Goal: Task Accomplishment & Management: Manage account settings

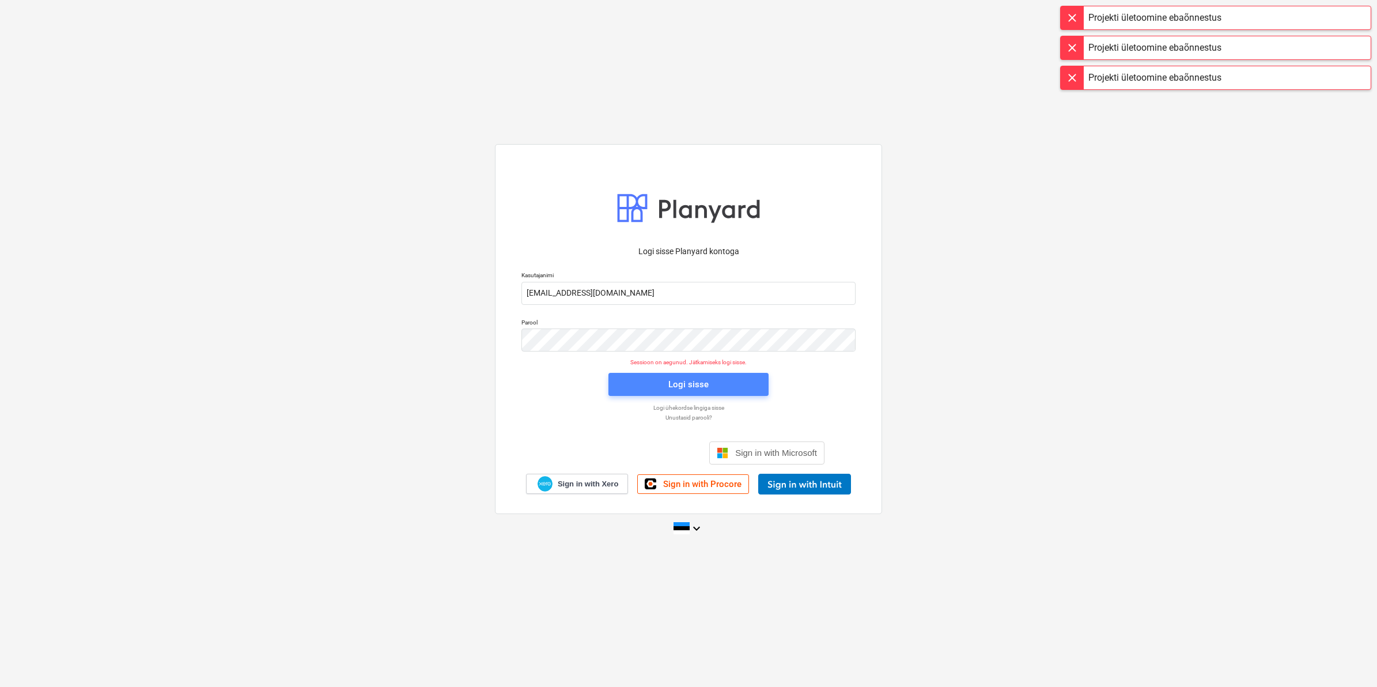
click at [700, 375] on button "Logi sisse" at bounding box center [688, 384] width 160 height 23
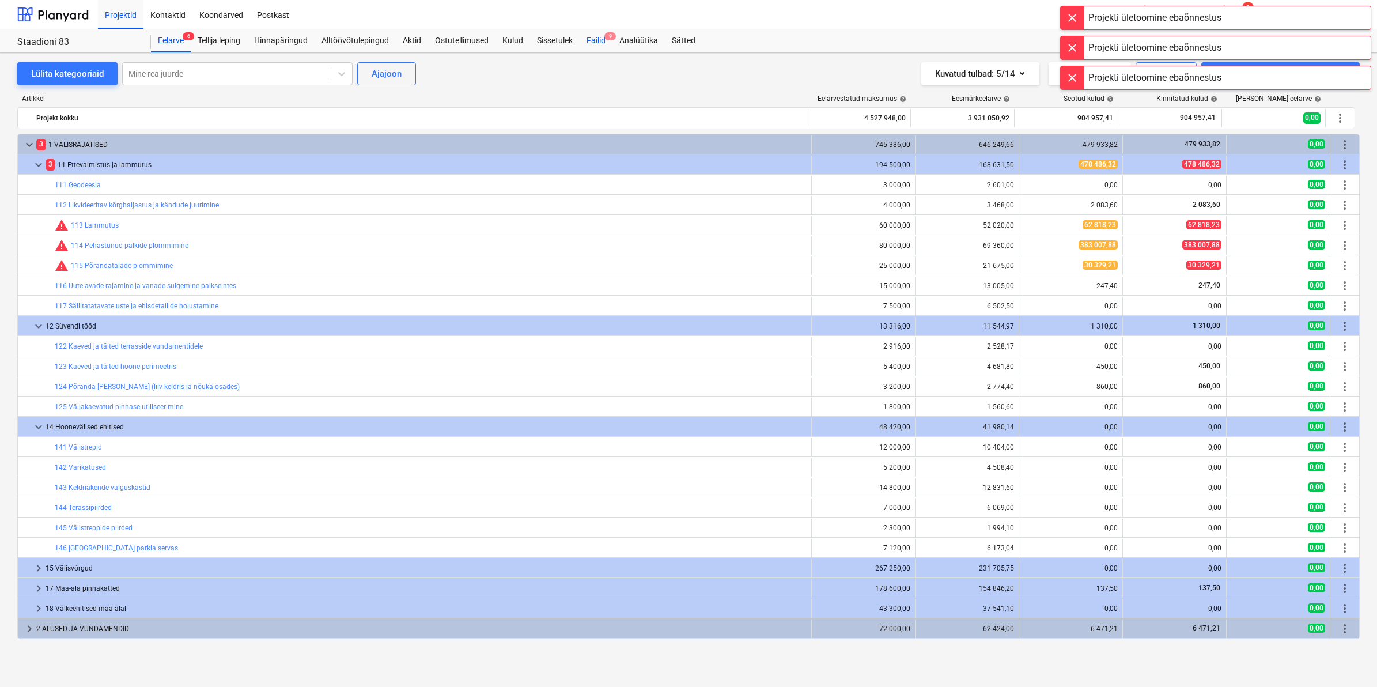
click at [601, 38] on div "Failid 9" at bounding box center [596, 40] width 33 height 23
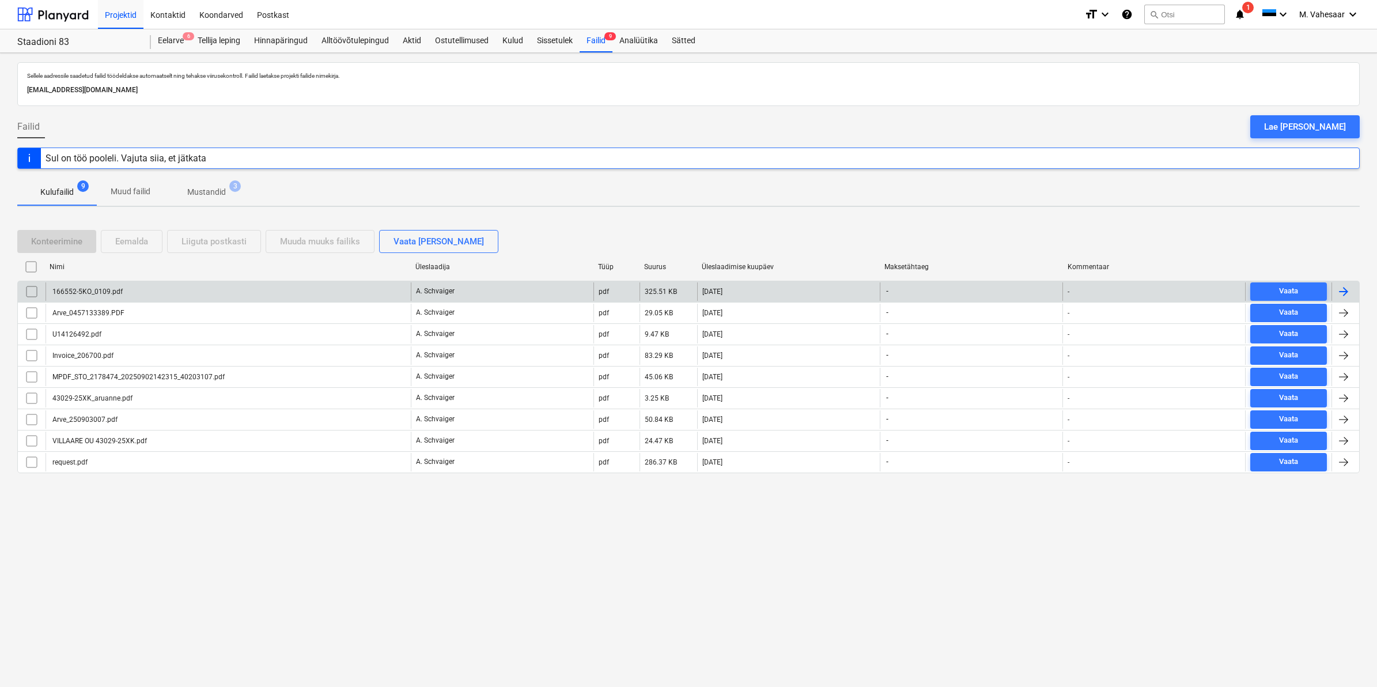
click at [82, 292] on div "166552-5KO_0109.pdf" at bounding box center [87, 292] width 72 height 8
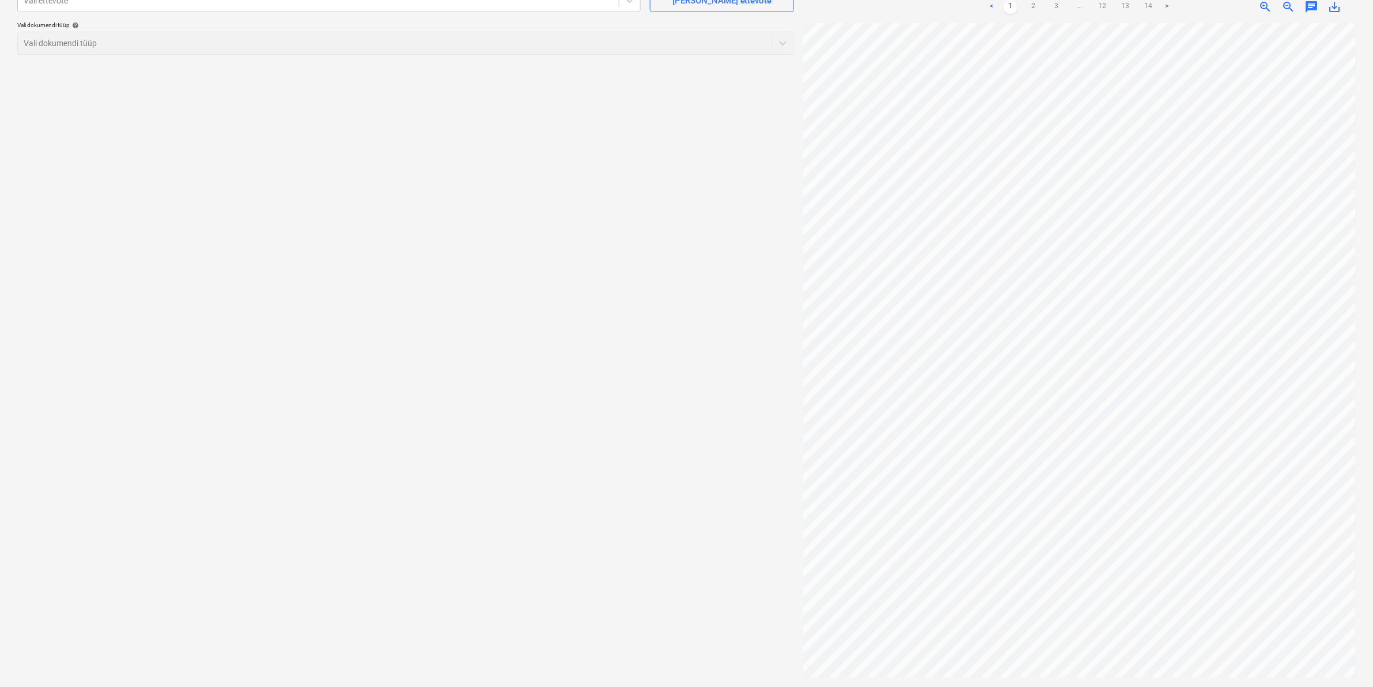
scroll to position [0, 139]
click at [1030, 3] on link "2" at bounding box center [1034, 7] width 14 height 14
click at [1054, 5] on div "Projekti ületoomine ebaõnnestus Projekti ületoomine ebaõnnestus Projekti ületoo…" at bounding box center [1211, 11] width 323 height 23
click at [1058, 7] on div at bounding box center [1068, 12] width 23 height 23
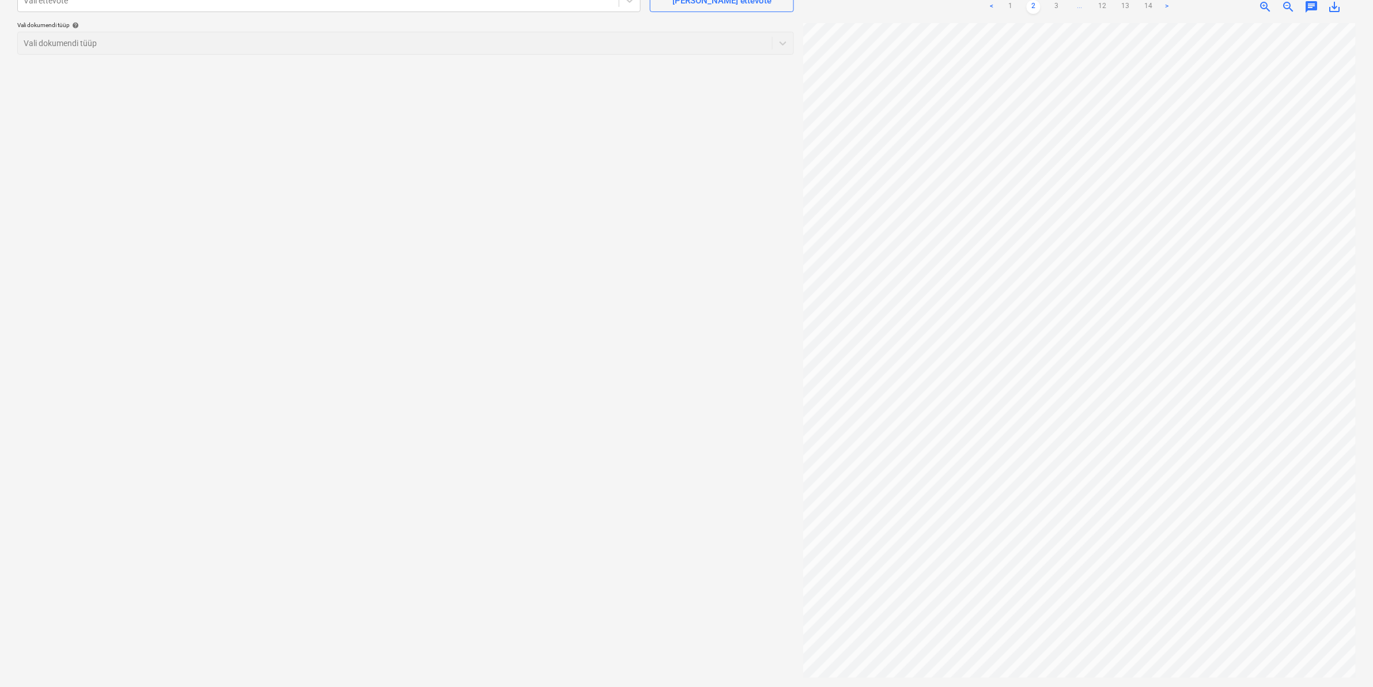
click at [1058, 9] on div at bounding box center [1068, 12] width 23 height 23
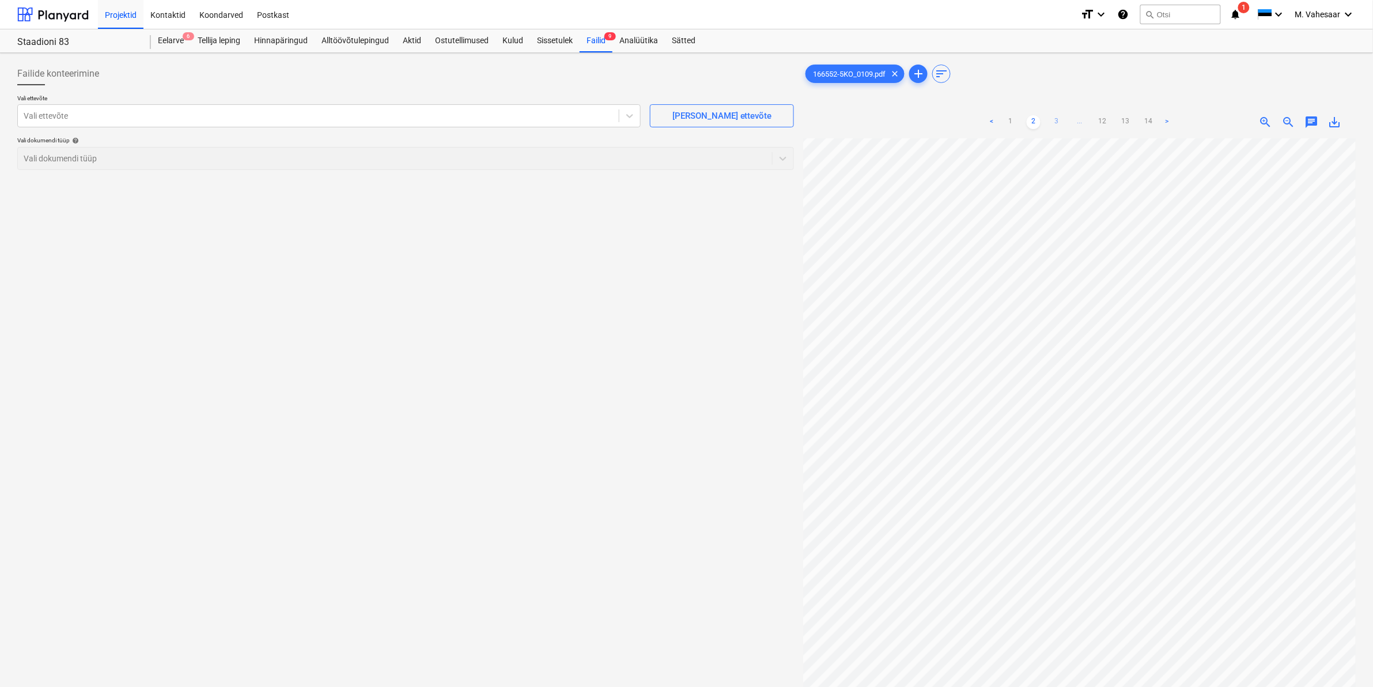
click at [1057, 121] on link "3" at bounding box center [1057, 122] width 14 height 14
click at [1068, 119] on link "4" at bounding box center [1068, 122] width 14 height 14
click at [1079, 116] on link "5" at bounding box center [1080, 122] width 14 height 14
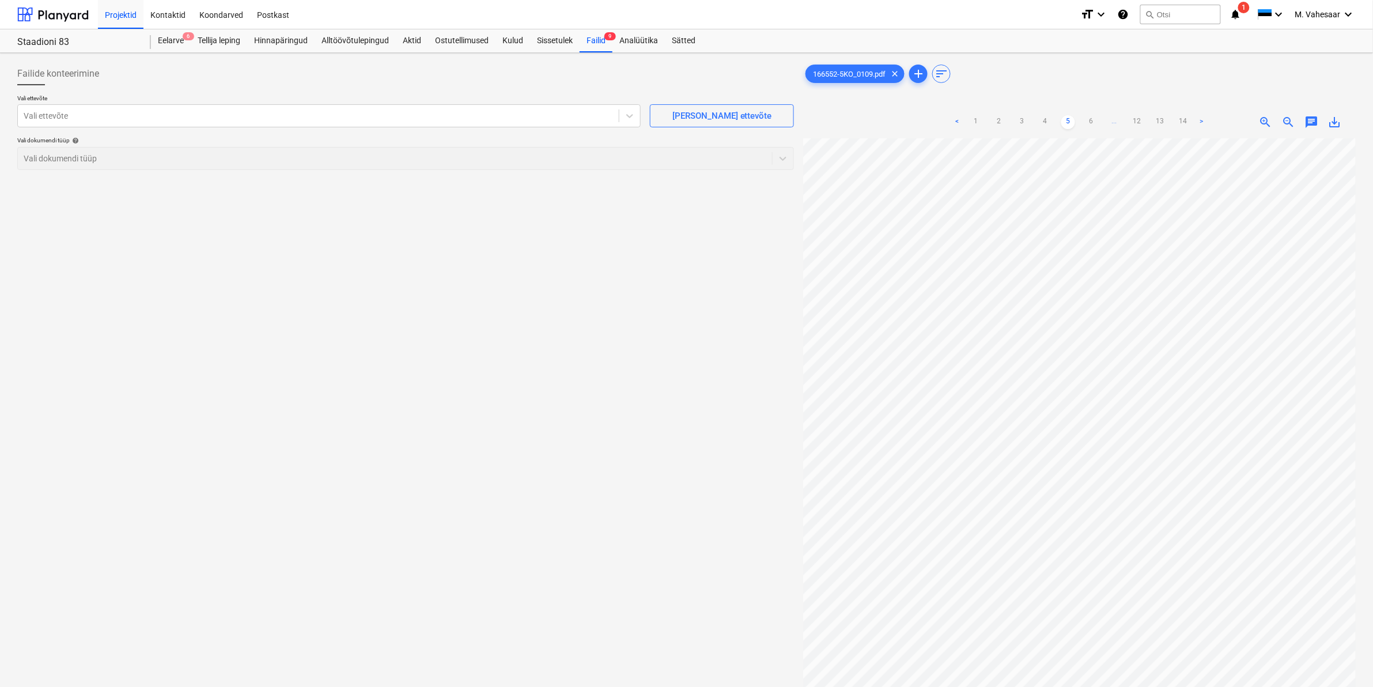
scroll to position [0, 61]
click at [1093, 117] on link "6" at bounding box center [1091, 122] width 14 height 14
click at [1103, 119] on link "7" at bounding box center [1103, 122] width 14 height 14
click at [1101, 122] on link "8" at bounding box center [1103, 122] width 14 height 14
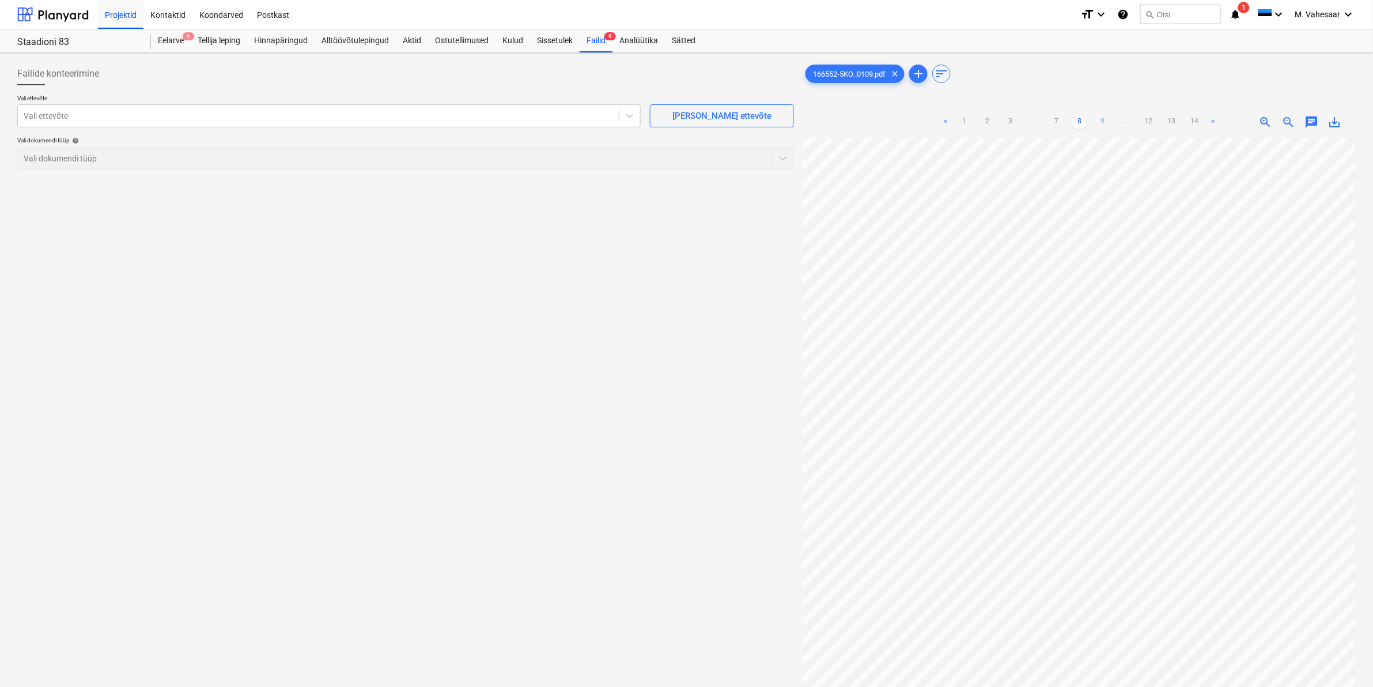
click at [1104, 122] on link "9" at bounding box center [1103, 122] width 14 height 14
click at [1104, 122] on link "10" at bounding box center [1103, 122] width 14 height 14
click at [1110, 122] on link "11" at bounding box center [1115, 122] width 14 height 14
click at [1124, 119] on link "12" at bounding box center [1126, 122] width 14 height 14
click at [1137, 120] on link "13" at bounding box center [1138, 122] width 14 height 14
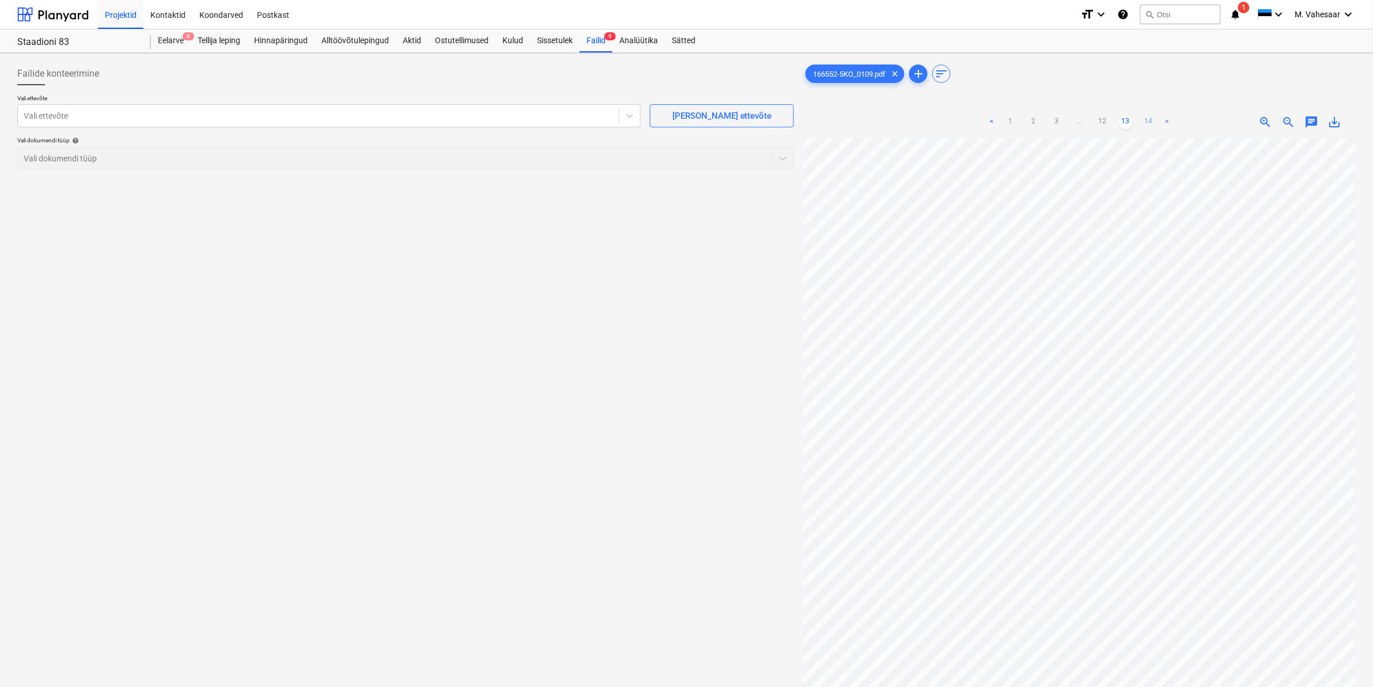
click at [1148, 123] on link "14" at bounding box center [1149, 122] width 14 height 14
click at [1007, 121] on link "1" at bounding box center [1011, 122] width 14 height 14
click at [1030, 124] on link "2" at bounding box center [1034, 122] width 14 height 14
click at [417, 113] on div at bounding box center [318, 116] width 589 height 12
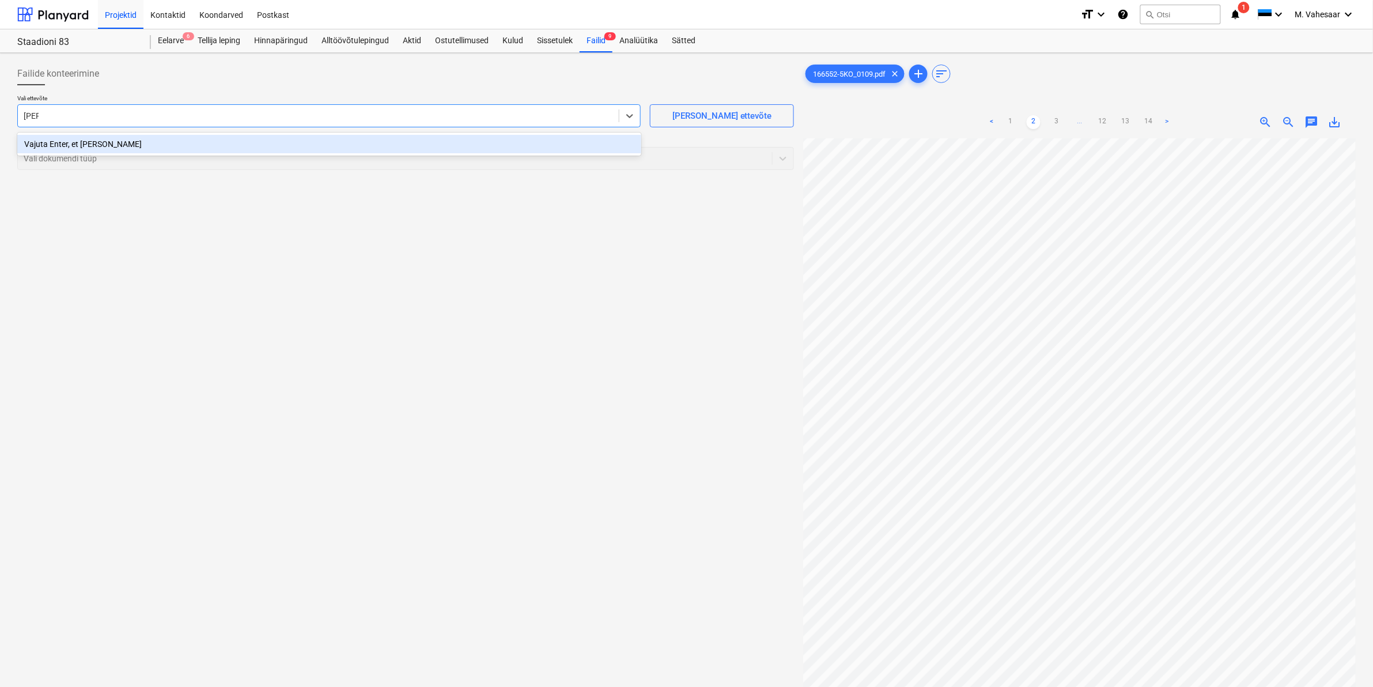
scroll to position [0, 25]
type input "c"
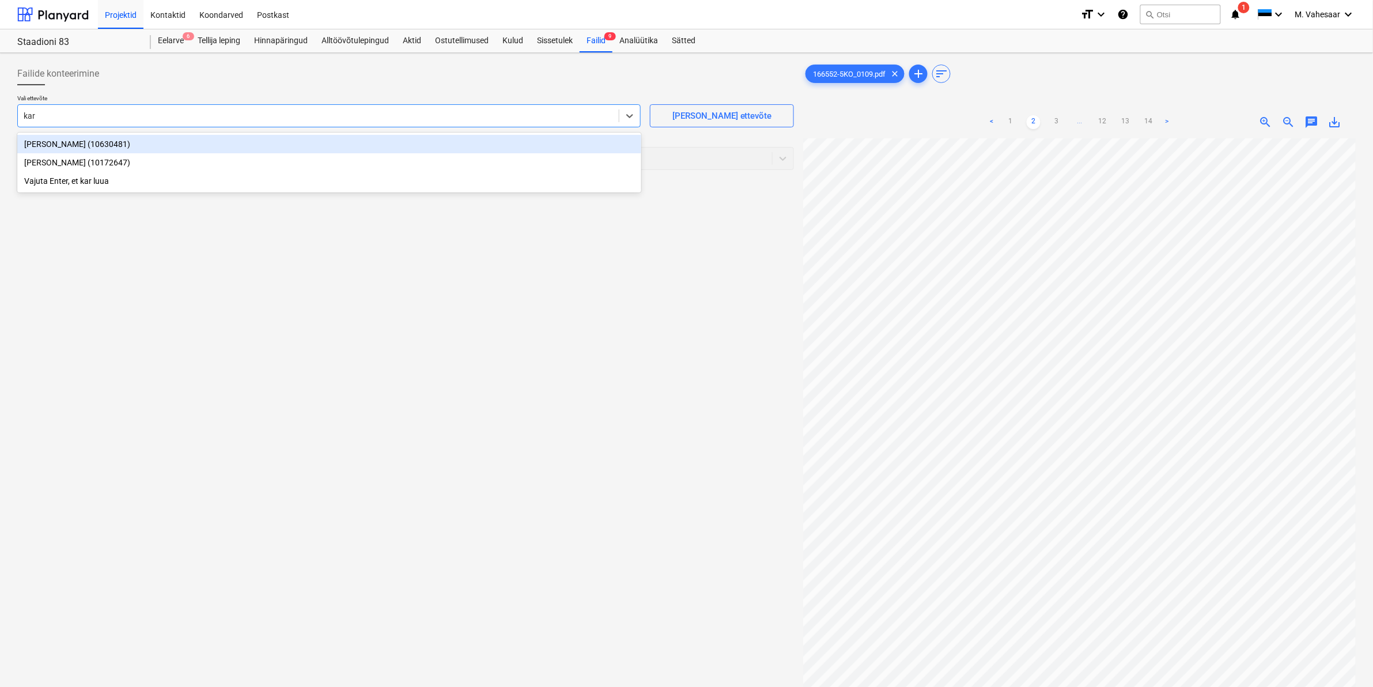
type input "[PERSON_NAME]"
click at [29, 139] on div "[PERSON_NAME] (10172647)" at bounding box center [329, 144] width 624 height 18
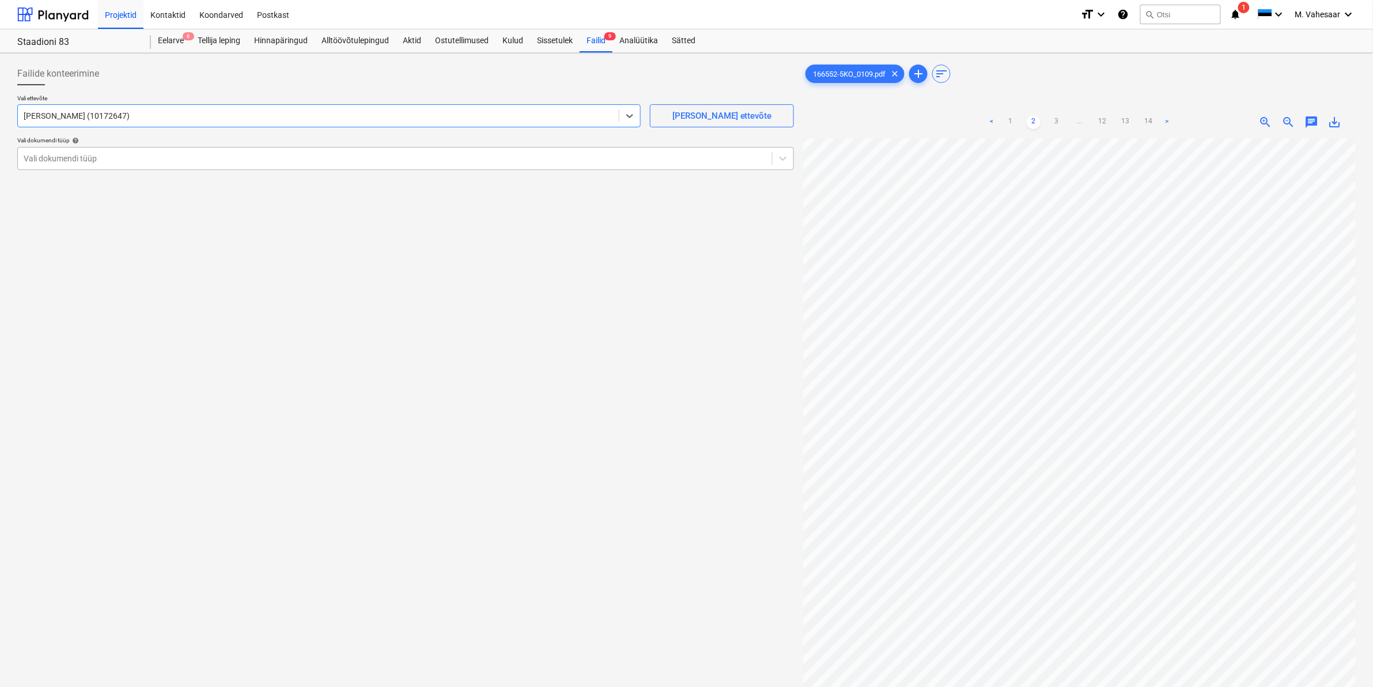
click at [42, 150] on div "Vali dokumendi tüüp" at bounding box center [395, 158] width 754 height 16
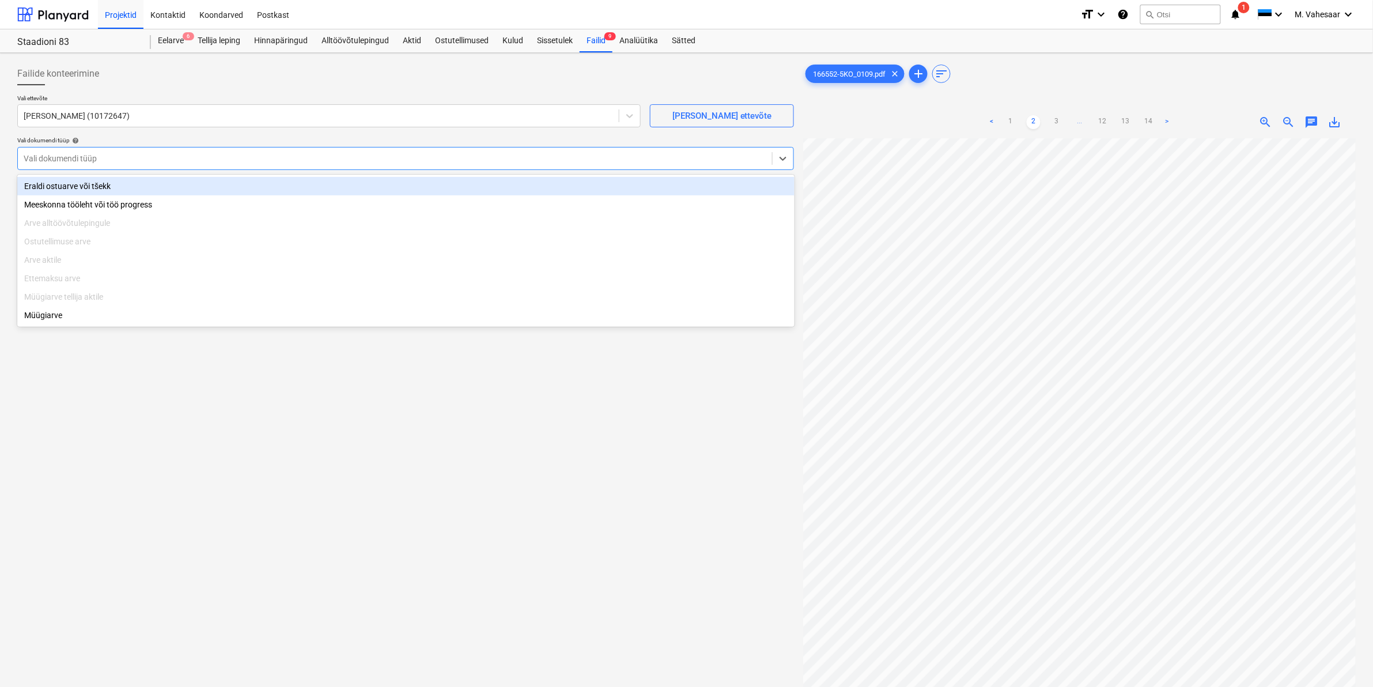
click at [39, 186] on div "Eraldi ostuarve või tšekk" at bounding box center [405, 186] width 777 height 18
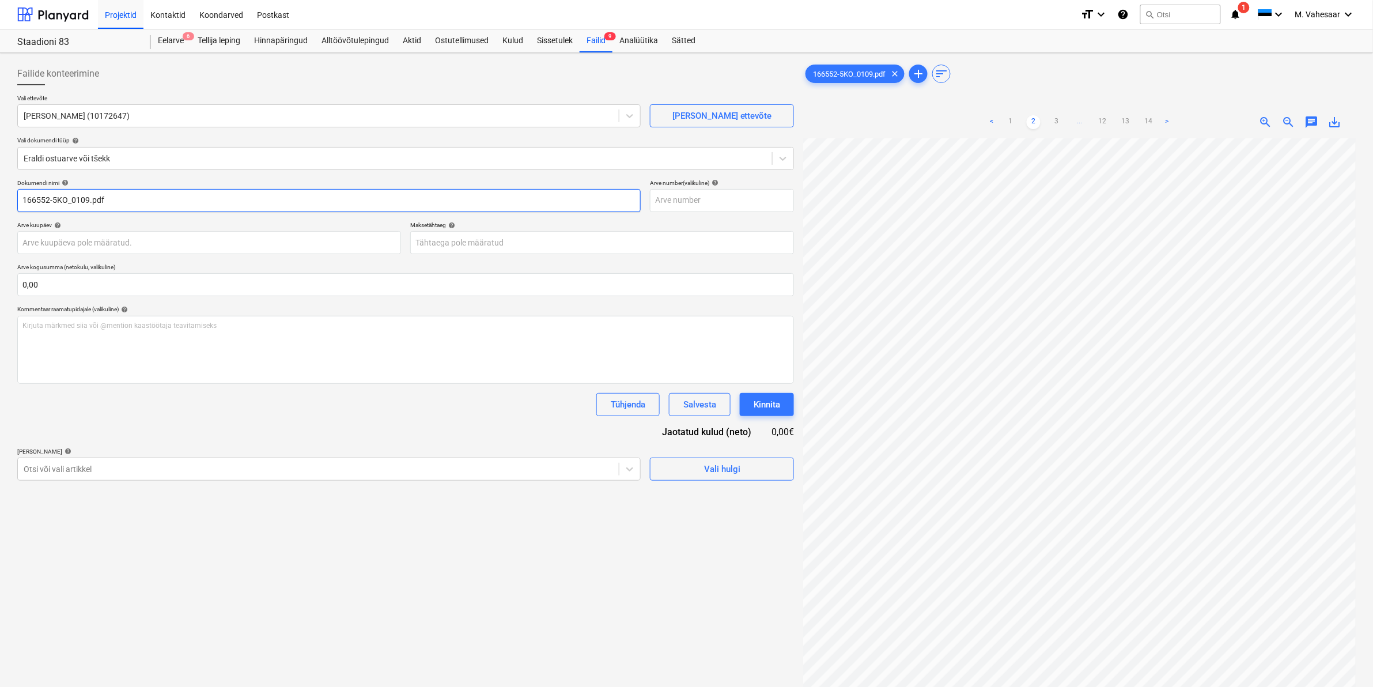
click at [23, 196] on input "166552-5KO_0109.pdf" at bounding box center [328, 200] width 623 height 23
type input "[PERSON_NAME] arve 166552-5KO_0109.pdf"
click at [112, 473] on div at bounding box center [318, 469] width 589 height 12
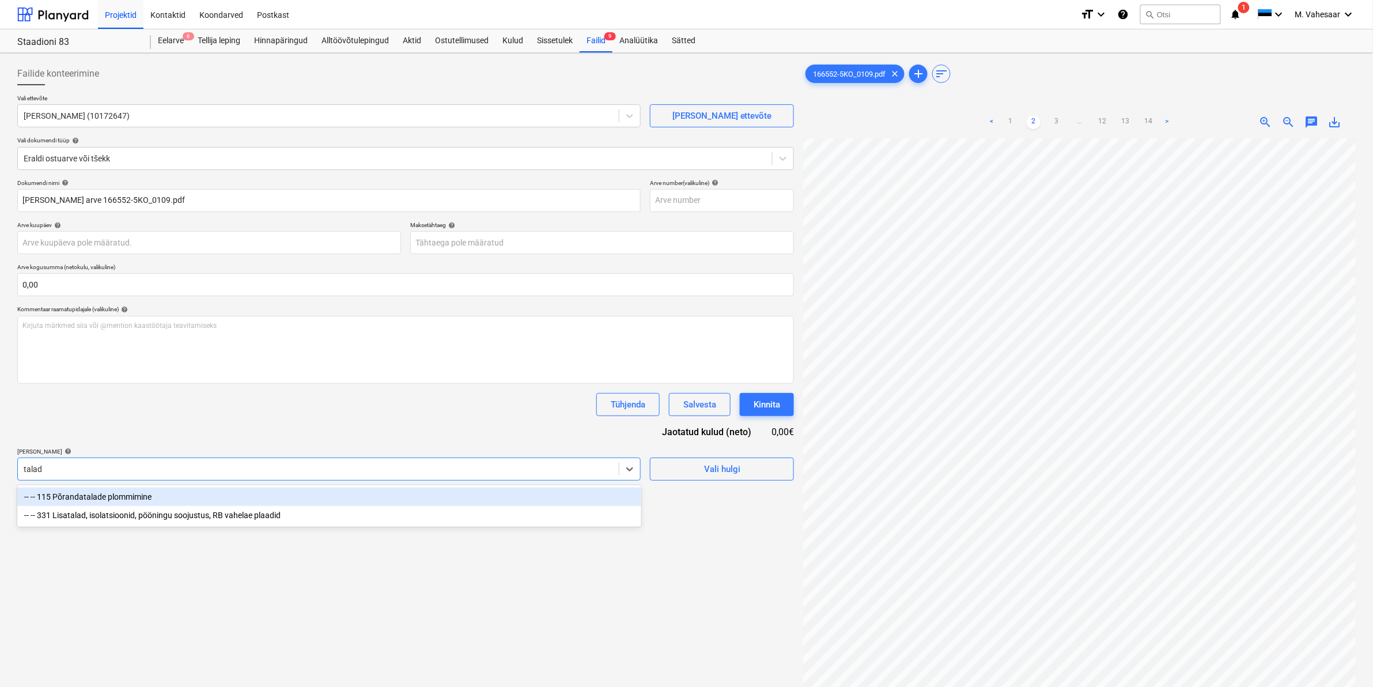
type input "talade"
click at [99, 490] on div "-- -- 115 Põrandatalade plommimine" at bounding box center [329, 496] width 624 height 18
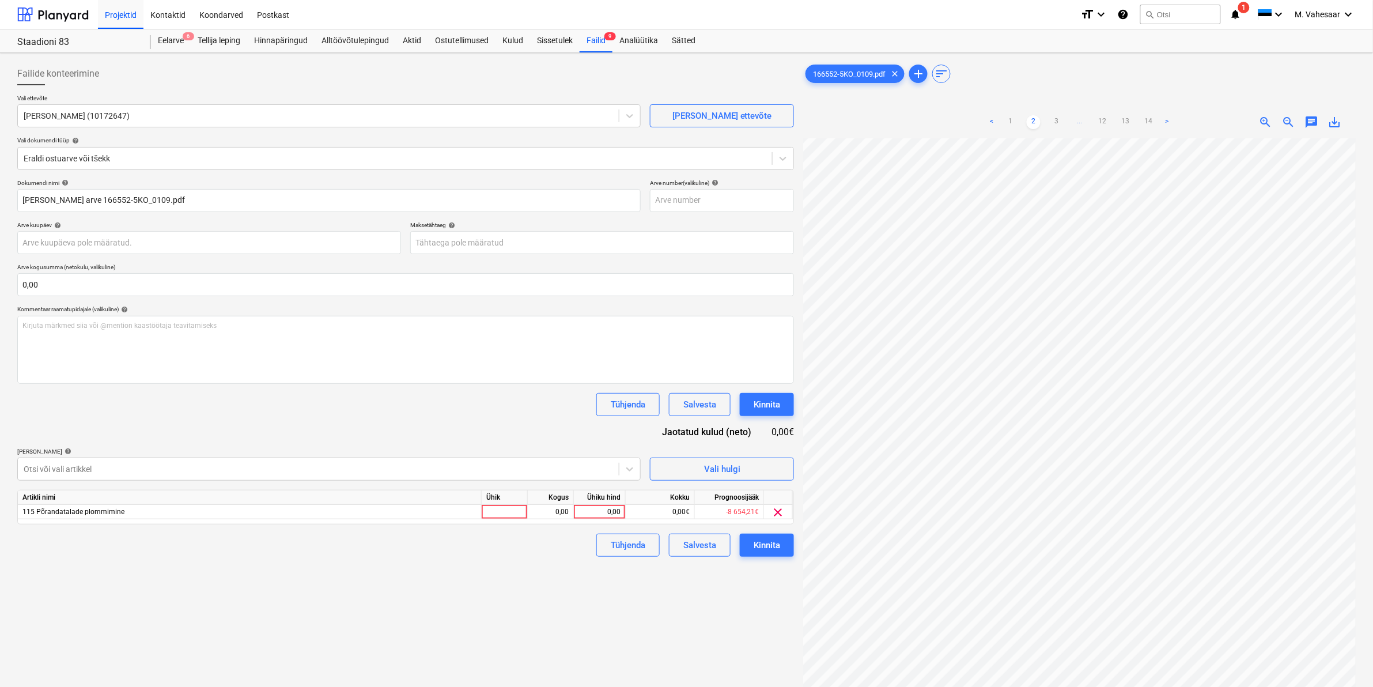
click at [677, 634] on div "Failide konteerimine Vali ettevõte [PERSON_NAME] (10172647) [PERSON_NAME] uus e…" at bounding box center [406, 428] width 786 height 740
click at [595, 506] on div "0,00" at bounding box center [600, 512] width 42 height 14
type input "10480,06"
click at [511, 565] on div "Failide konteerimine Vali ettevõte [PERSON_NAME] (10172647) [PERSON_NAME] uus e…" at bounding box center [406, 428] width 786 height 740
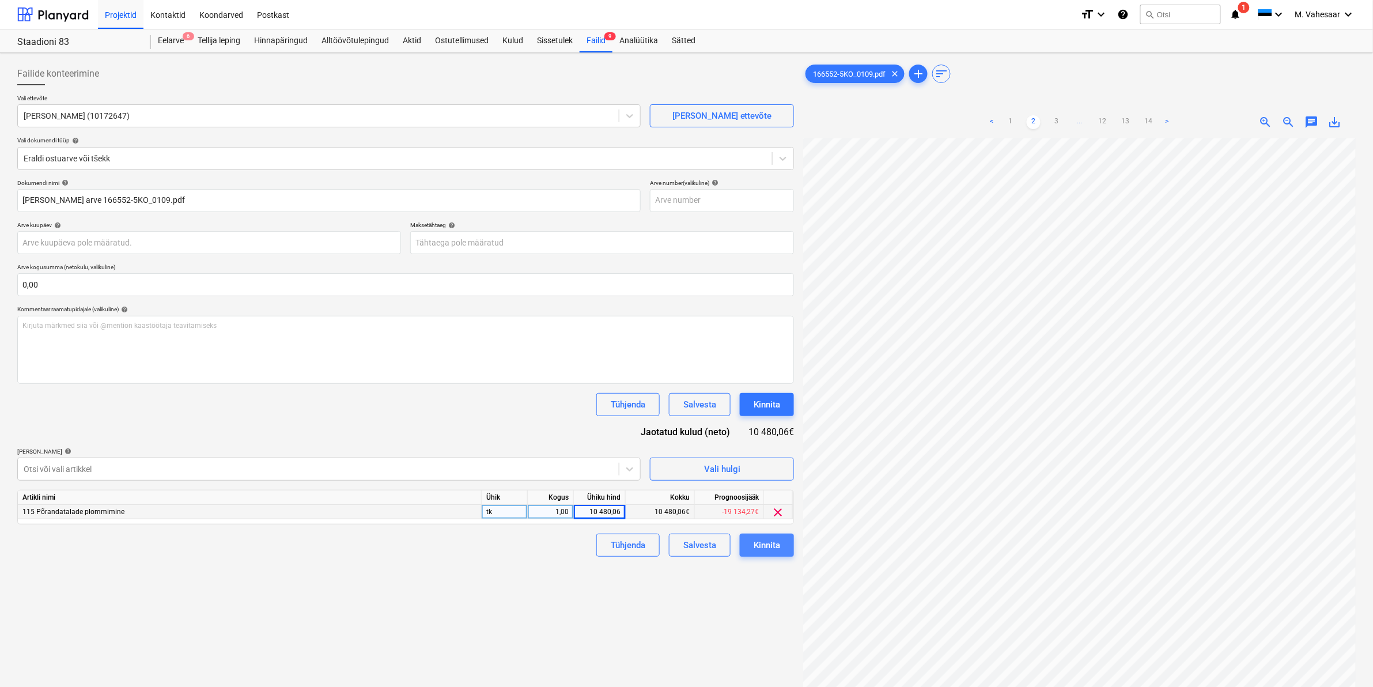
click at [746, 543] on button "Kinnita" at bounding box center [767, 545] width 54 height 23
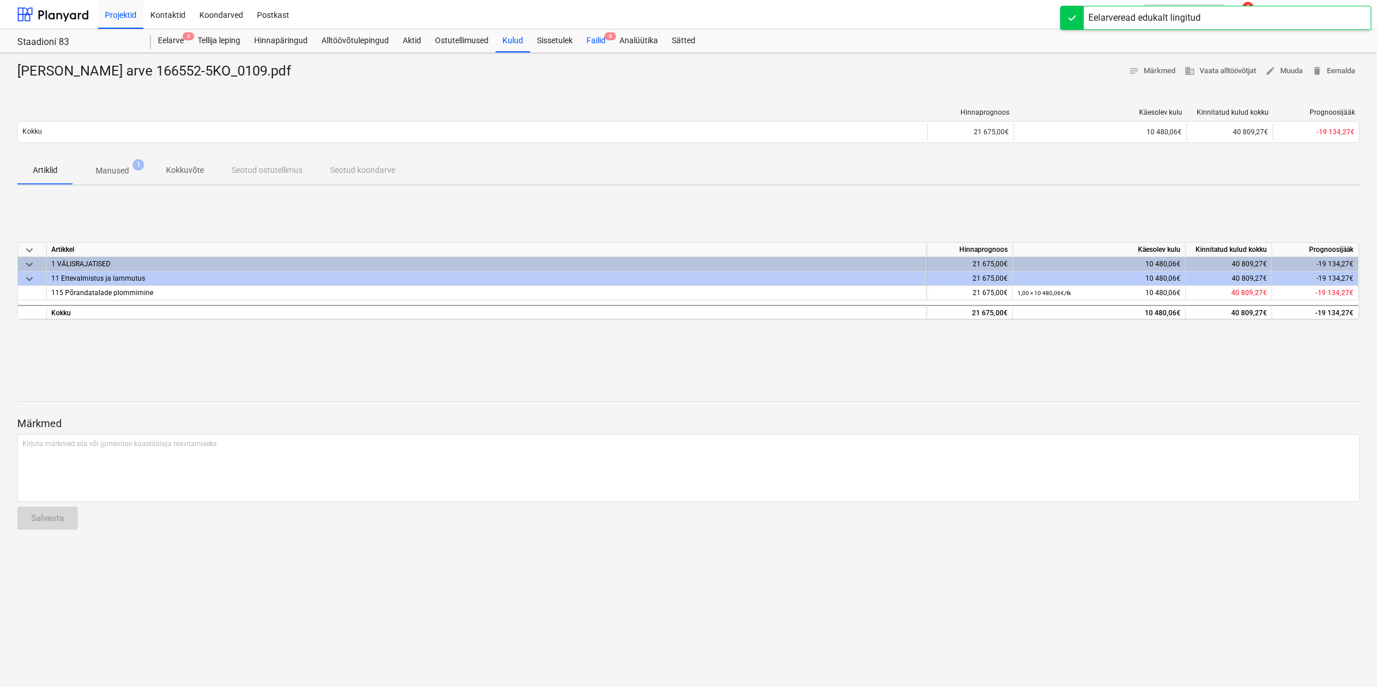
click at [602, 36] on div "Failid 8" at bounding box center [596, 40] width 33 height 23
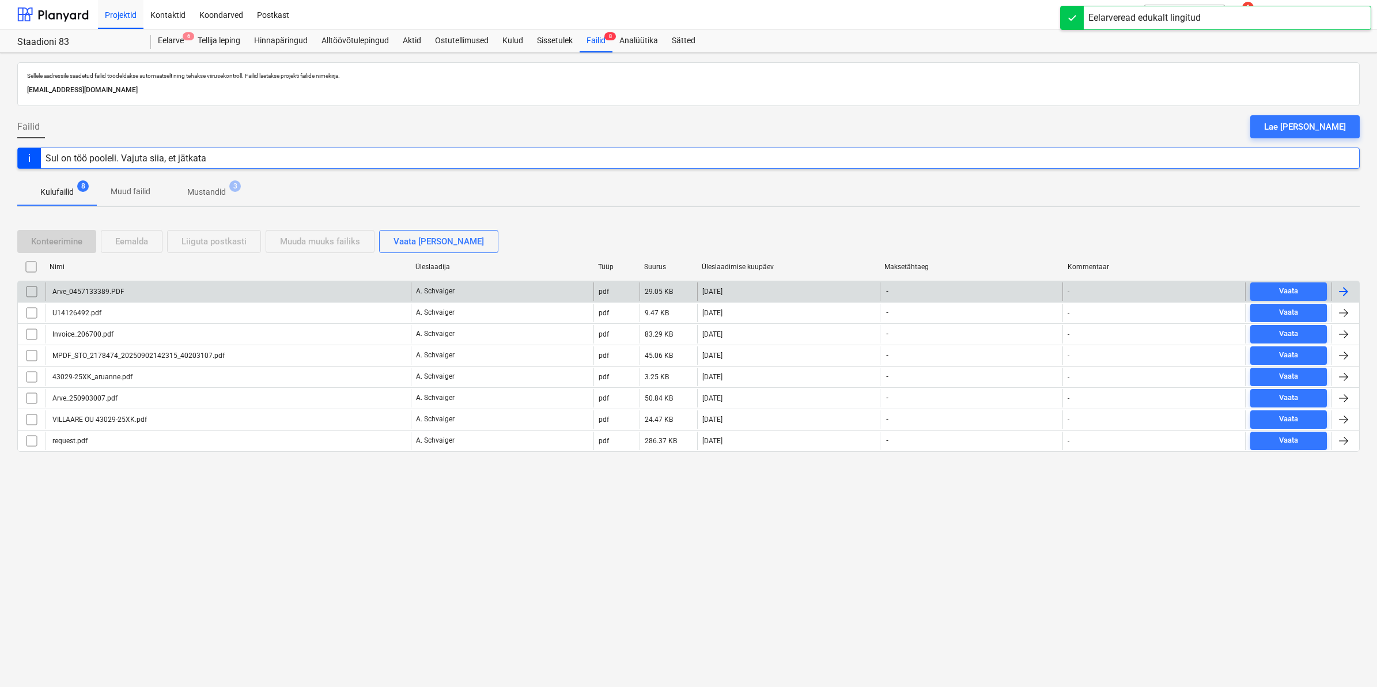
click at [114, 286] on div "Arve_0457133389.PDF" at bounding box center [228, 291] width 365 height 18
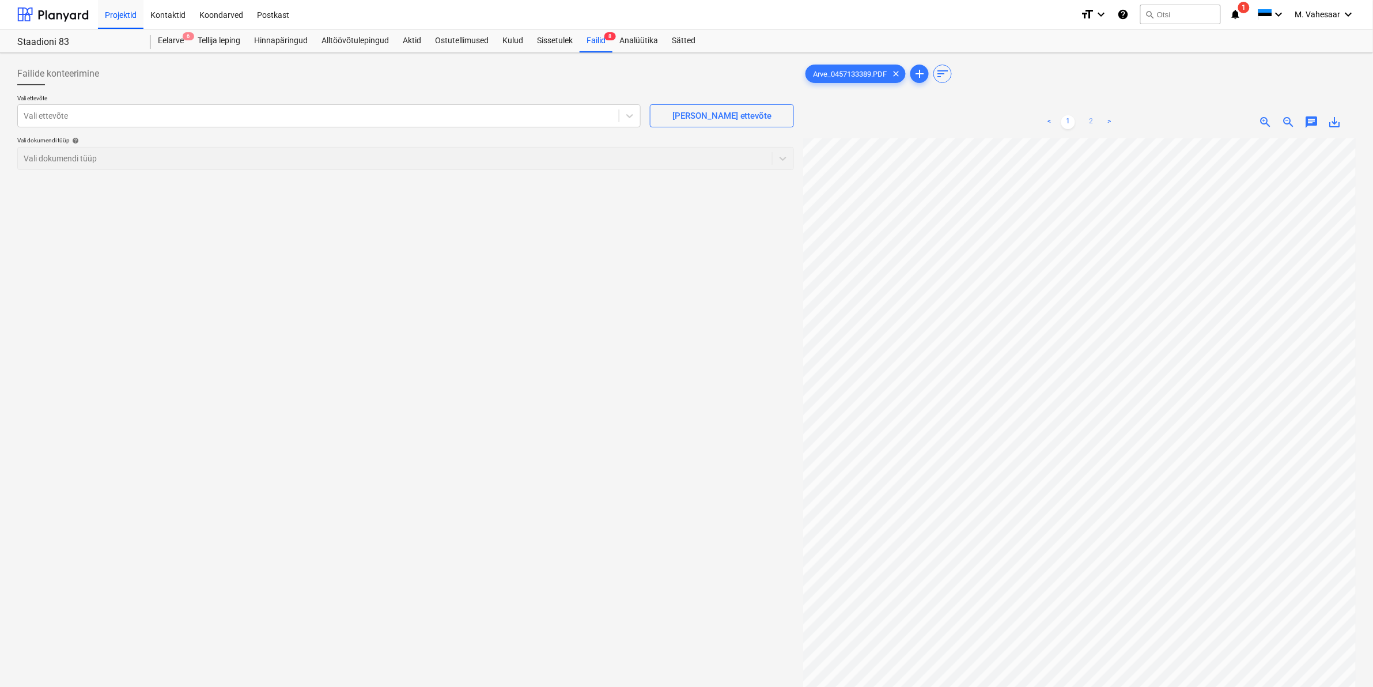
click at [1095, 119] on link "2" at bounding box center [1091, 122] width 14 height 14
click at [277, 118] on div at bounding box center [318, 116] width 589 height 12
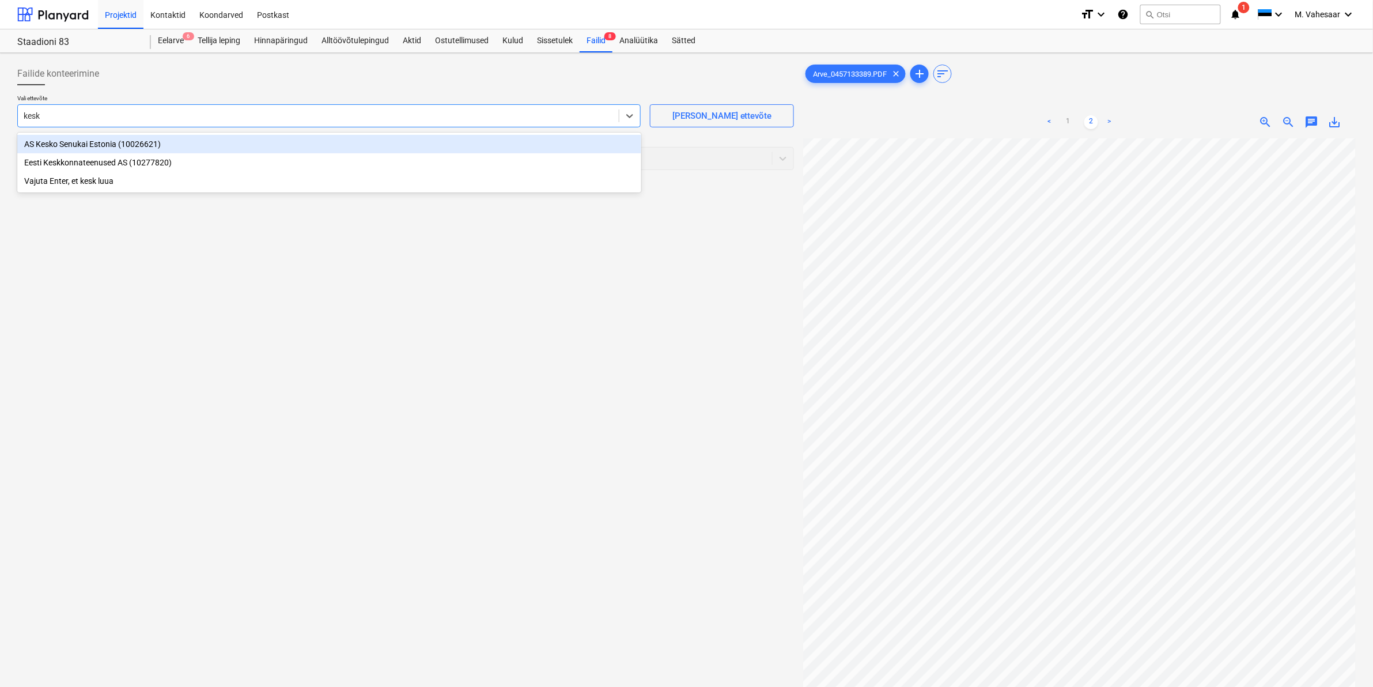
type input "kesko"
click at [115, 141] on div "AS Kesko Senukai Estonia (10026621)" at bounding box center [329, 144] width 624 height 18
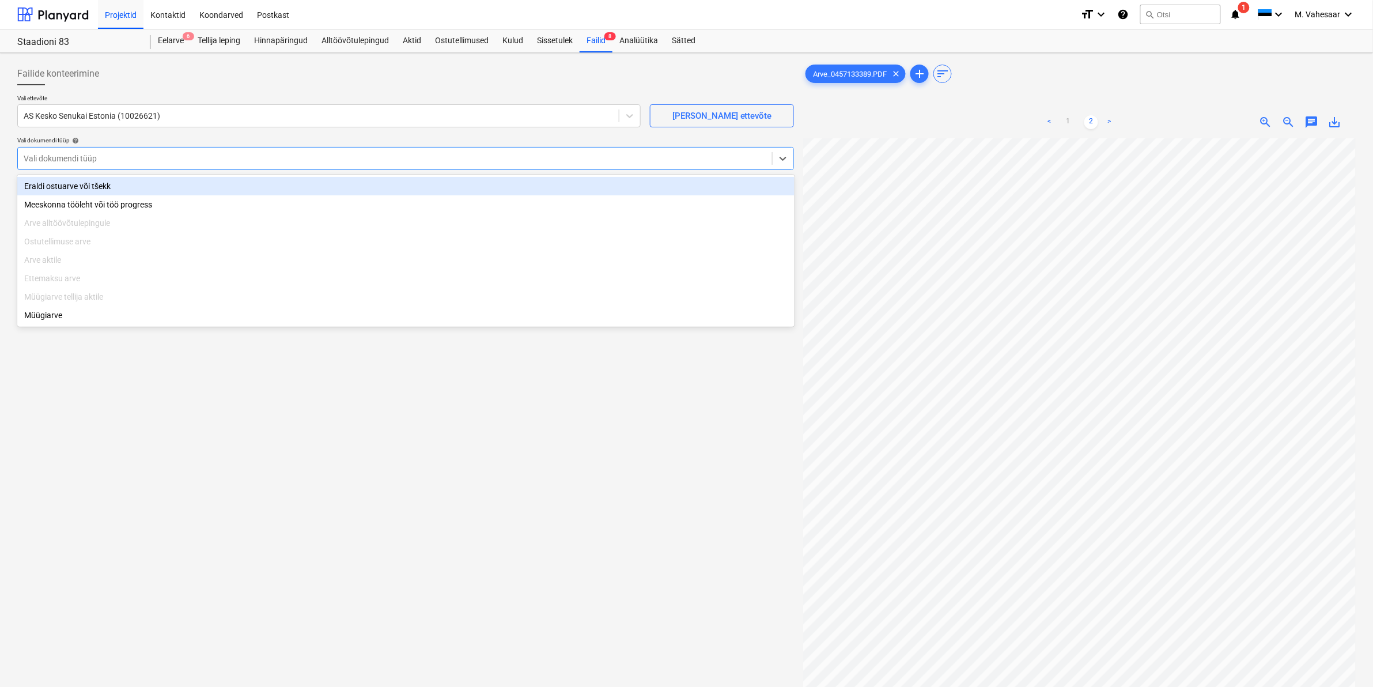
drag, startPoint x: 133, startPoint y: 161, endPoint x: 120, endPoint y: 169, distance: 14.7
click at [131, 161] on div at bounding box center [395, 159] width 743 height 12
click at [59, 189] on div "Eraldi ostuarve või tšekk" at bounding box center [405, 186] width 777 height 18
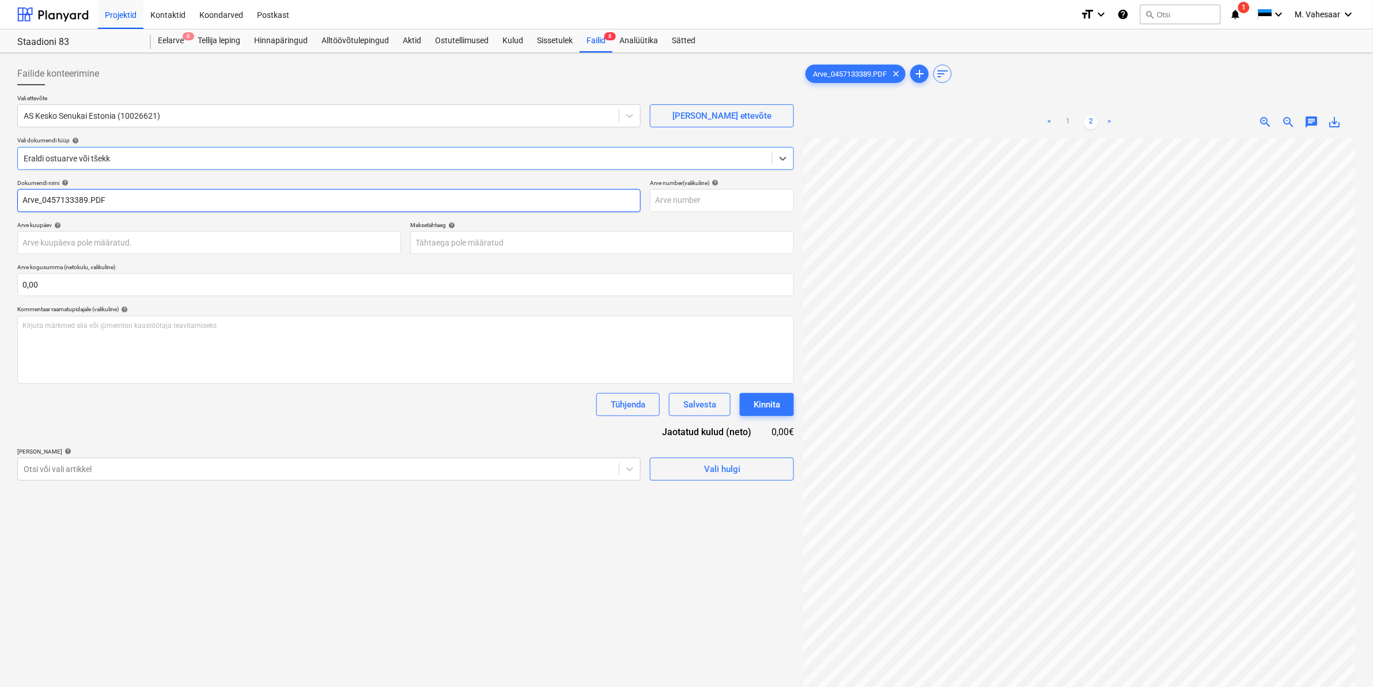
click at [21, 198] on input "Arve_0457133389.PDF" at bounding box center [328, 200] width 623 height 23
type input "K Rauta Arve_0457133389.PDF"
click at [65, 464] on div at bounding box center [318, 469] width 589 height 12
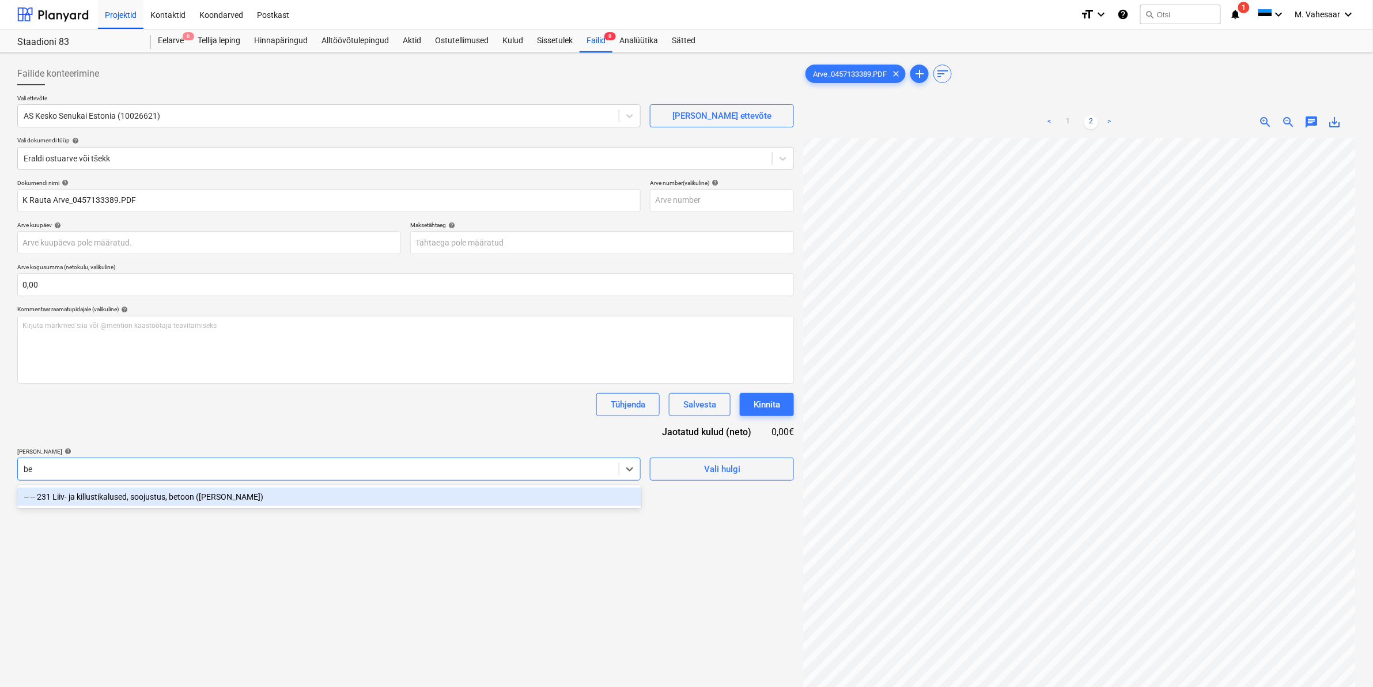
type input "b"
type input "pehas"
click at [151, 496] on div "-- -- 114 Pehastunud palkide plommimine" at bounding box center [329, 496] width 624 height 18
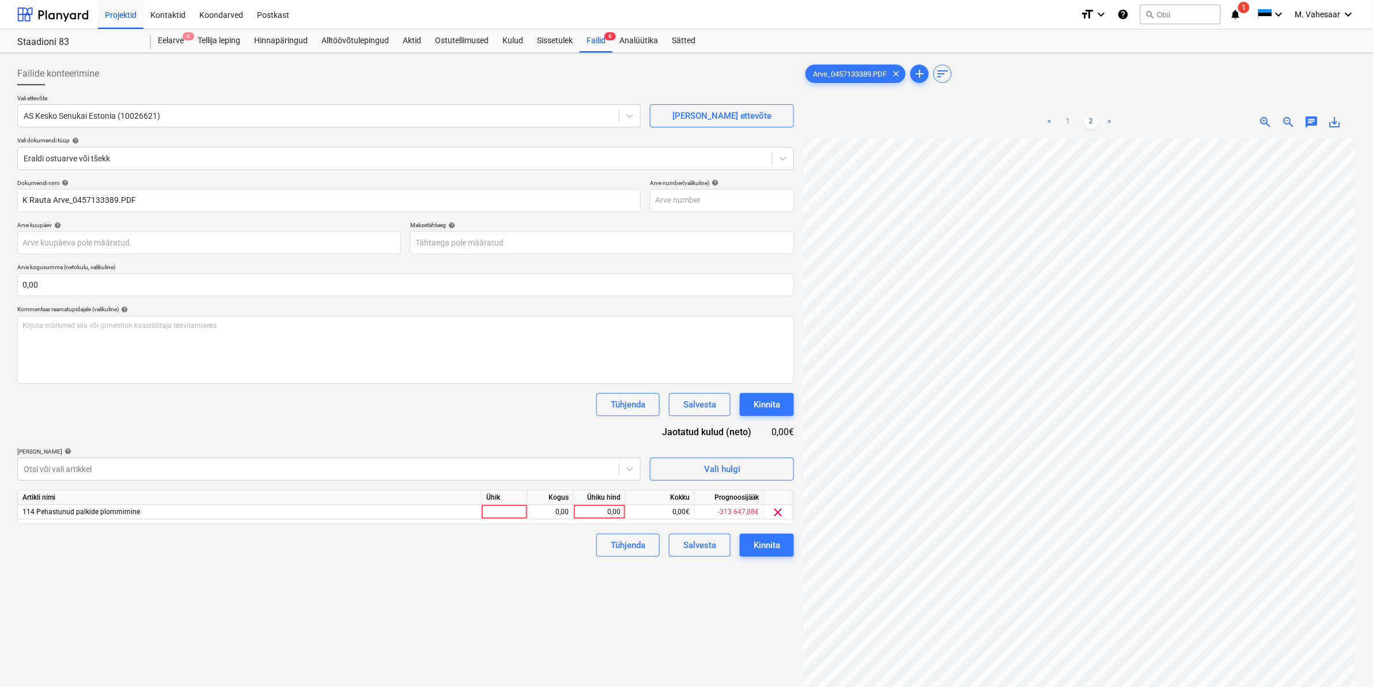
click at [722, 608] on div "Failide konteerimine Vali ettevõte AS Kesko Senukai Estonia (10026621) [PERSON_…" at bounding box center [406, 428] width 786 height 740
click at [589, 505] on div "0,00" at bounding box center [600, 512] width 42 height 14
type input "689,02"
click at [514, 598] on div "Failide konteerimine Vali ettevõte AS Kesko Senukai Estonia (10026621) [PERSON_…" at bounding box center [406, 428] width 786 height 740
click at [746, 542] on button "Kinnita" at bounding box center [767, 545] width 54 height 23
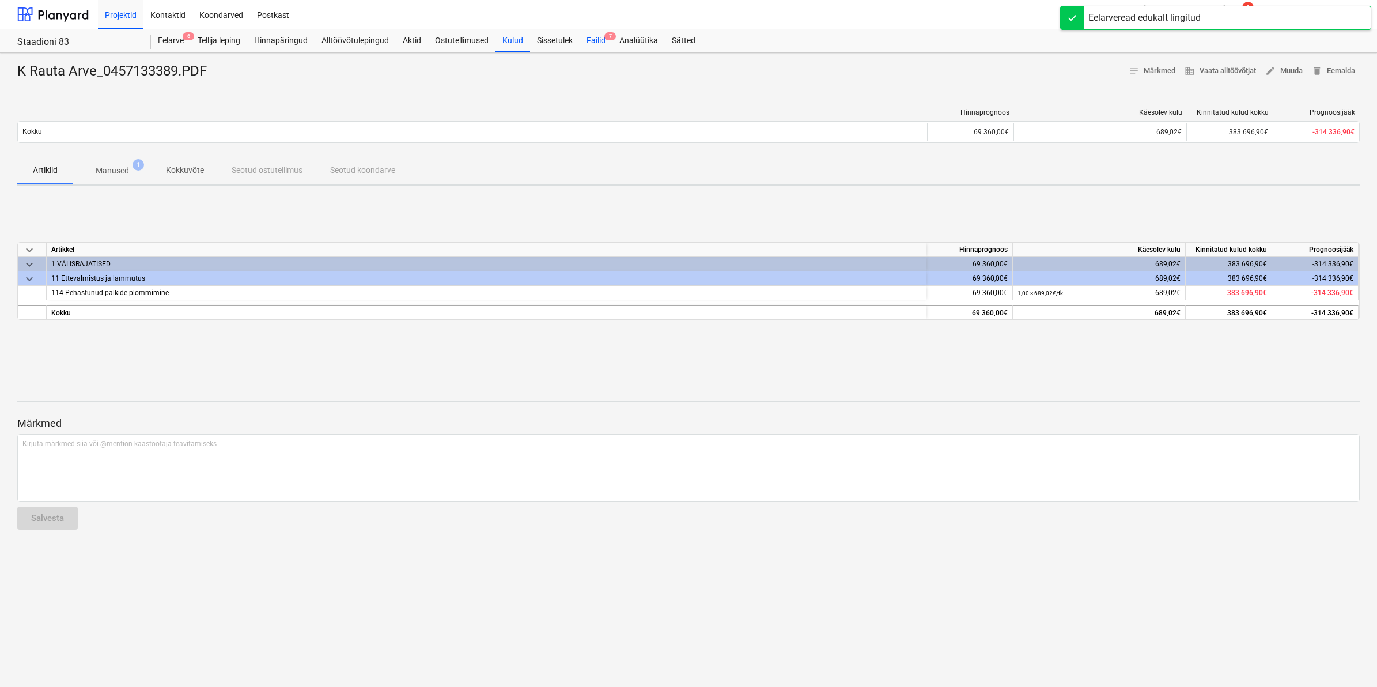
click at [587, 42] on div "Failid 7" at bounding box center [596, 40] width 33 height 23
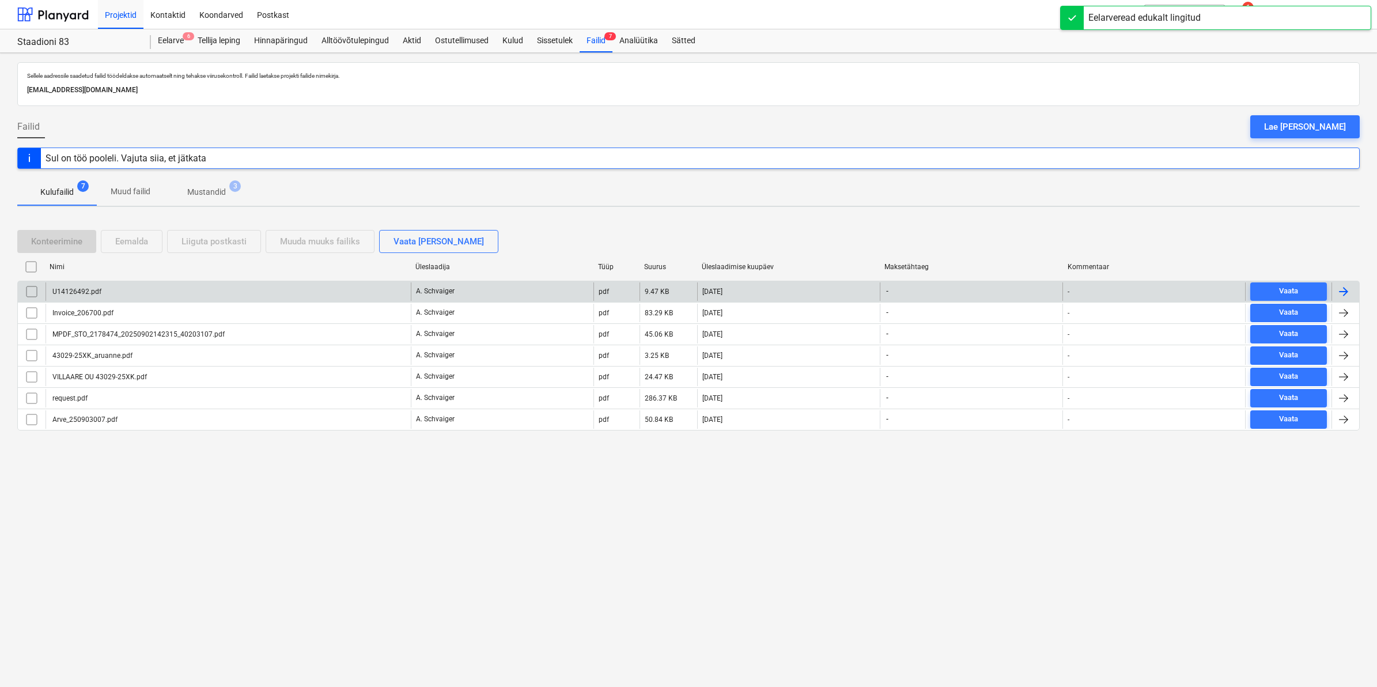
click at [93, 291] on div "U14126492.pdf" at bounding box center [76, 292] width 51 height 8
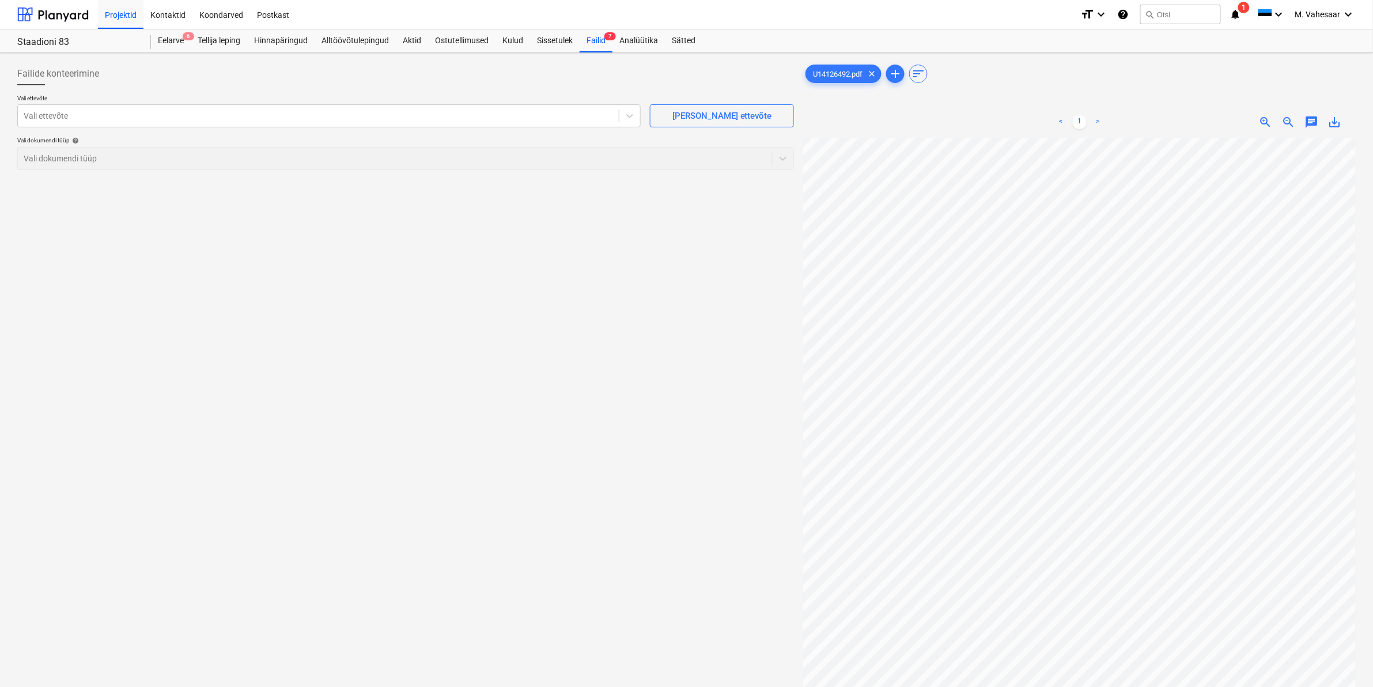
scroll to position [41, 82]
click at [303, 107] on div "Vali ettevõte" at bounding box center [328, 115] width 623 height 23
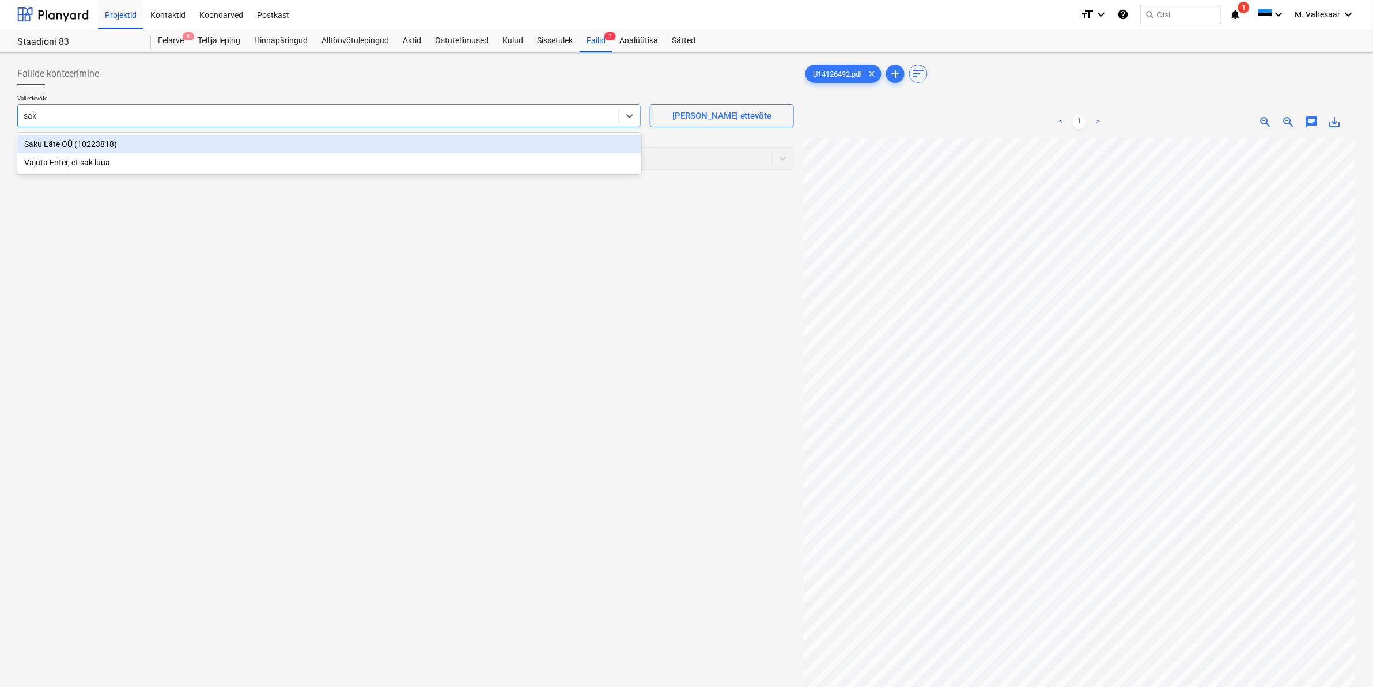
type input "saku"
click at [89, 145] on div "Saku Läte OÜ (10223818)" at bounding box center [329, 144] width 624 height 18
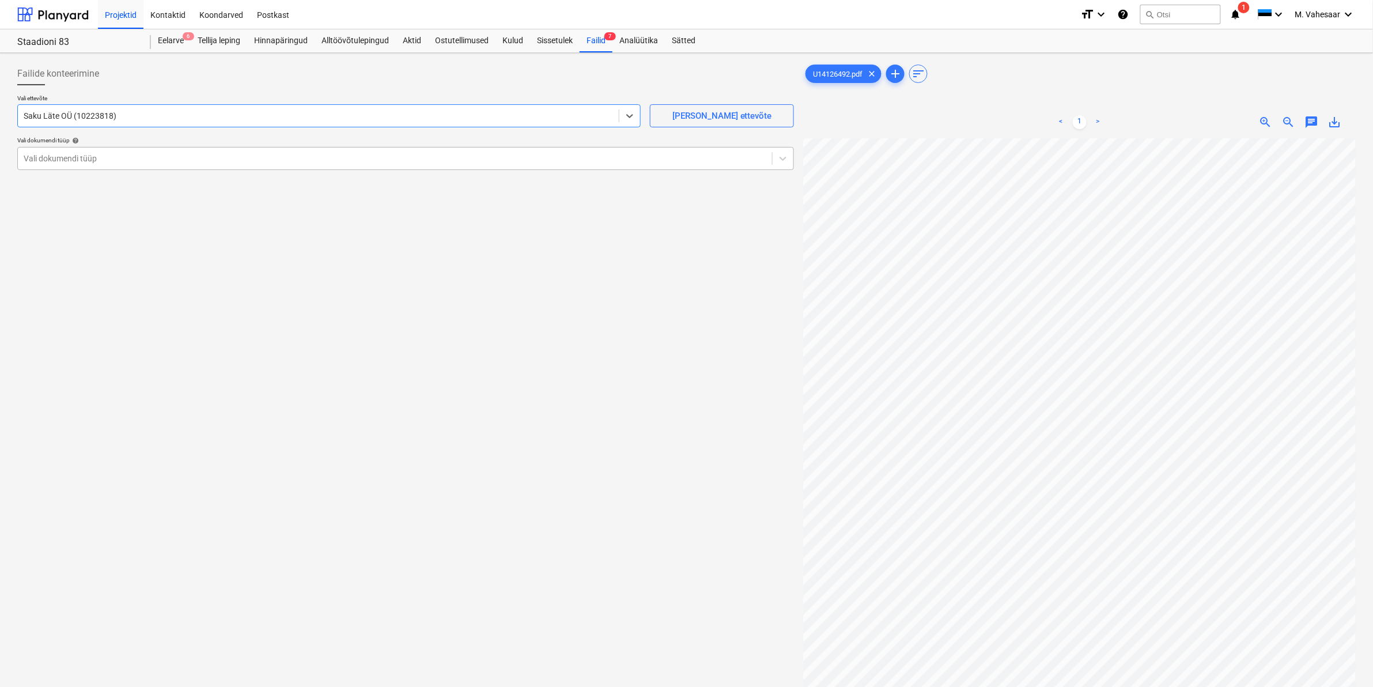
click at [62, 154] on div at bounding box center [395, 159] width 743 height 12
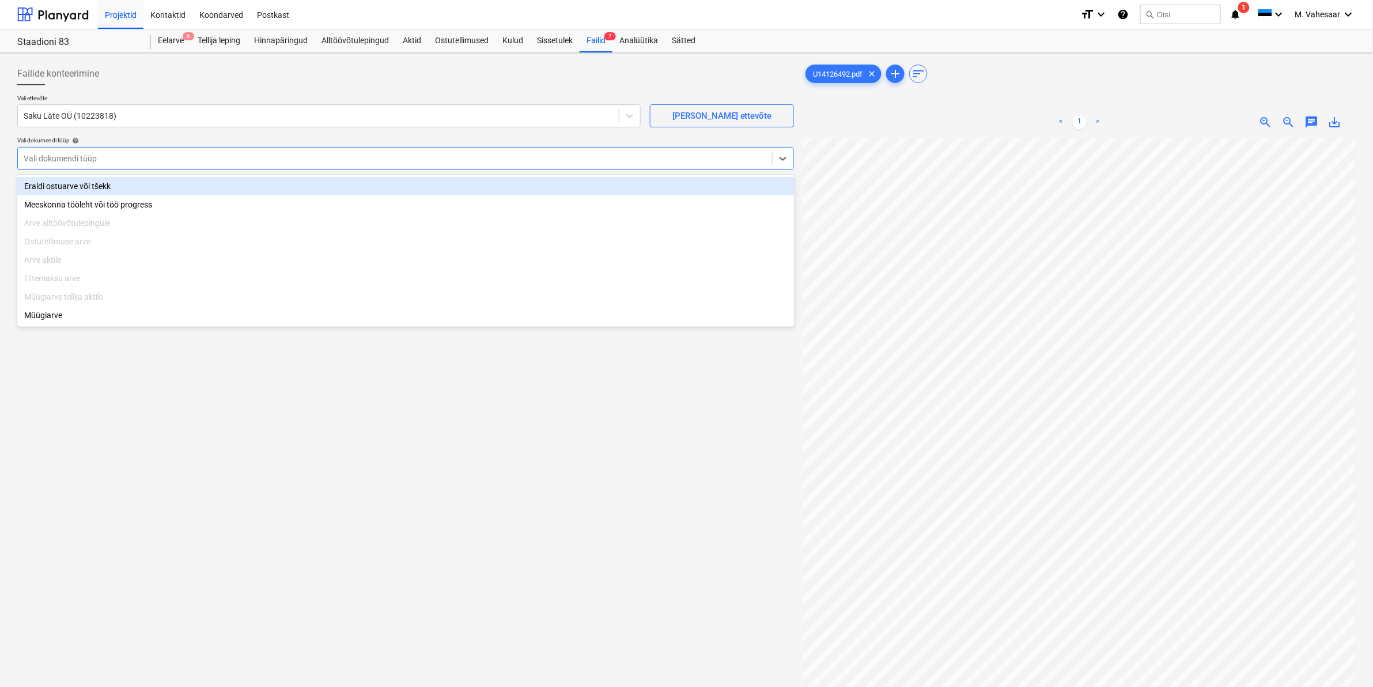
click at [58, 187] on div "Eraldi ostuarve või tšekk" at bounding box center [405, 186] width 777 height 18
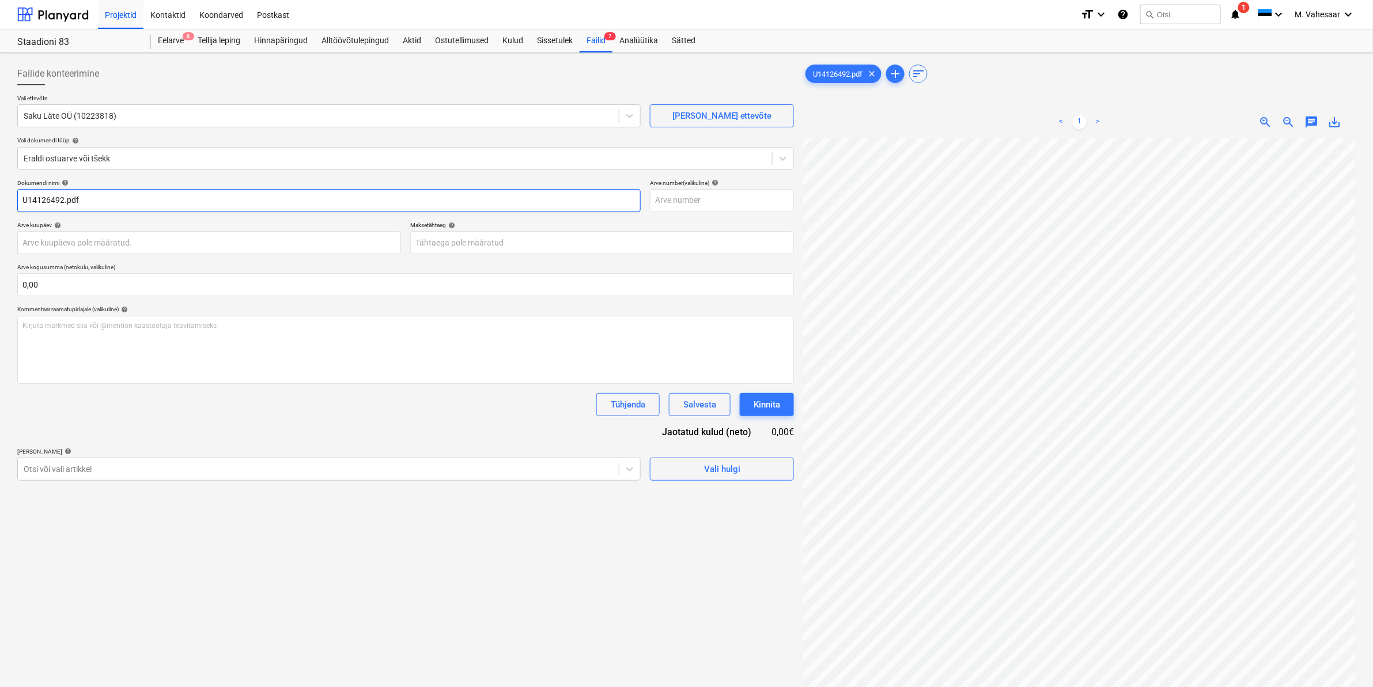
click at [24, 201] on input "U14126492.pdf" at bounding box center [328, 200] width 623 height 23
type input "Saku Läte arve U14126492.pdf"
click at [111, 468] on div at bounding box center [318, 469] width 589 height 12
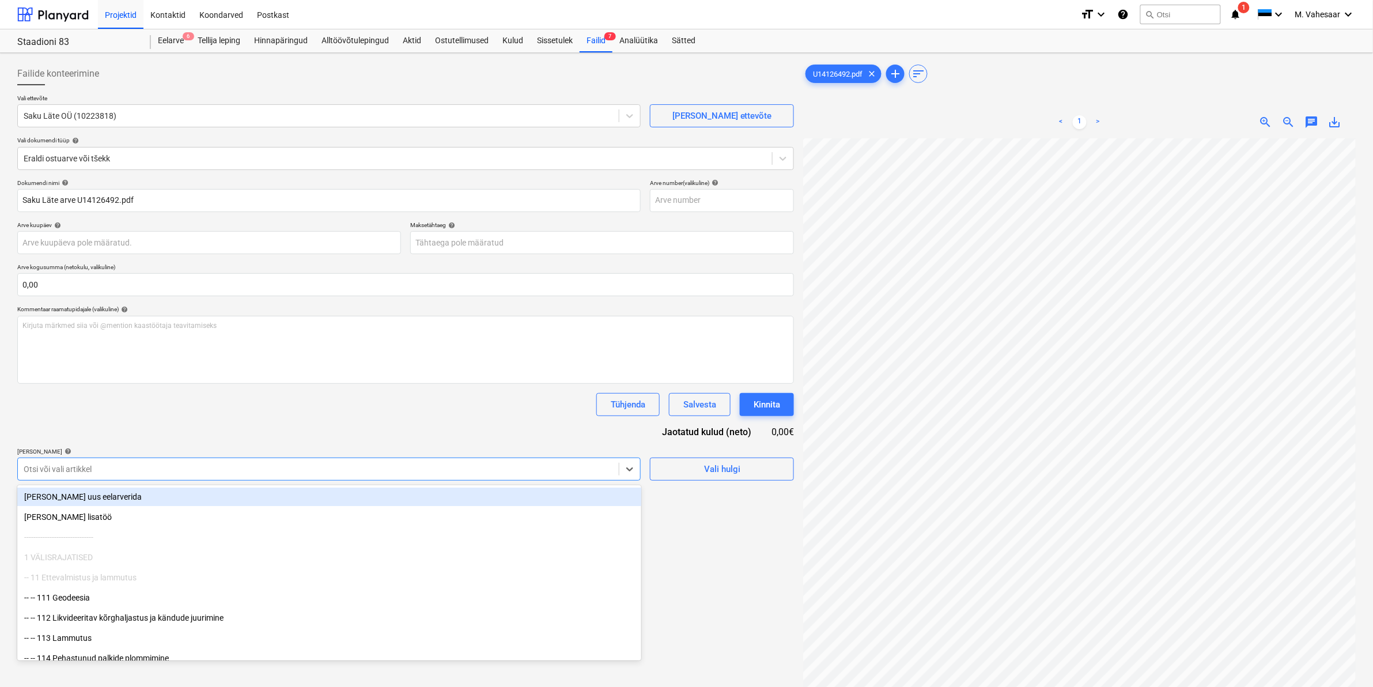
type input "9"
type input "811"
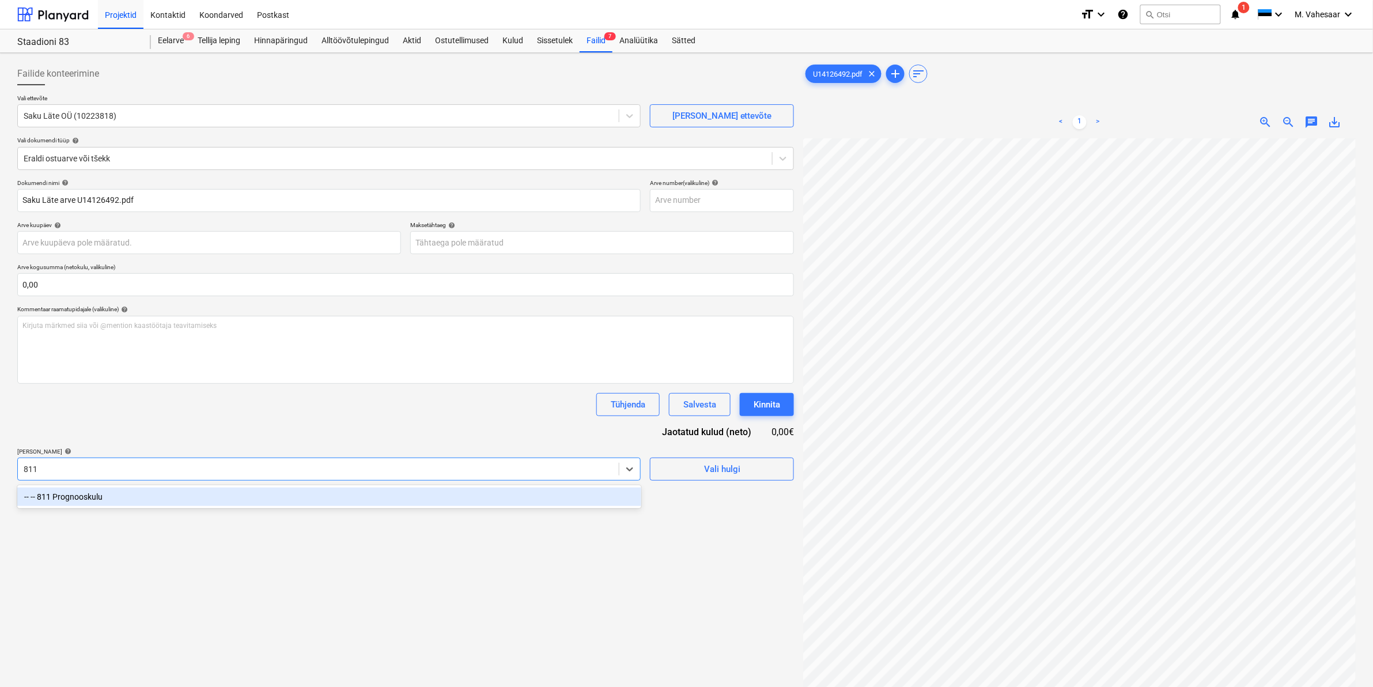
click at [88, 494] on div "-- -- 811 Prognooskulu" at bounding box center [329, 496] width 624 height 18
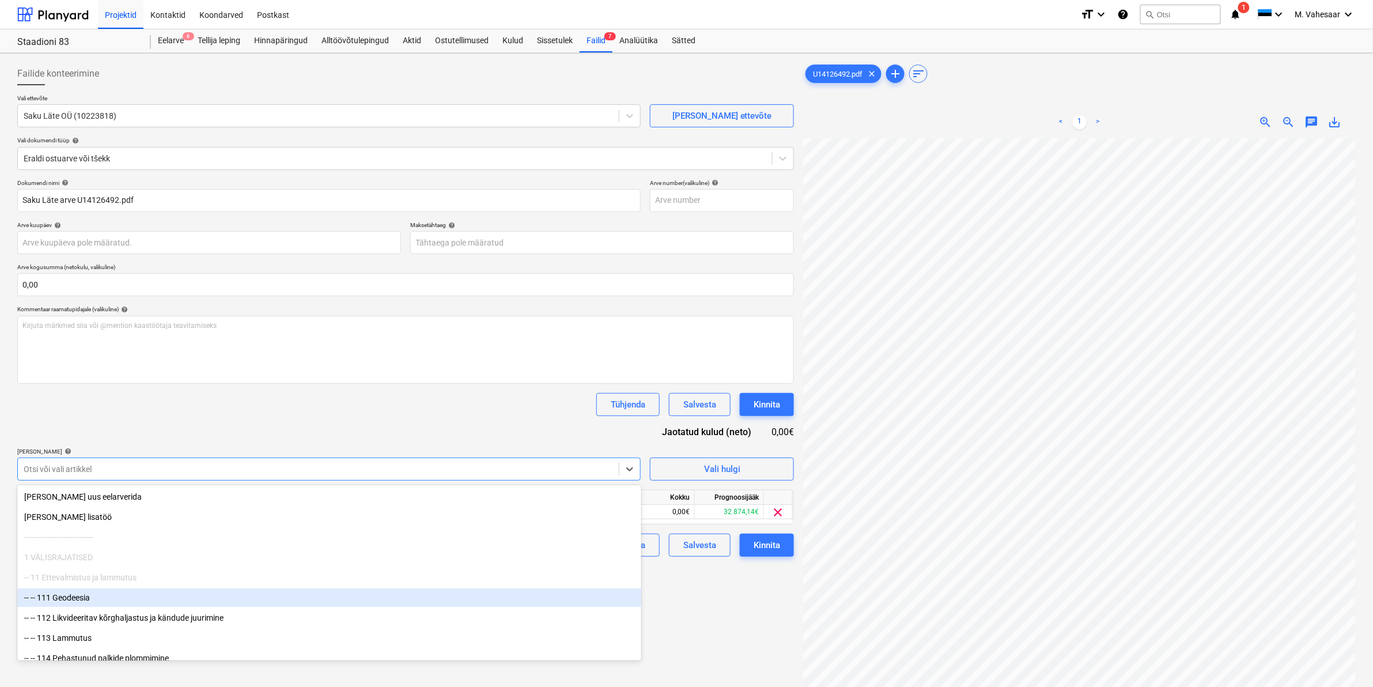
click at [709, 618] on div "Failide konteerimine Vali ettevõte Saku Läte OÜ (10223818) [PERSON_NAME] uus et…" at bounding box center [406, 428] width 786 height 740
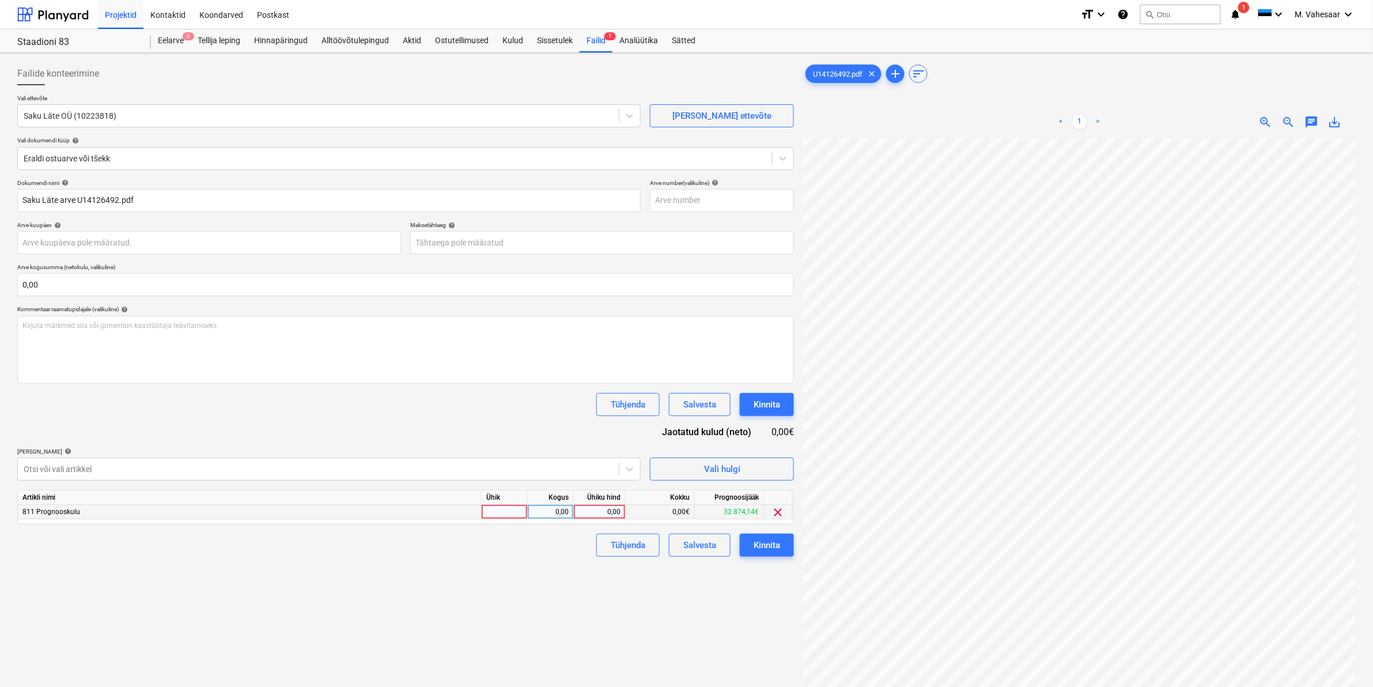
click at [594, 512] on div "0,00" at bounding box center [600, 512] width 42 height 14
click at [610, 513] on div "0,00" at bounding box center [600, 512] width 42 height 14
type input "63,32"
click at [523, 569] on div "Failide konteerimine Vali ettevõte Saku Läte OÜ (10223818) [PERSON_NAME] uus et…" at bounding box center [406, 428] width 786 height 740
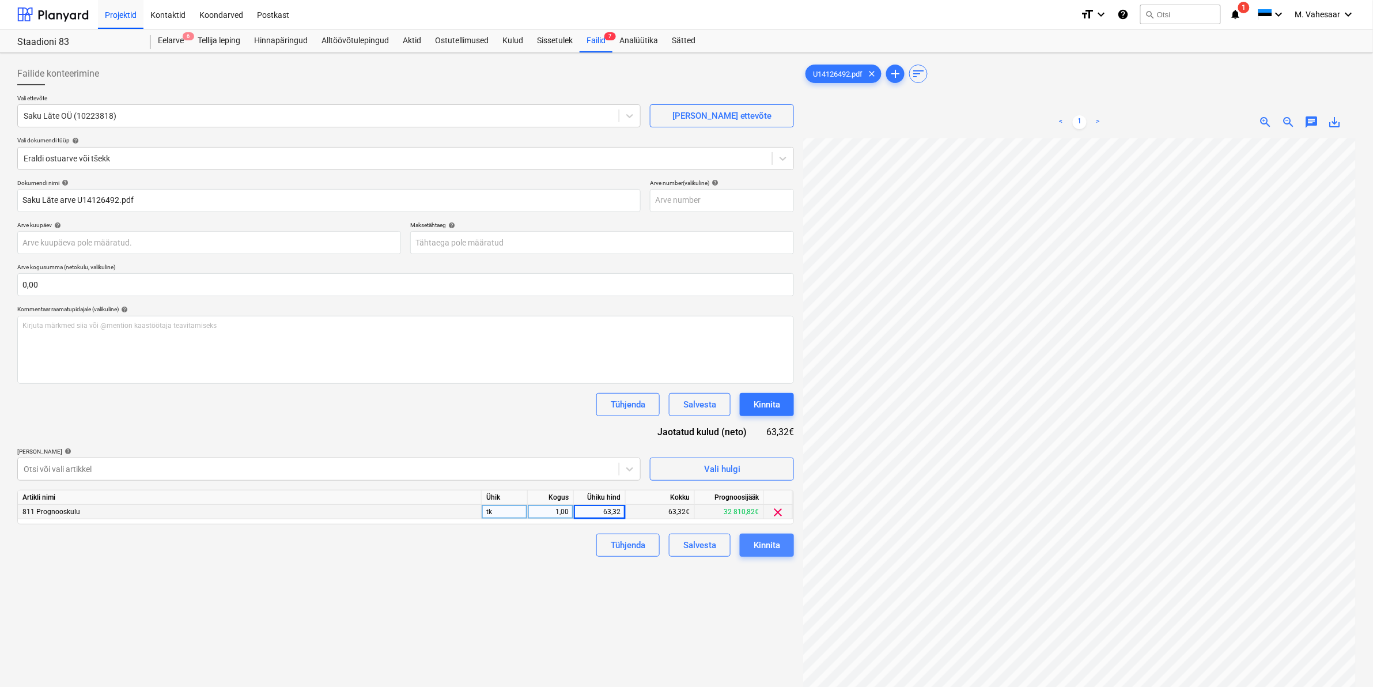
click at [764, 541] on div "Kinnita" at bounding box center [767, 545] width 27 height 15
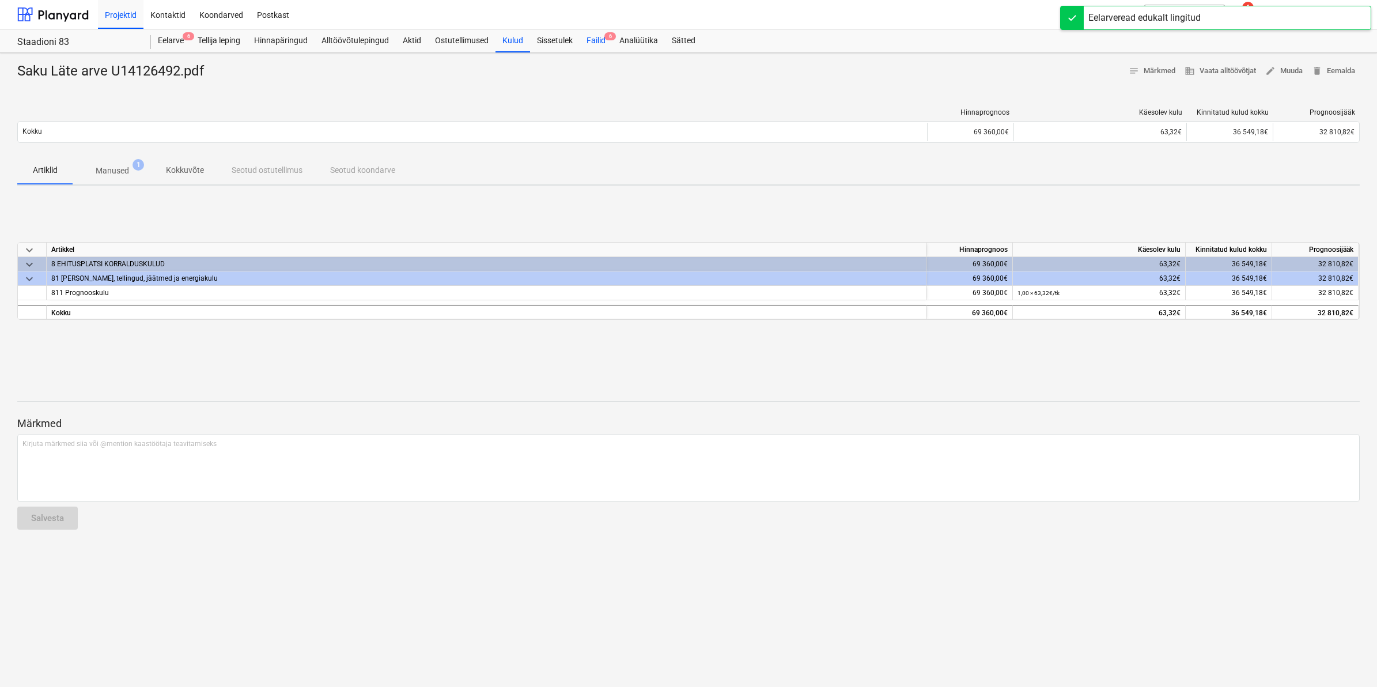
click at [592, 33] on div "Failid 6" at bounding box center [596, 40] width 33 height 23
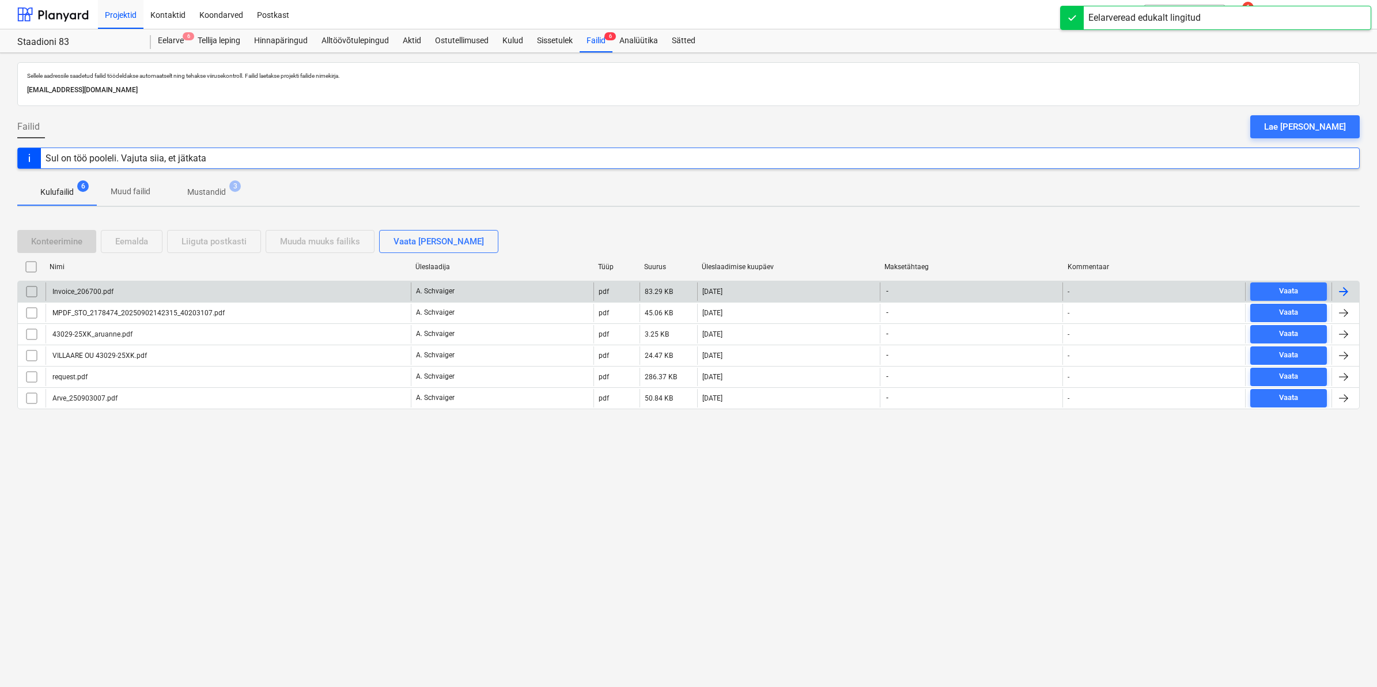
click at [105, 284] on div "Invoice_206700.pdf" at bounding box center [228, 291] width 365 height 18
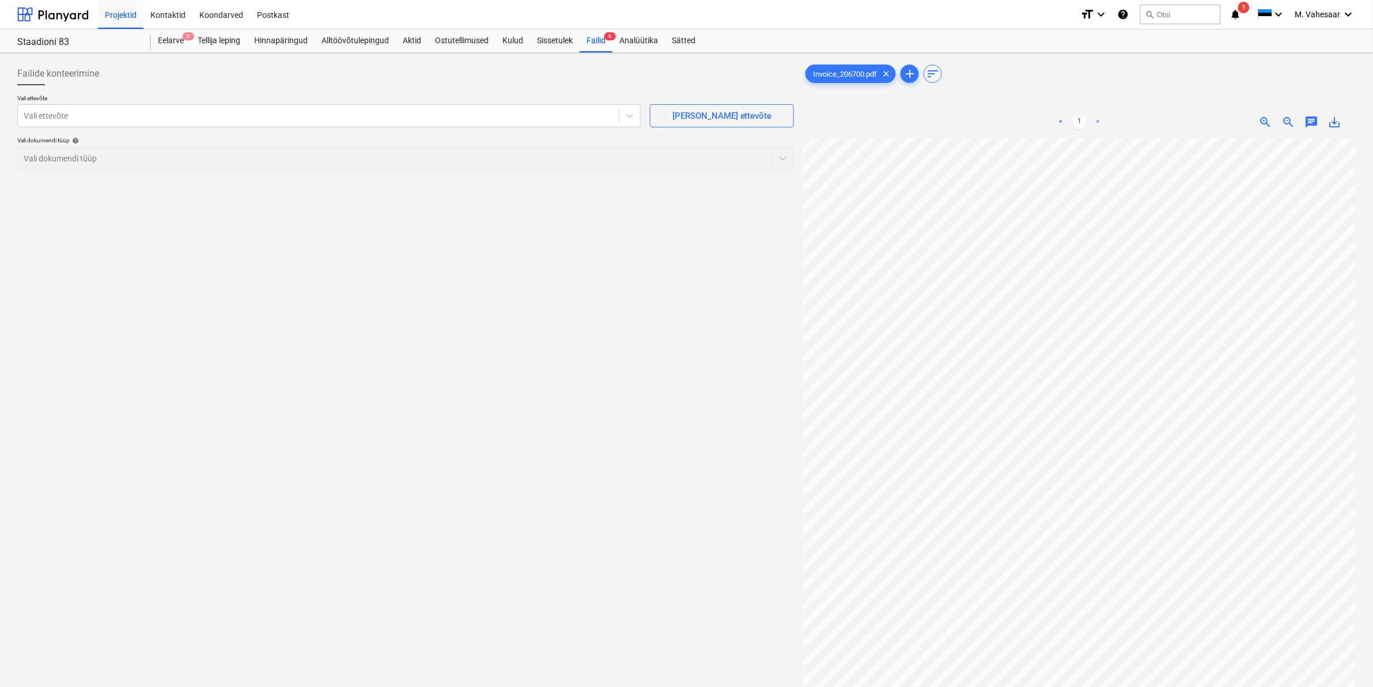
scroll to position [50, 139]
click at [144, 108] on div "Vali ettevõte" at bounding box center [318, 116] width 601 height 16
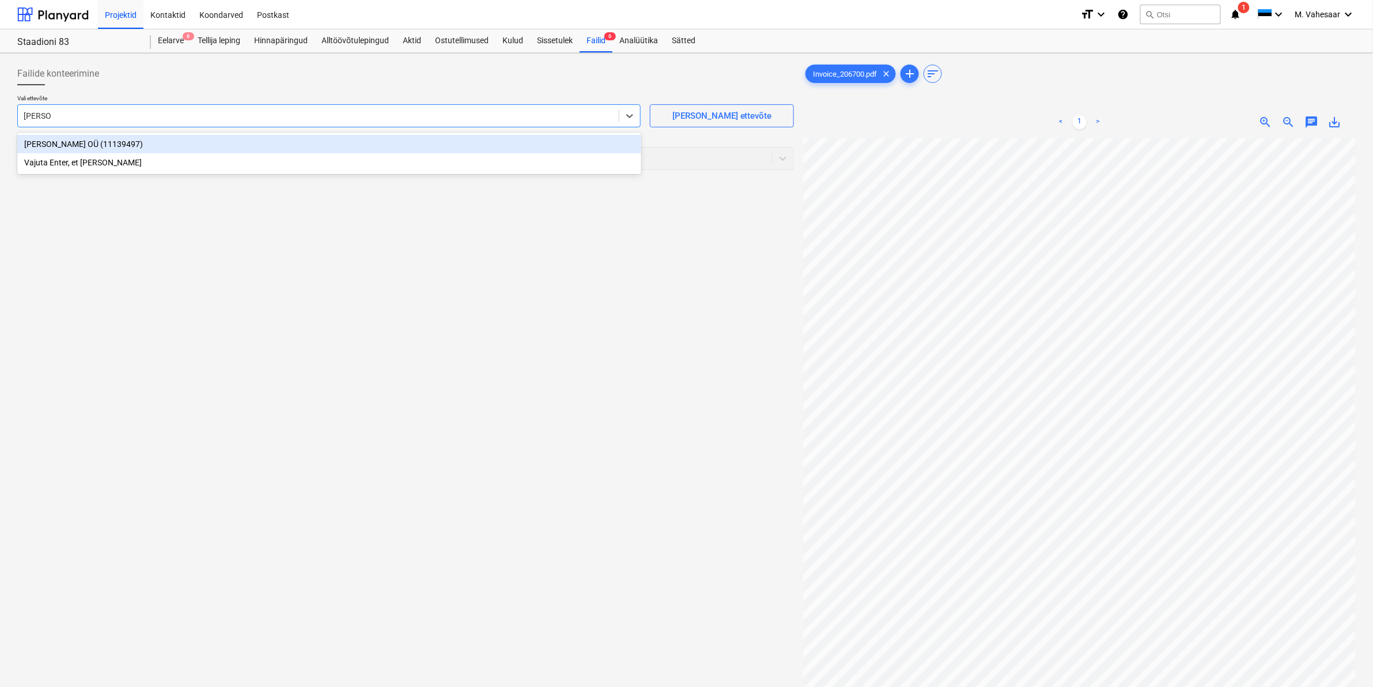
type input "[PERSON_NAME]"
click at [96, 146] on div "[PERSON_NAME] OÜ (11139497)" at bounding box center [329, 144] width 624 height 18
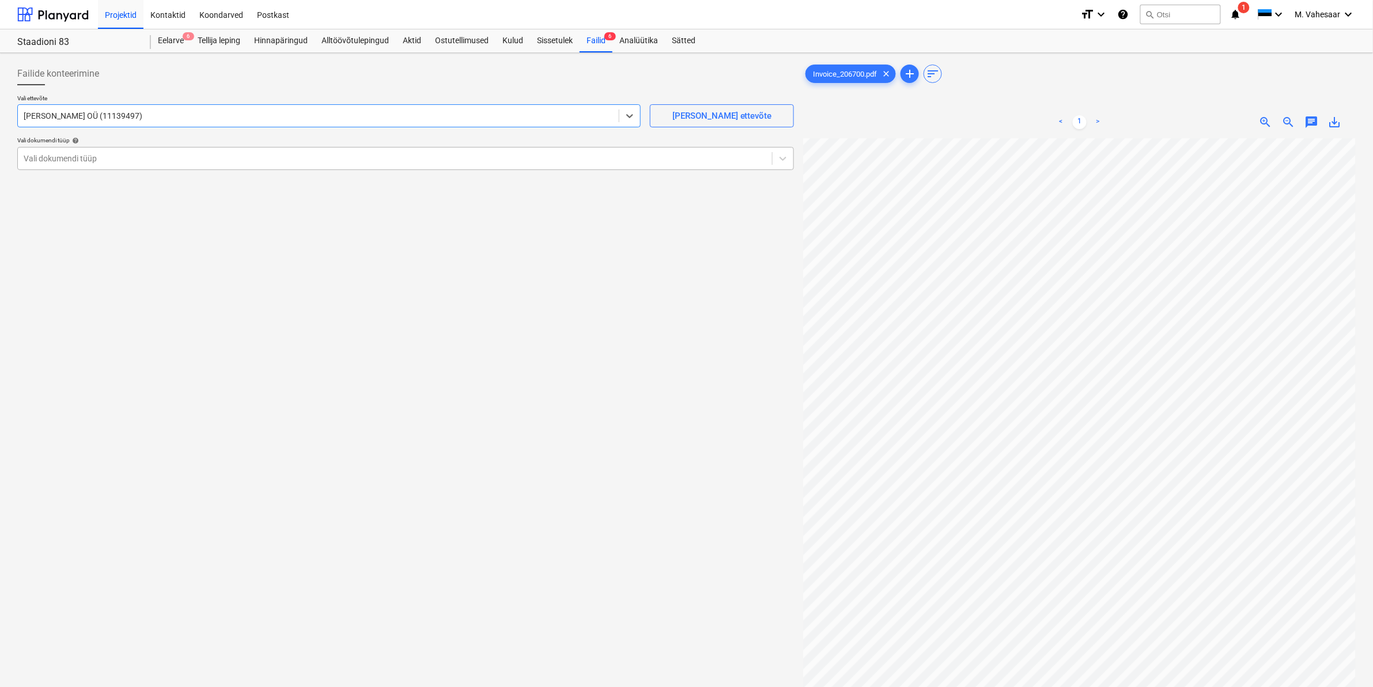
click at [84, 154] on div at bounding box center [395, 159] width 743 height 12
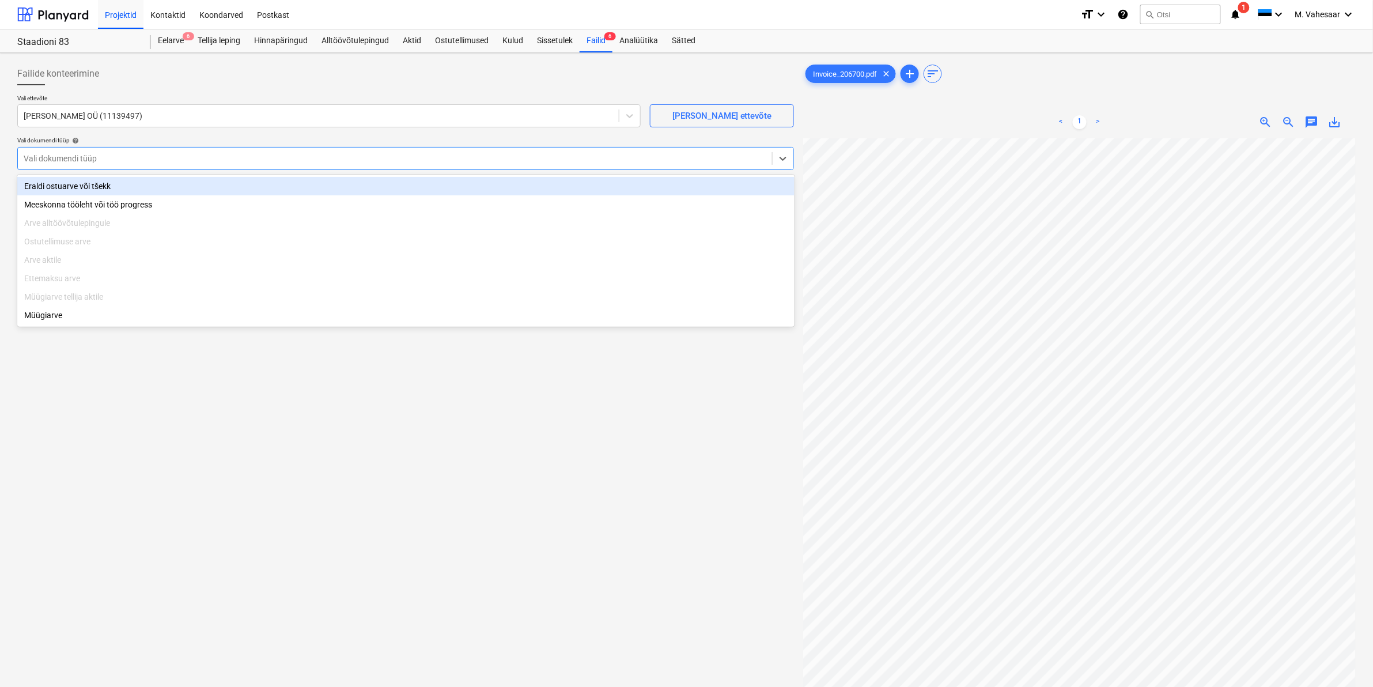
click at [61, 182] on div "Eraldi ostuarve või tšekk" at bounding box center [405, 186] width 777 height 18
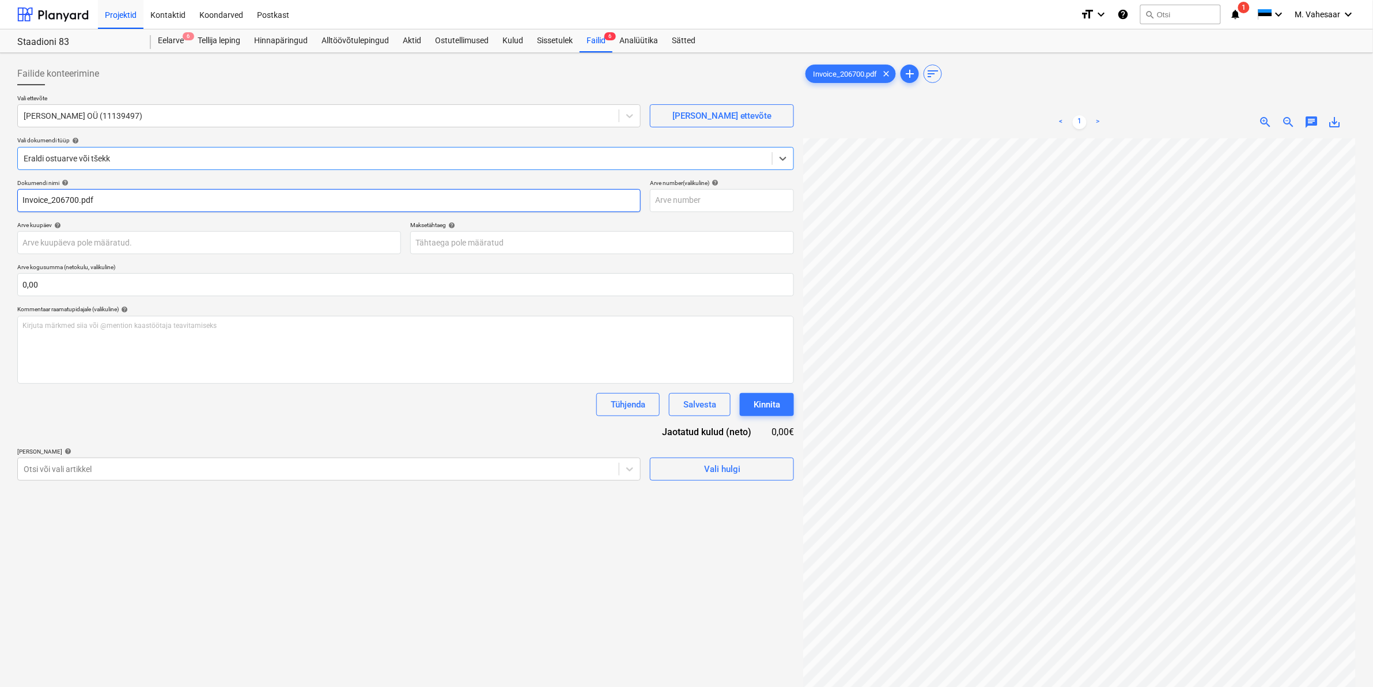
click at [47, 198] on input "Invoice_206700.pdf" at bounding box center [328, 200] width 623 height 23
type input "[PERSON_NAME] arve_206700.pdf"
click at [143, 458] on div "Otsi või vali artikkel" at bounding box center [328, 469] width 623 height 23
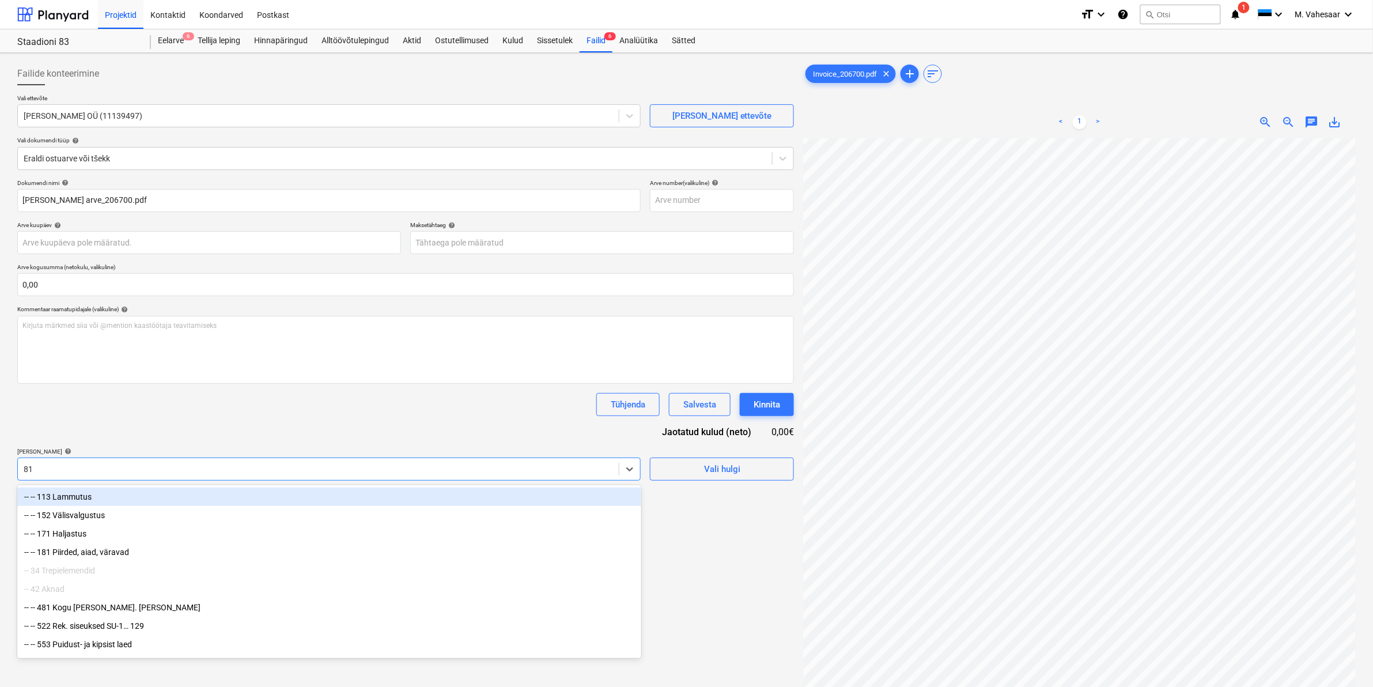
type input "811"
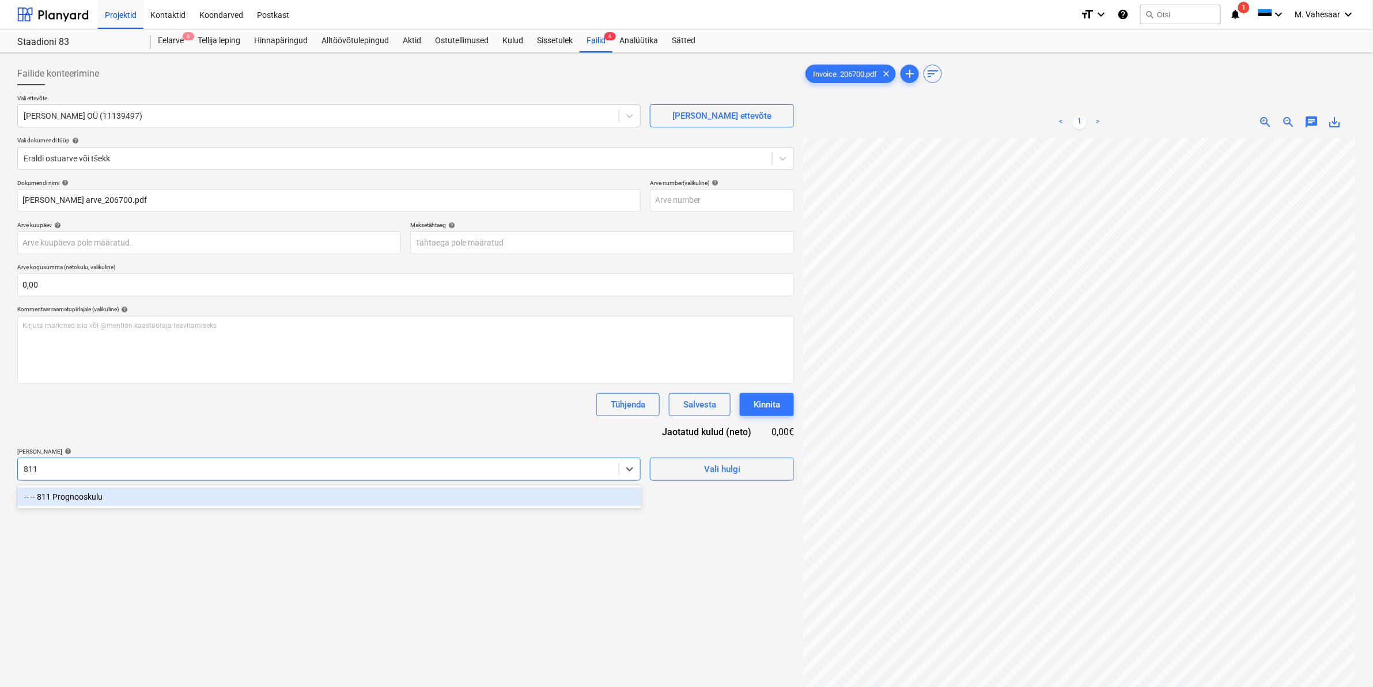
click at [111, 498] on div "-- -- 811 Prognooskulu" at bounding box center [329, 496] width 624 height 18
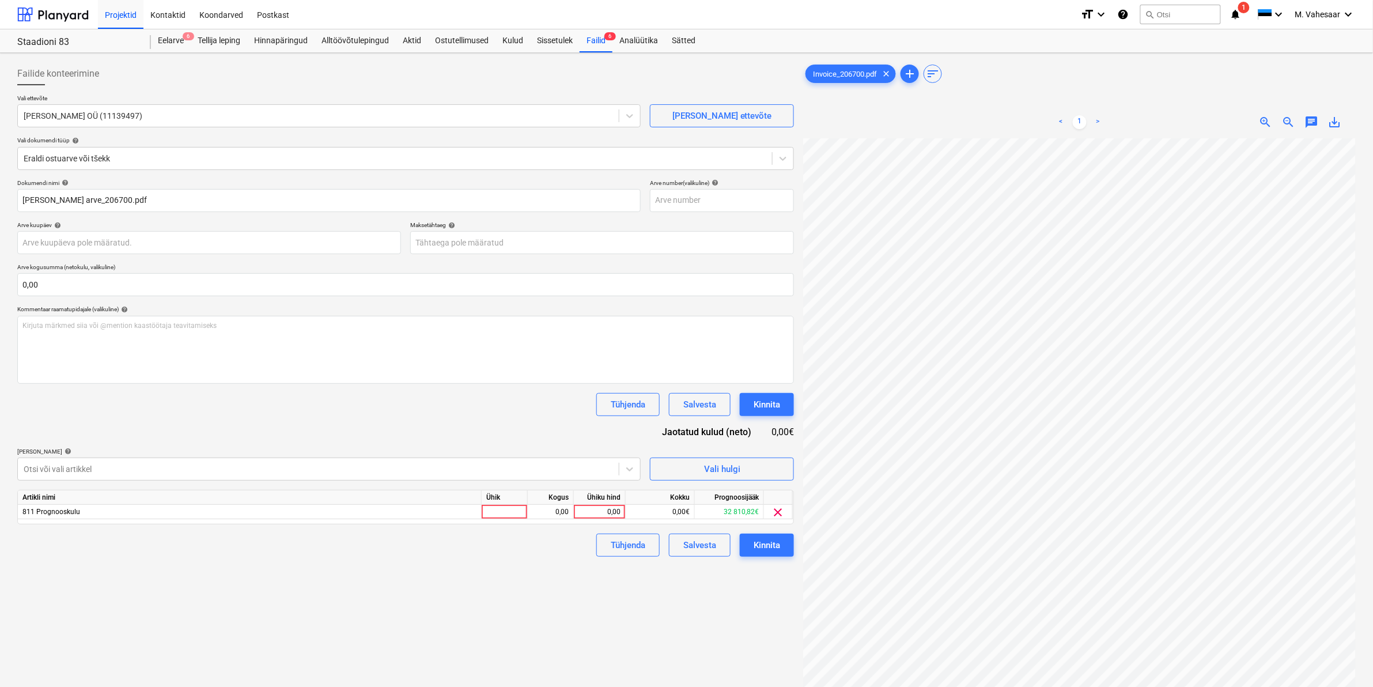
click at [679, 587] on div "Failide konteerimine Vali ettevõte [PERSON_NAME] OÜ (11139497) [PERSON_NAME] uu…" at bounding box center [406, 428] width 786 height 740
click at [603, 514] on div "0,00" at bounding box center [600, 512] width 42 height 14
type input "309,38"
click at [535, 566] on div "Failide konteerimine Vali ettevõte [PERSON_NAME] OÜ (11139497) [PERSON_NAME] uu…" at bounding box center [406, 428] width 786 height 740
click at [754, 543] on div "Kinnita" at bounding box center [767, 545] width 27 height 15
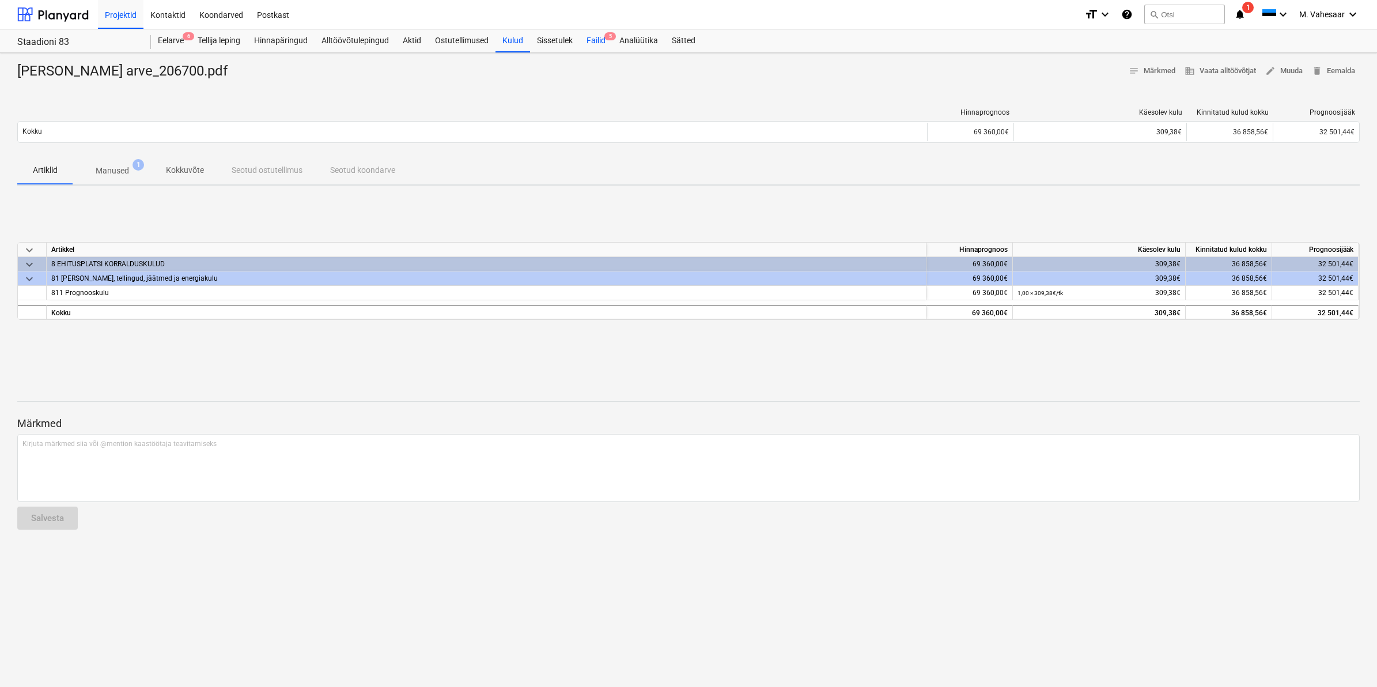
click at [598, 35] on div "Failid 5" at bounding box center [596, 40] width 33 height 23
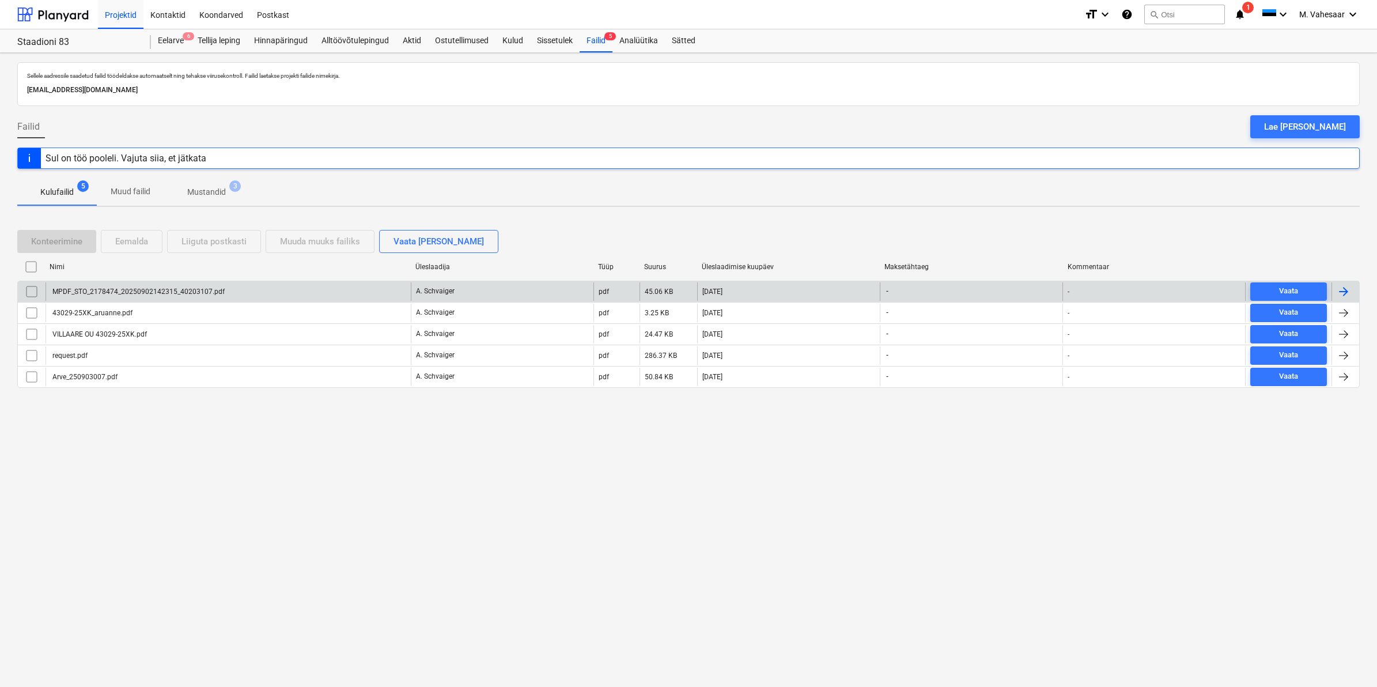
click at [143, 291] on div "MPDF_STO_2178474_20250902142315_40203107.pdf" at bounding box center [138, 292] width 174 height 8
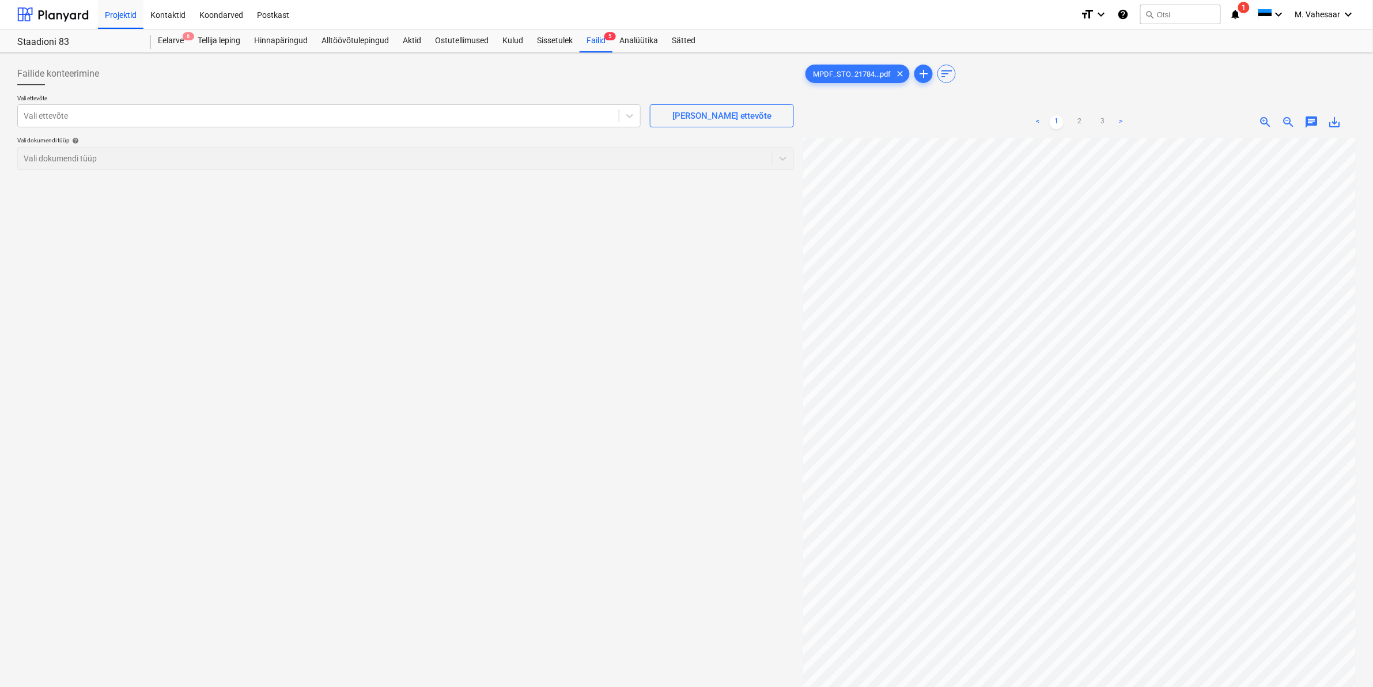
scroll to position [323, 139]
click at [1076, 120] on link "2" at bounding box center [1080, 122] width 14 height 14
click at [1104, 122] on link "3" at bounding box center [1103, 122] width 14 height 14
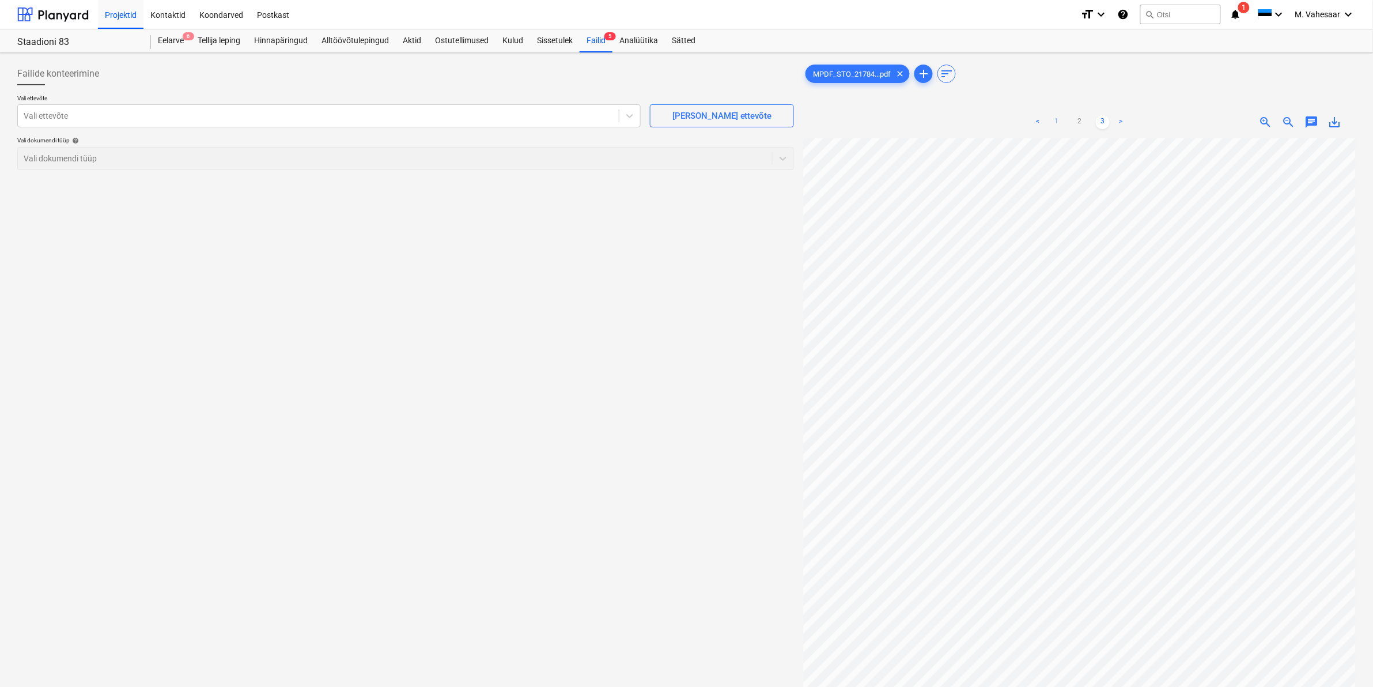
click at [1053, 122] on link "1" at bounding box center [1057, 122] width 14 height 14
click at [298, 122] on div "Vali ettevõte" at bounding box center [318, 116] width 601 height 16
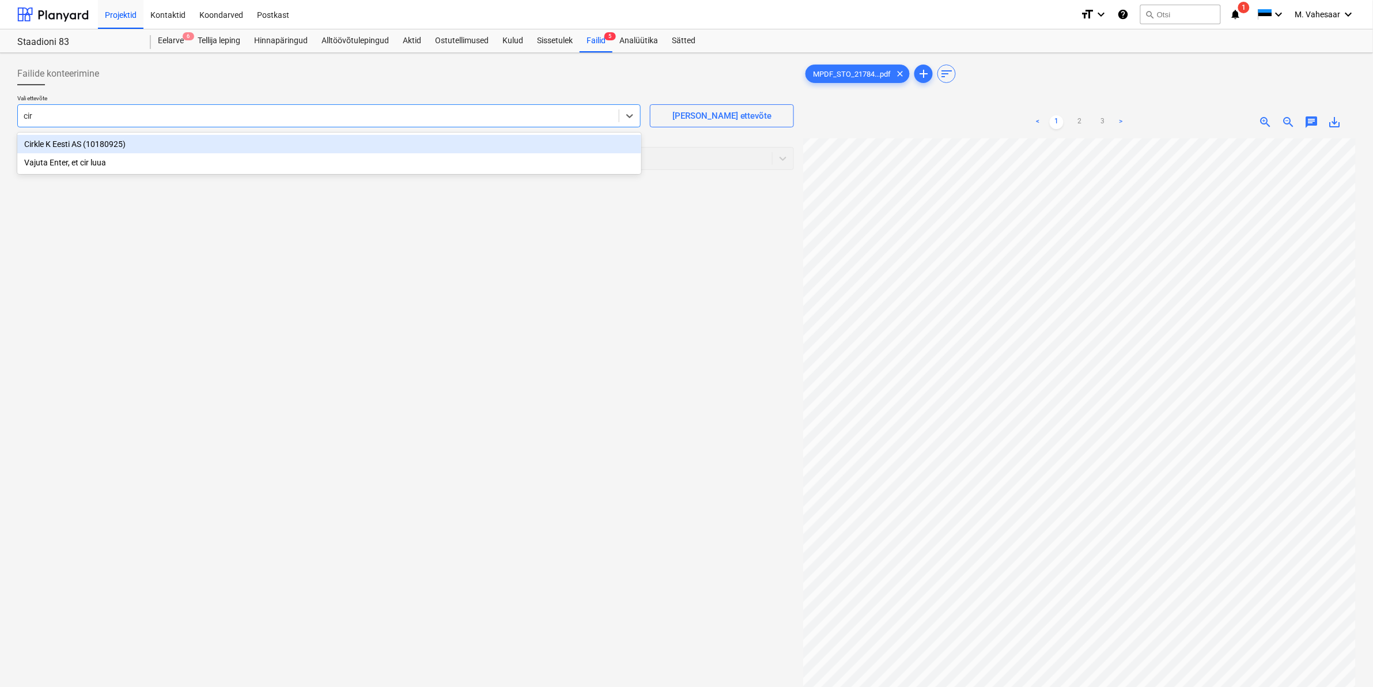
type input "cirk"
click at [79, 148] on div "Cirkle K Eesti AS (10180925)" at bounding box center [329, 144] width 624 height 18
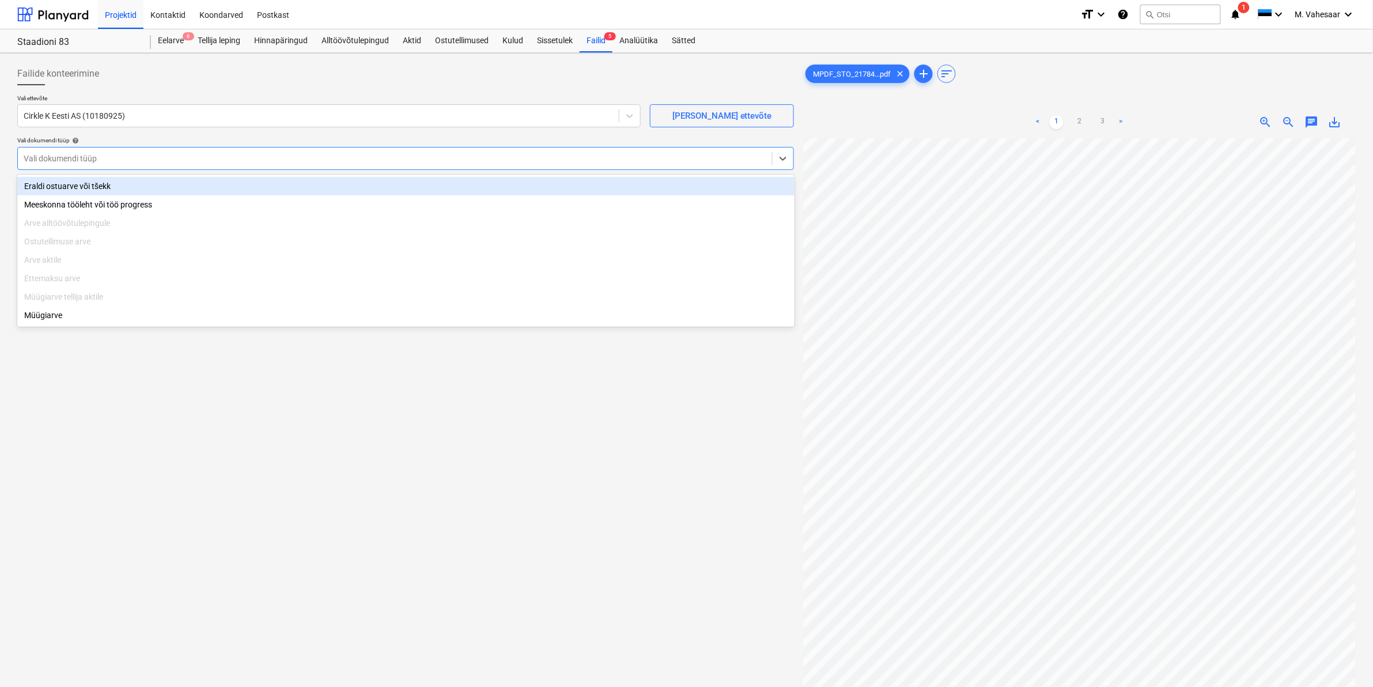
click at [76, 157] on div at bounding box center [395, 159] width 743 height 12
click at [68, 186] on div "Eraldi ostuarve või tšekk" at bounding box center [405, 186] width 777 height 18
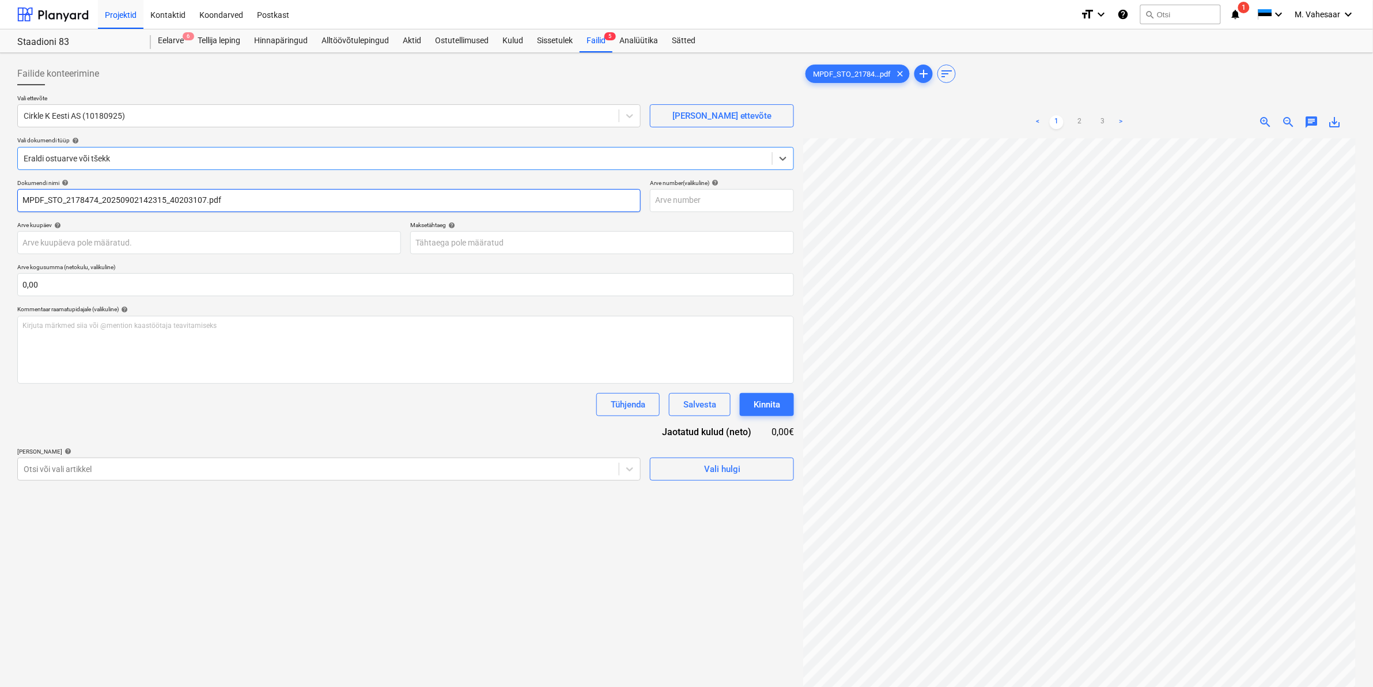
click at [61, 199] on input "MPDF_STO_2178474_20250902142315_40203107.pdf" at bounding box center [328, 200] width 623 height 23
click at [773, 323] on div "Failide konteerimine Vali ettevõte Cirkle K Eesti AS (10180925) [PERSON_NAME] u…" at bounding box center [687, 428] width 1348 height 740
click at [50, 195] on input "Cirkle C_2178474_20250902142315_40203107.pdf" at bounding box center [328, 200] width 623 height 23
type input "Cirkle K arve_2178474_20250902142315_40203107.pdf"
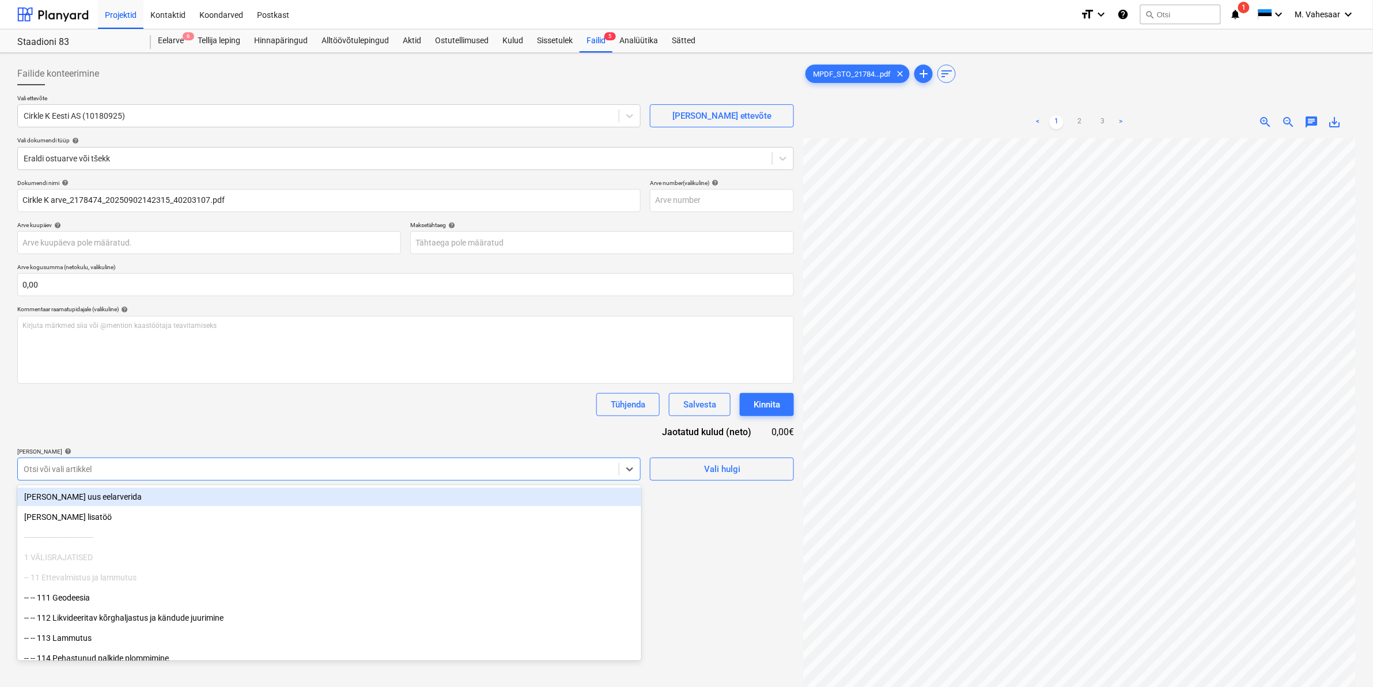
click at [101, 462] on div "Otsi või vali artikkel" at bounding box center [318, 469] width 601 height 16
type input "8"
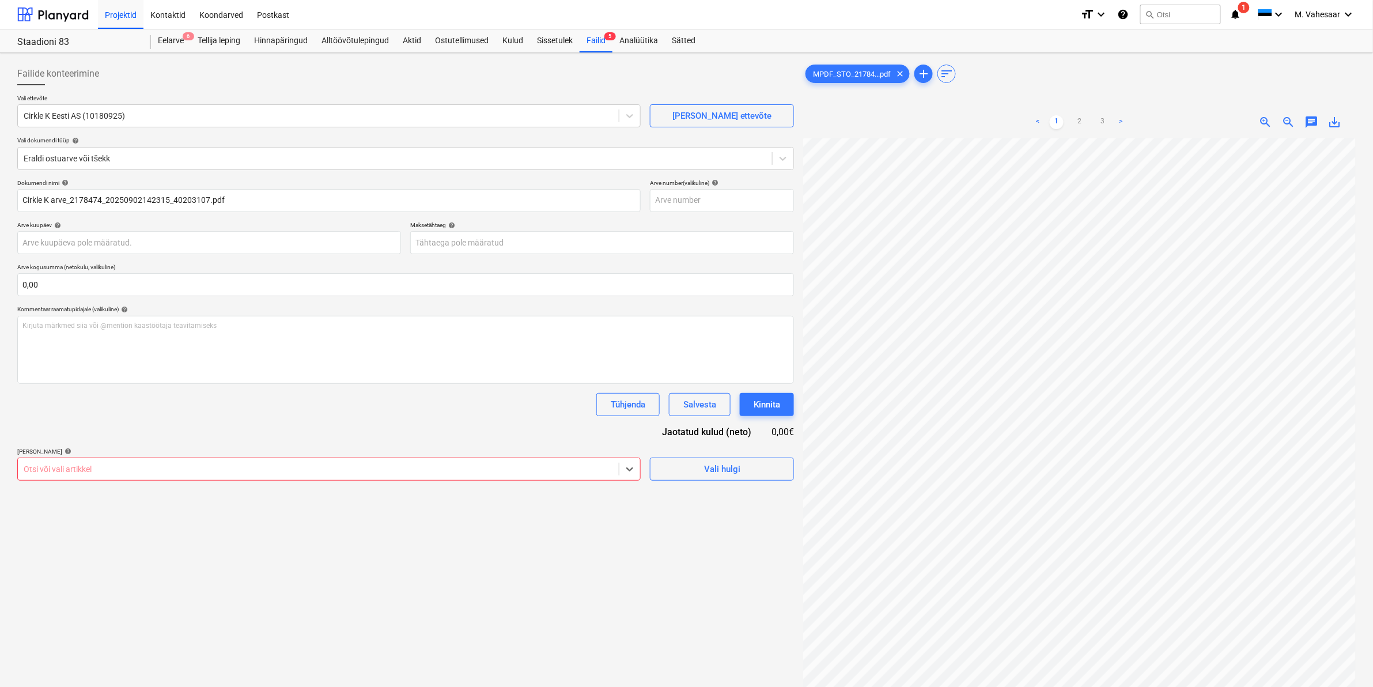
click at [73, 470] on div at bounding box center [318, 469] width 589 height 12
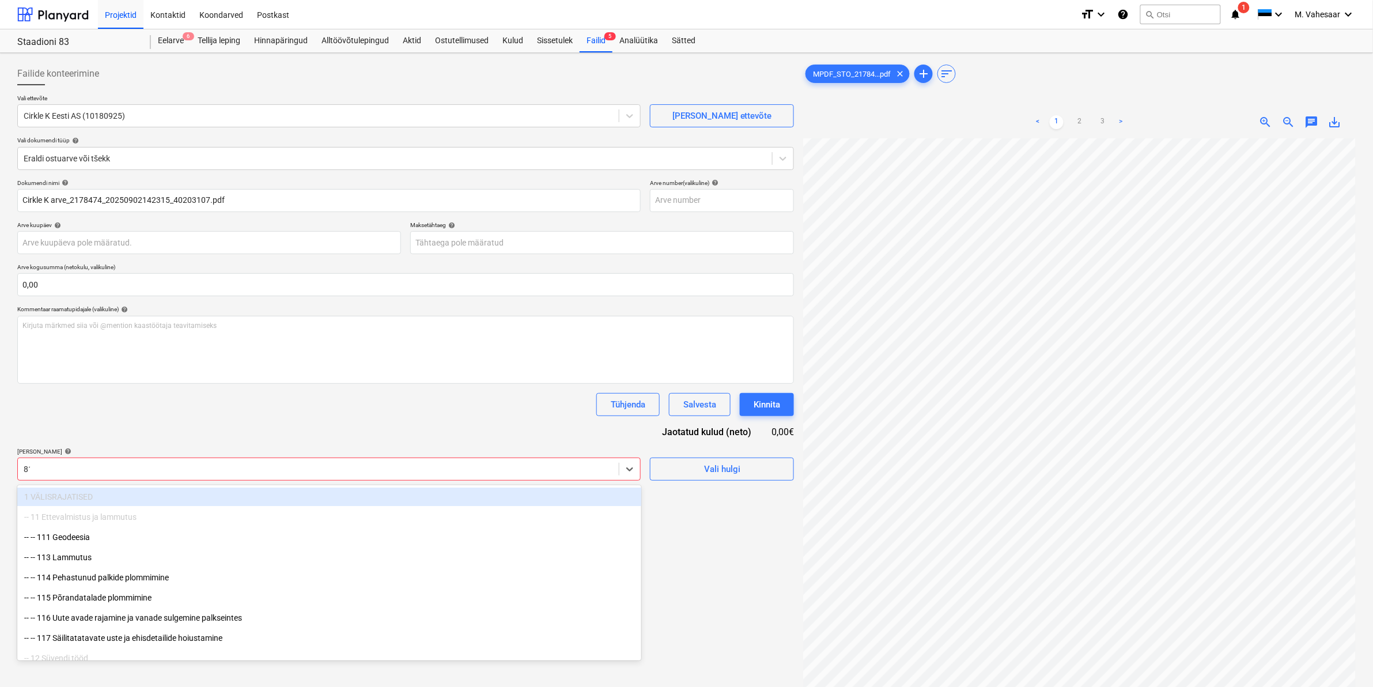
type input "811"
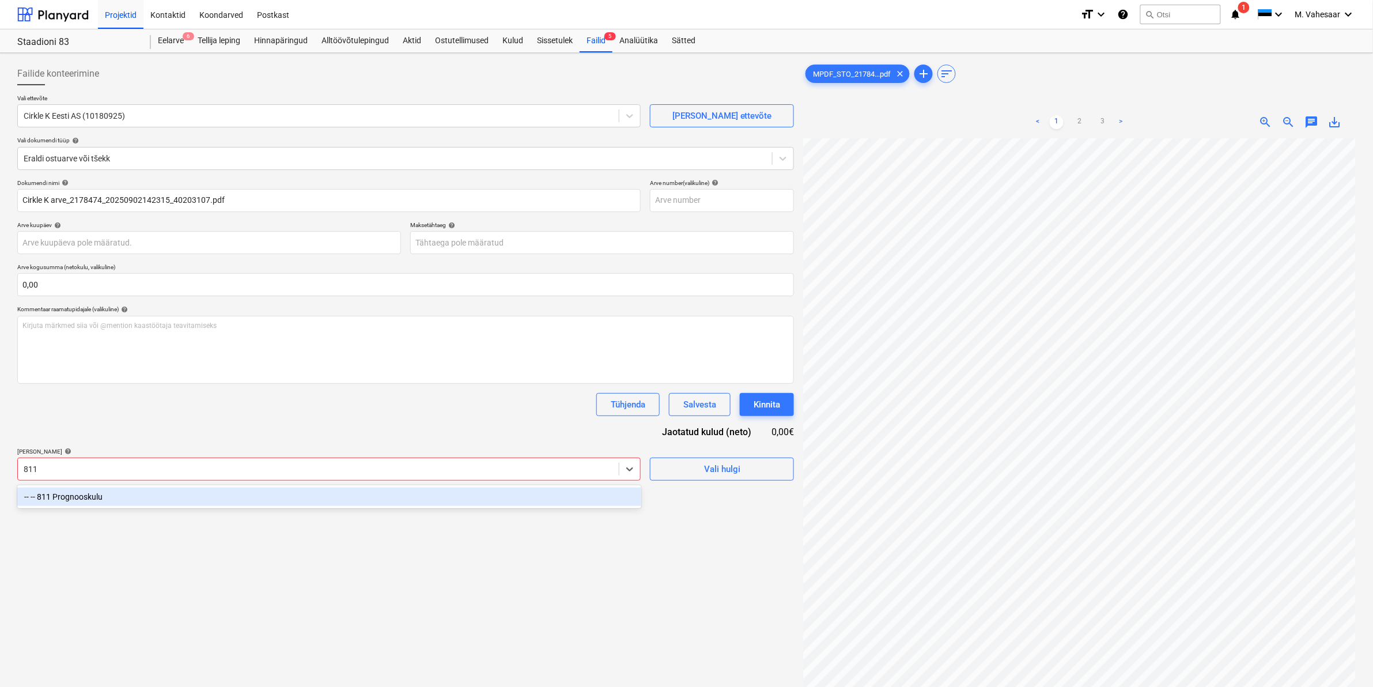
click at [82, 493] on div "-- -- 811 Prognooskulu" at bounding box center [329, 496] width 624 height 18
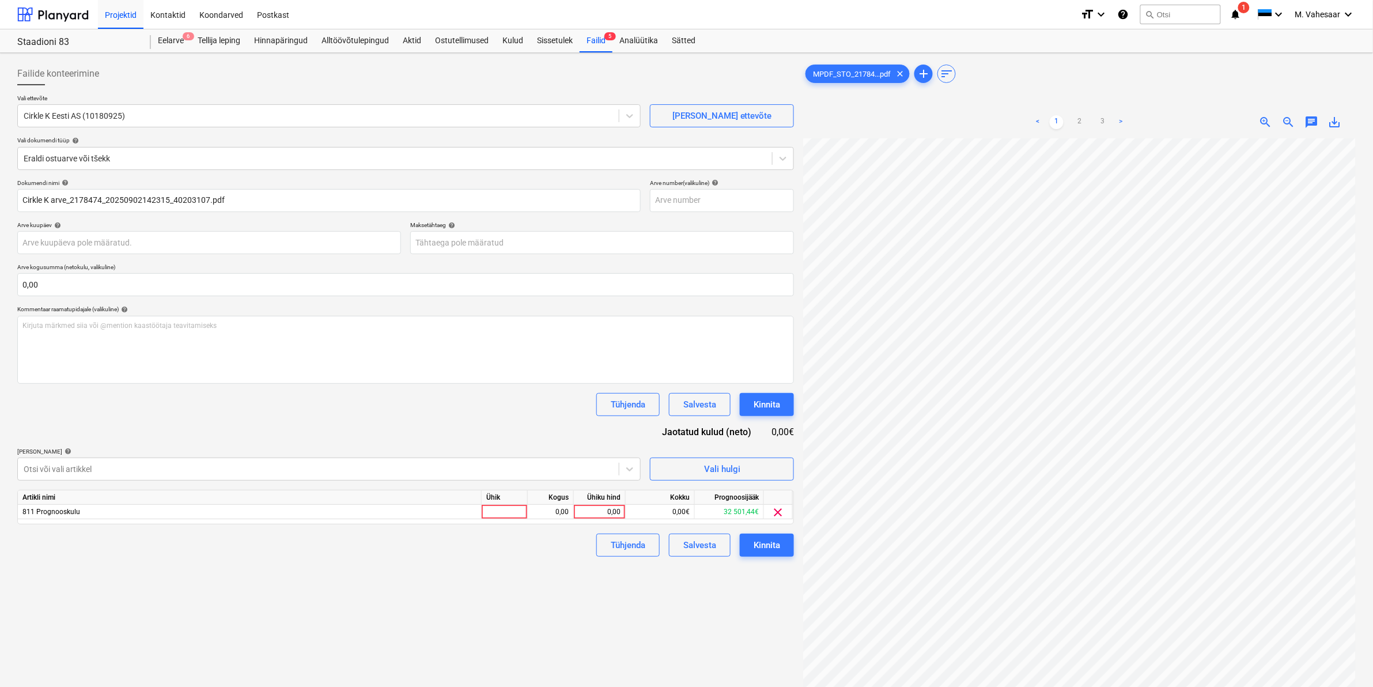
click at [733, 608] on div "Failide konteerimine Vali ettevõte Cirkle K Eesti AS (10180925) [PERSON_NAME] u…" at bounding box center [406, 428] width 786 height 740
click at [606, 511] on div "0,00" at bounding box center [600, 512] width 42 height 14
type input "155,09"
click at [451, 573] on div "Failide konteerimine Vali ettevõte Cirkle K Eesti AS (10180925) [PERSON_NAME] u…" at bounding box center [406, 428] width 786 height 740
click at [759, 545] on div "Kinnita" at bounding box center [767, 545] width 27 height 15
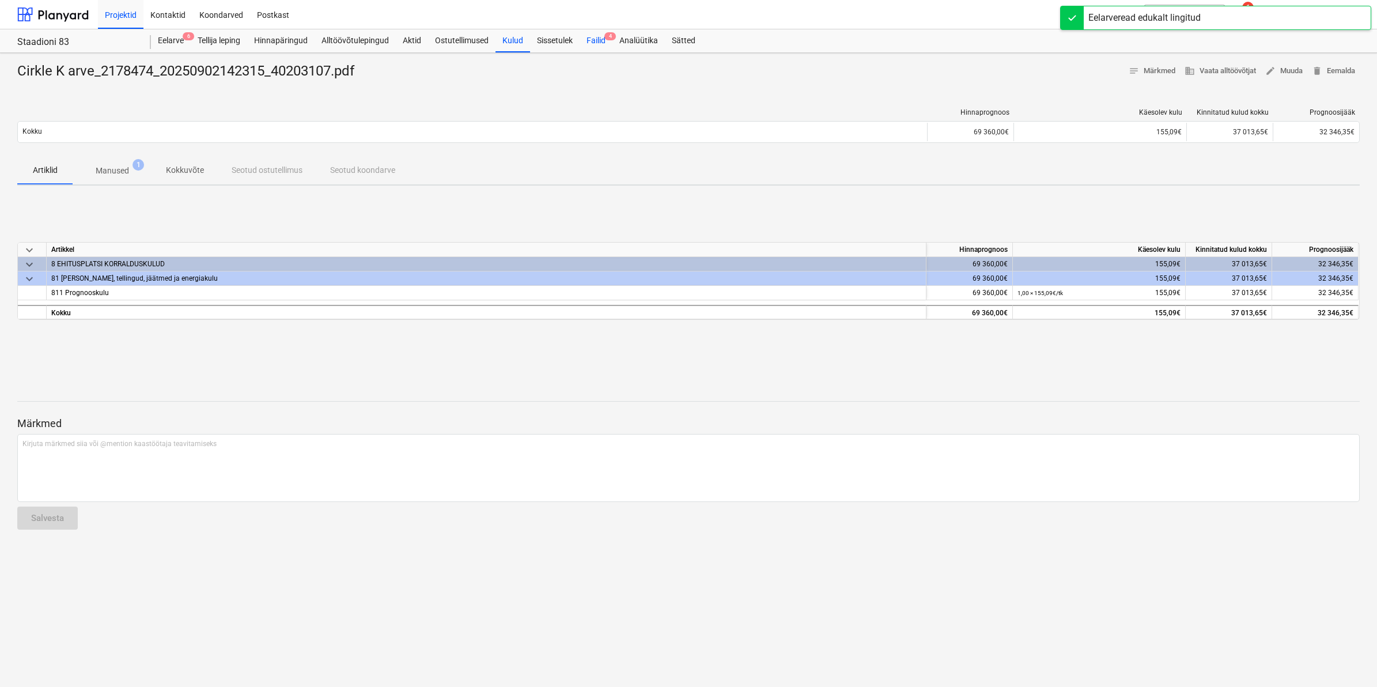
click at [600, 43] on div "Failid 4" at bounding box center [596, 40] width 33 height 23
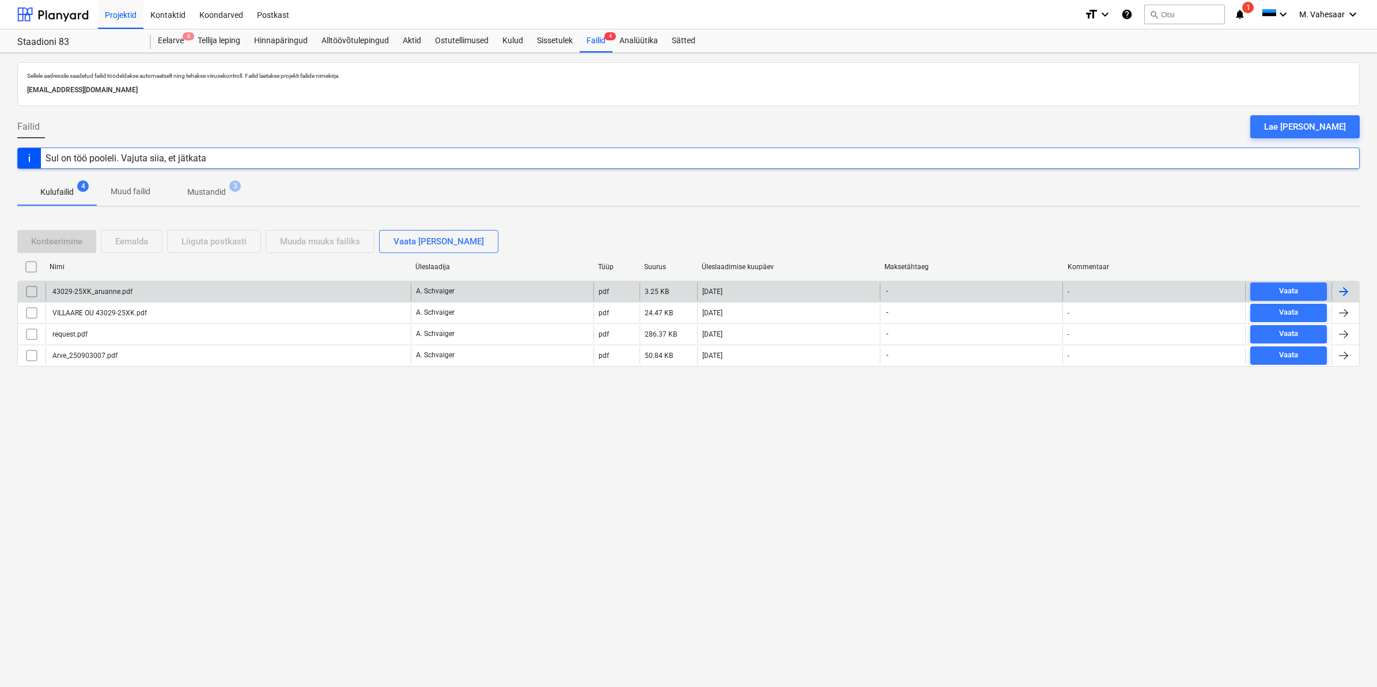
click at [119, 289] on div "43029-25XK_aruanne.pdf" at bounding box center [92, 292] width 82 height 8
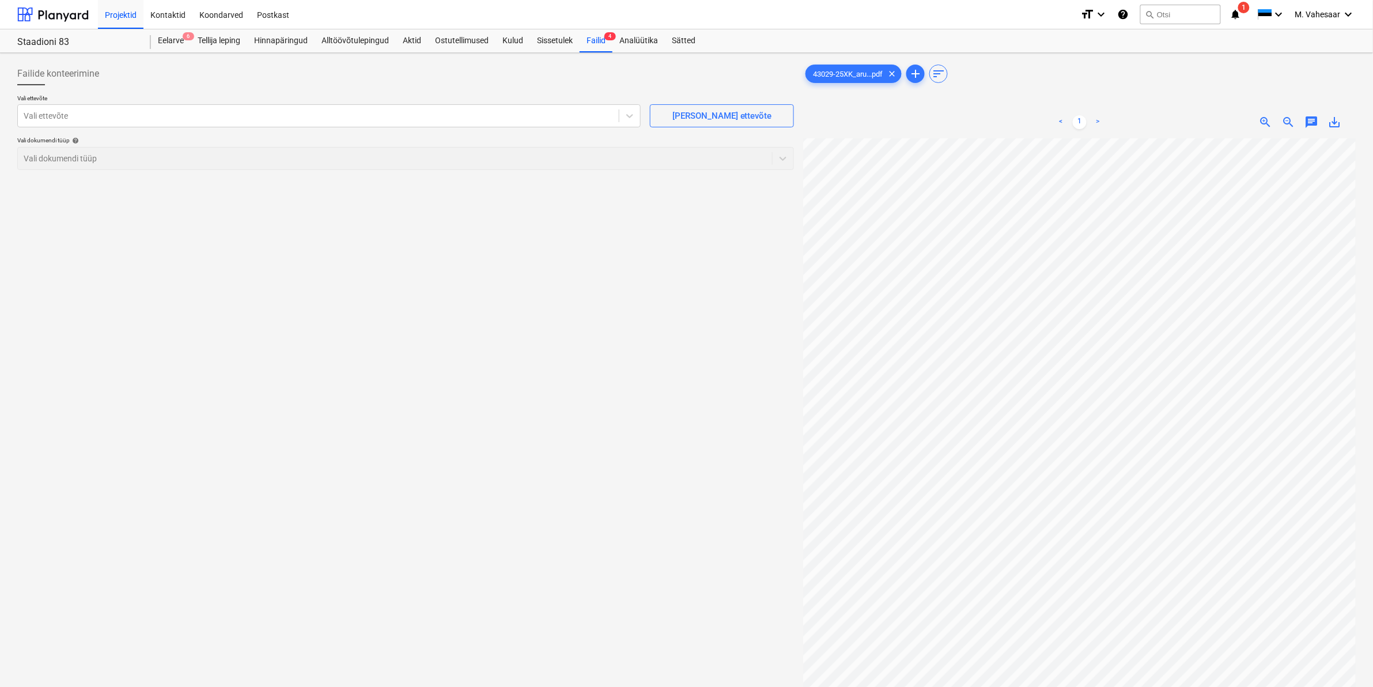
scroll to position [0, 138]
click at [393, 104] on div "Vali ettevõte" at bounding box center [328, 115] width 623 height 23
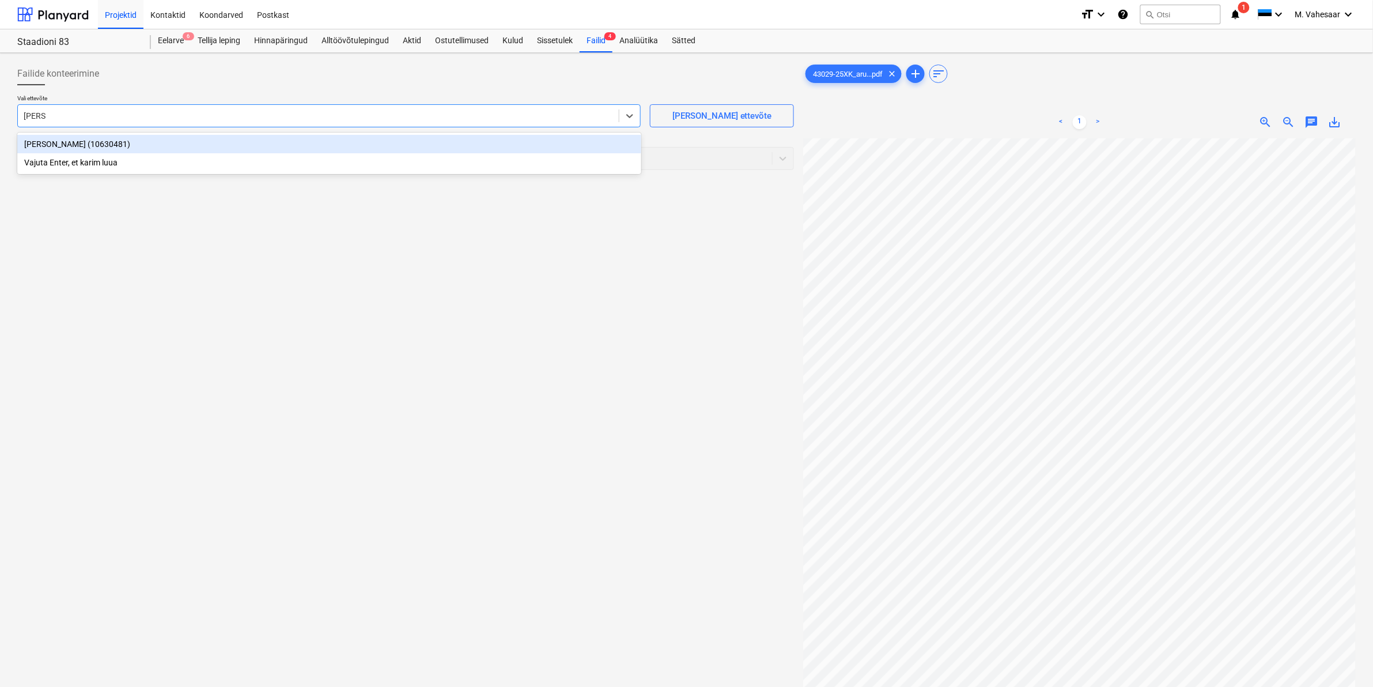
type input "karime"
click at [30, 142] on div "[PERSON_NAME] (10630481)" at bounding box center [329, 144] width 624 height 18
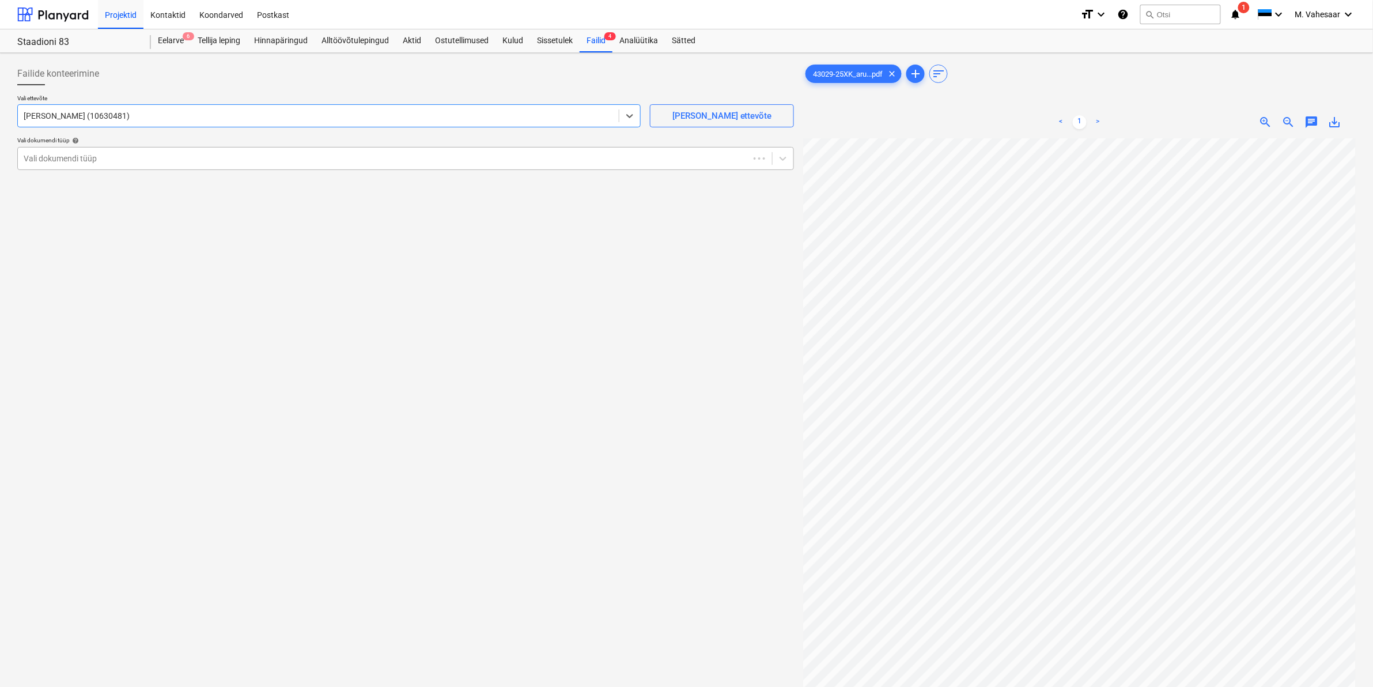
click at [52, 154] on div at bounding box center [384, 159] width 720 height 12
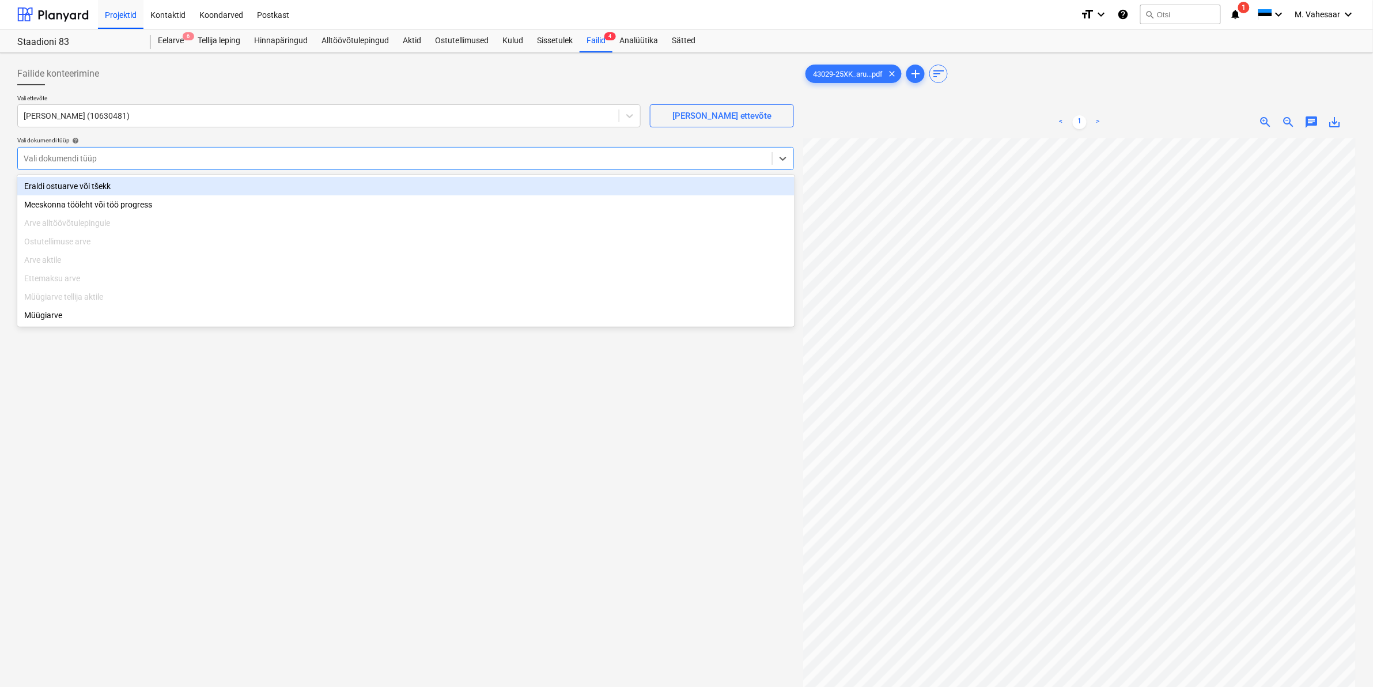
click at [47, 182] on div "Eraldi ostuarve või tšekk" at bounding box center [405, 186] width 777 height 18
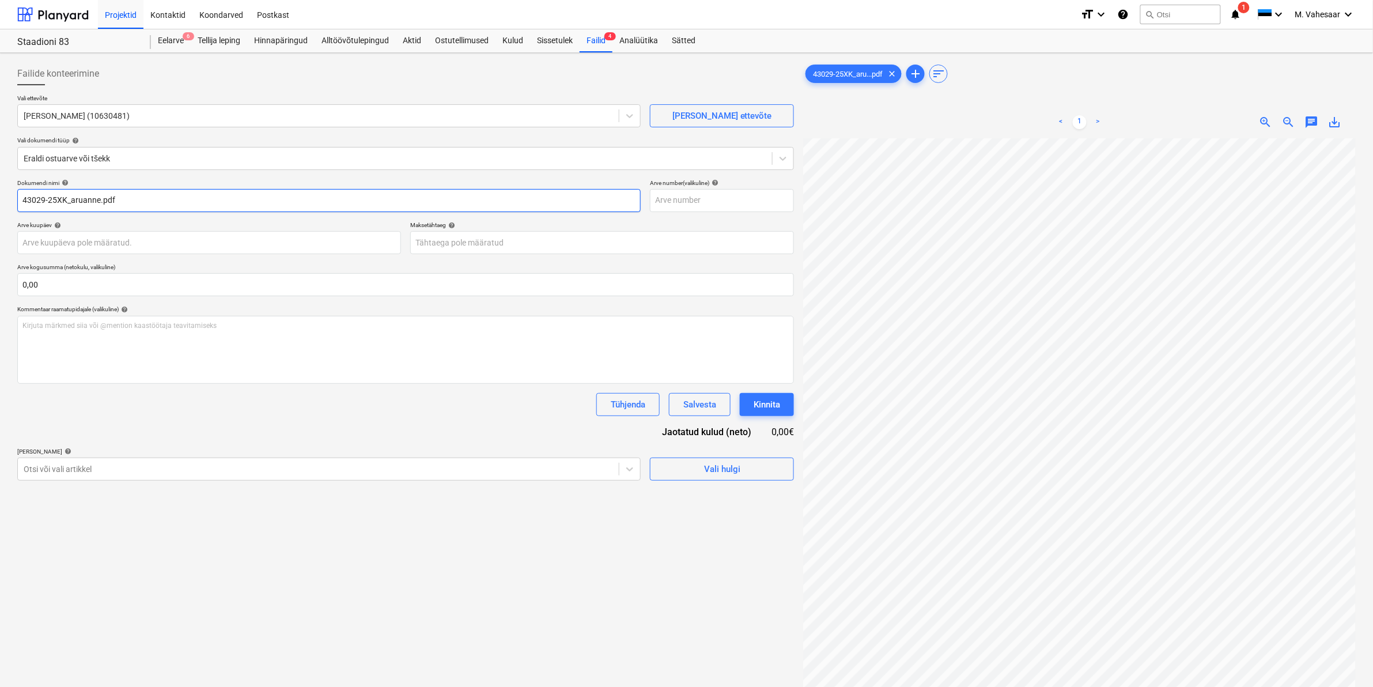
click at [23, 199] on input "43029-25XK_aruanne.pdf" at bounding box center [328, 200] width 623 height 23
type input "[PERSON_NAME] arve 43029-25XK_aruanne.pdf"
click at [66, 463] on div "Otsi või vali artikkel" at bounding box center [318, 469] width 601 height 16
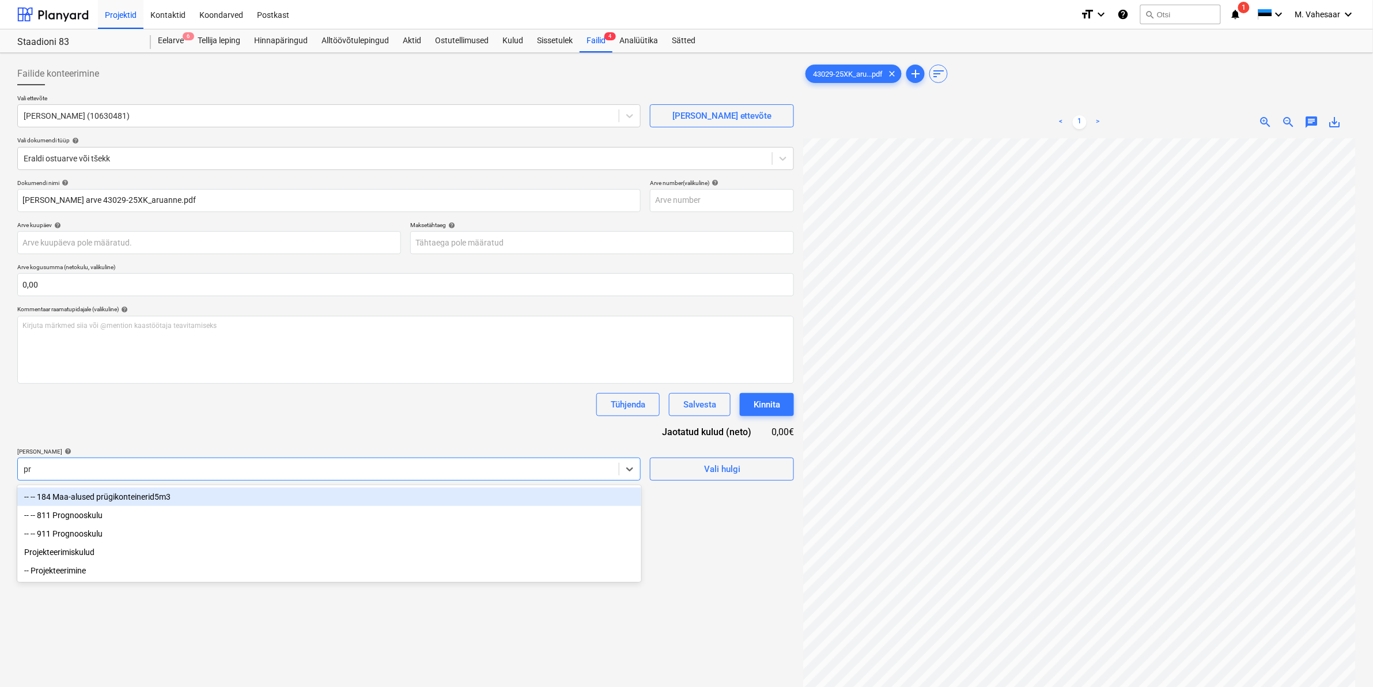
type input "p"
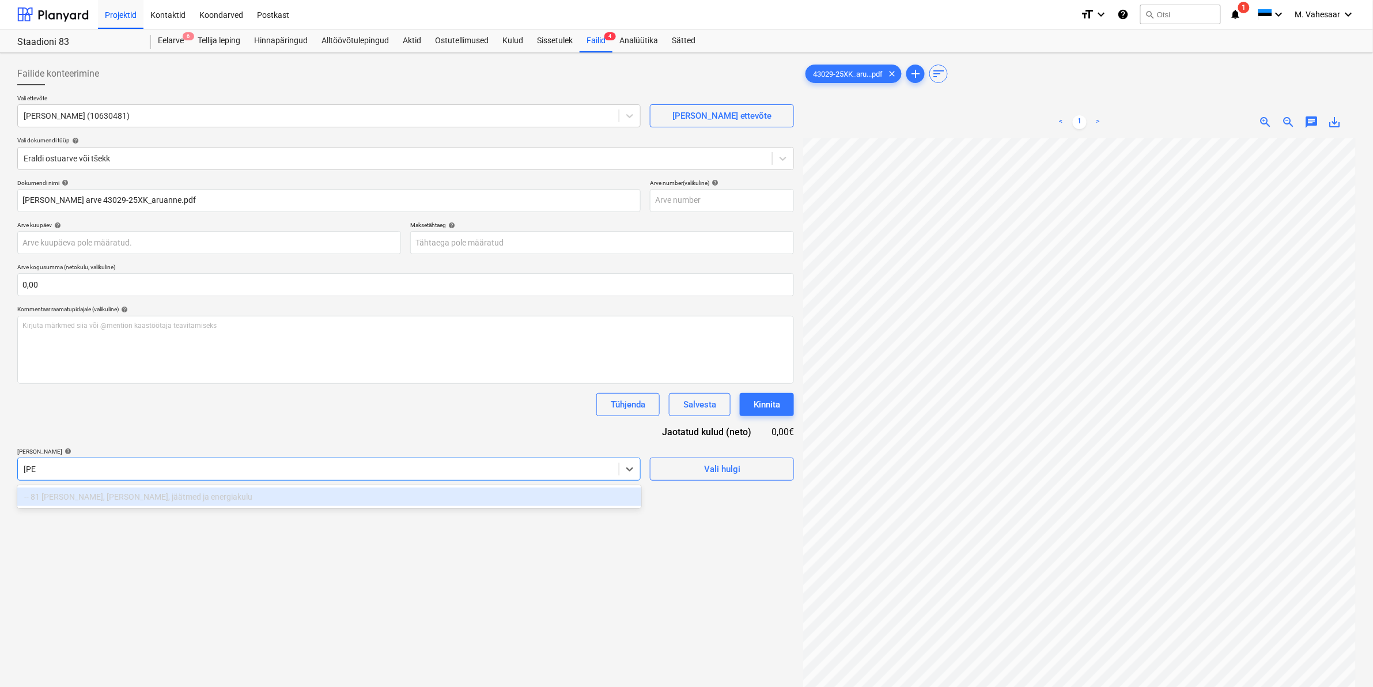
type input "j"
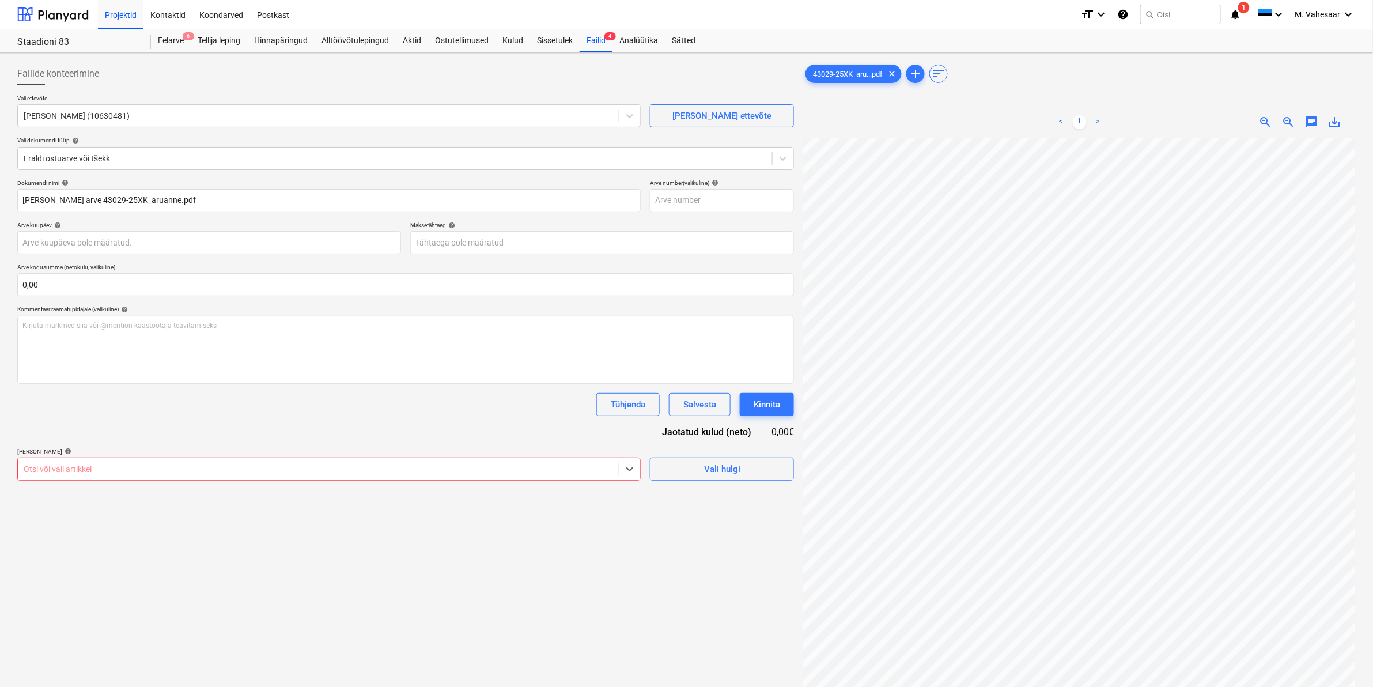
click at [143, 470] on div at bounding box center [318, 469] width 589 height 12
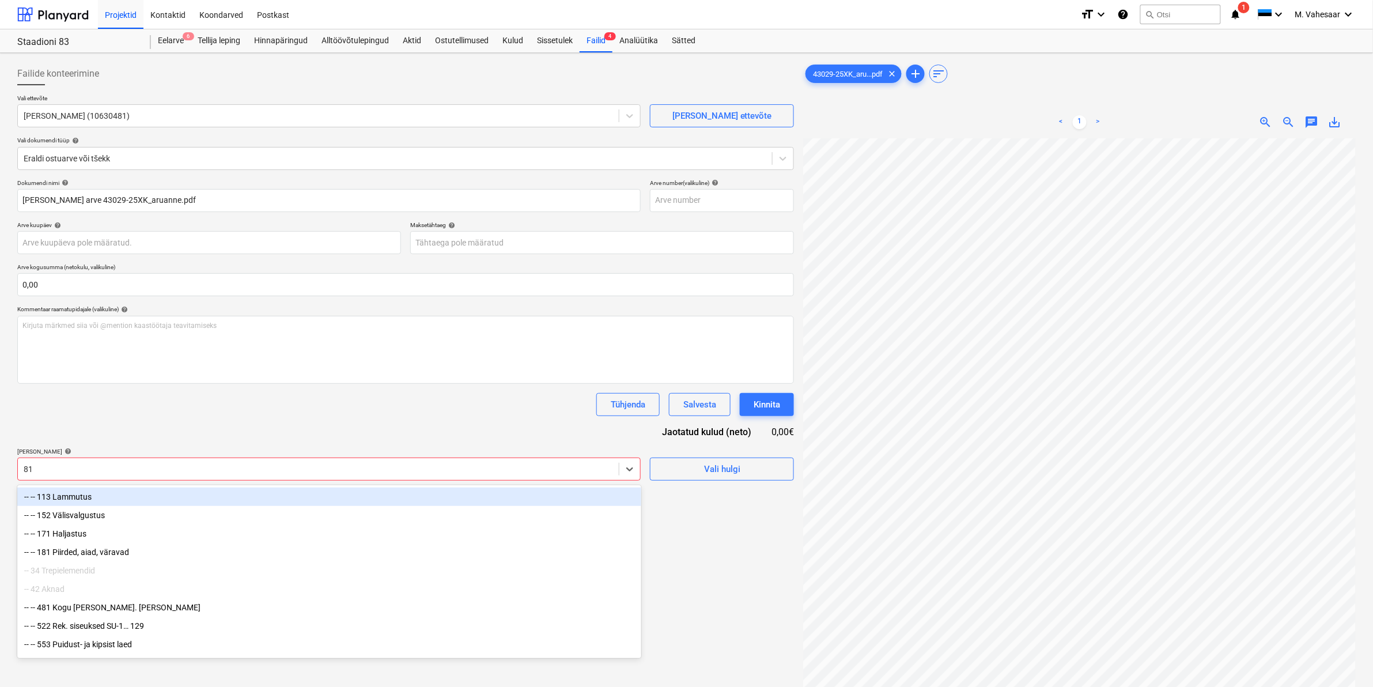
type input "811"
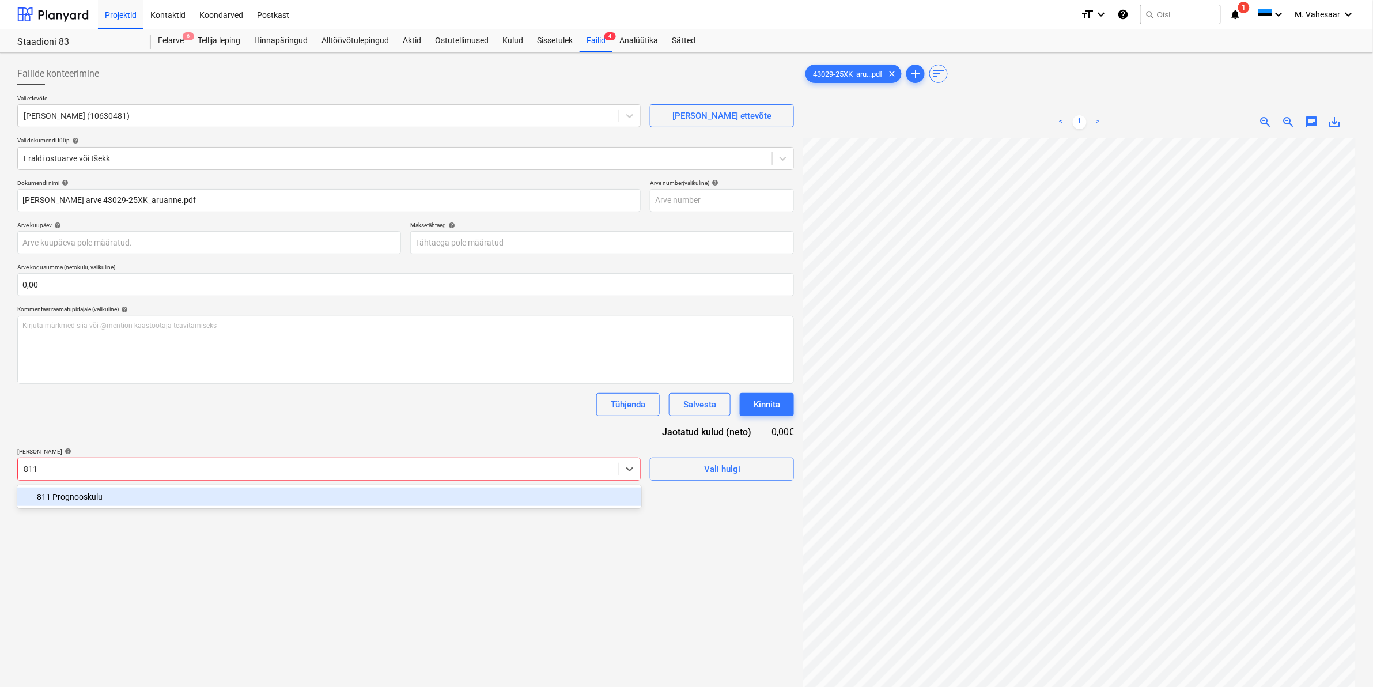
click at [102, 501] on div "-- -- 811 Prognooskulu" at bounding box center [329, 496] width 624 height 18
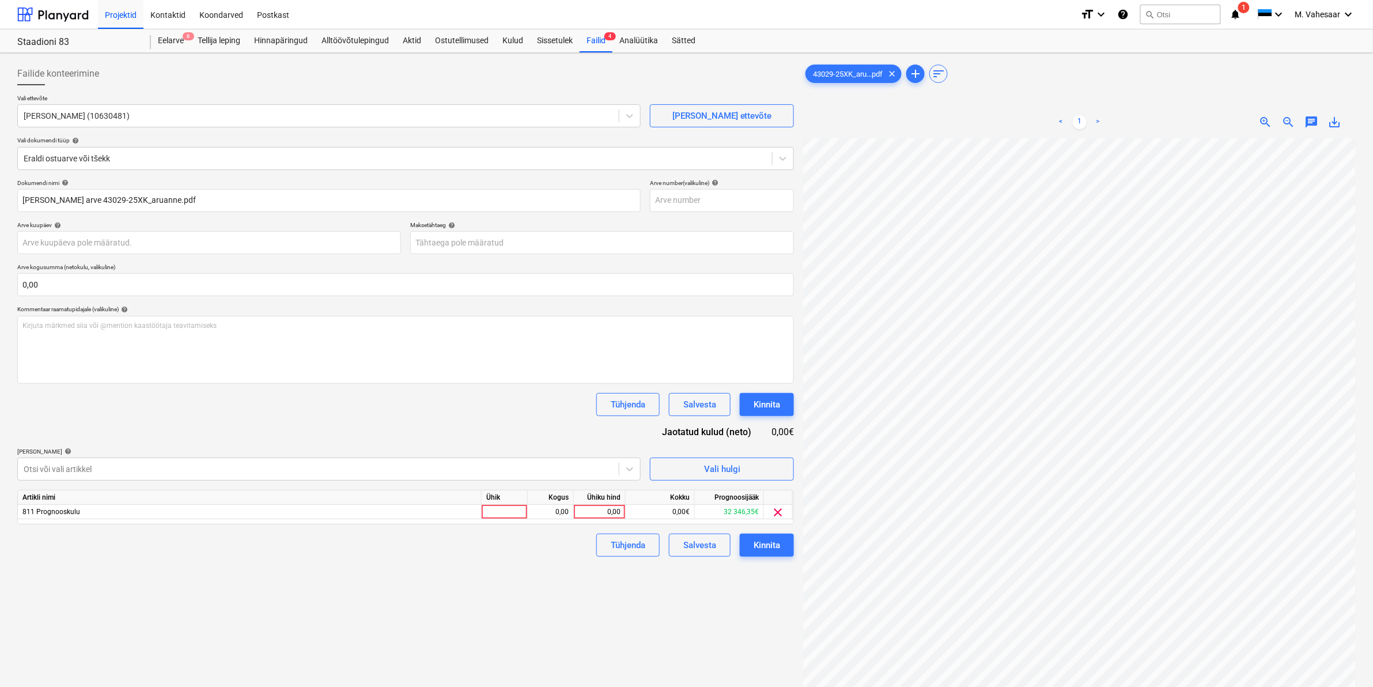
drag, startPoint x: 733, startPoint y: 636, endPoint x: 736, endPoint y: 613, distance: 23.3
click at [734, 636] on div "Failide konteerimine Vali ettevõte Karimek OÜ (10630481) [PERSON_NAME] uus ette…" at bounding box center [406, 428] width 786 height 740
click at [595, 512] on div "0,00" at bounding box center [600, 512] width 42 height 14
type input "1298,39"
click at [503, 594] on div "Failide konteerimine Vali ettevõte Karimek OÜ (10630481) [PERSON_NAME] uus ette…" at bounding box center [406, 428] width 786 height 740
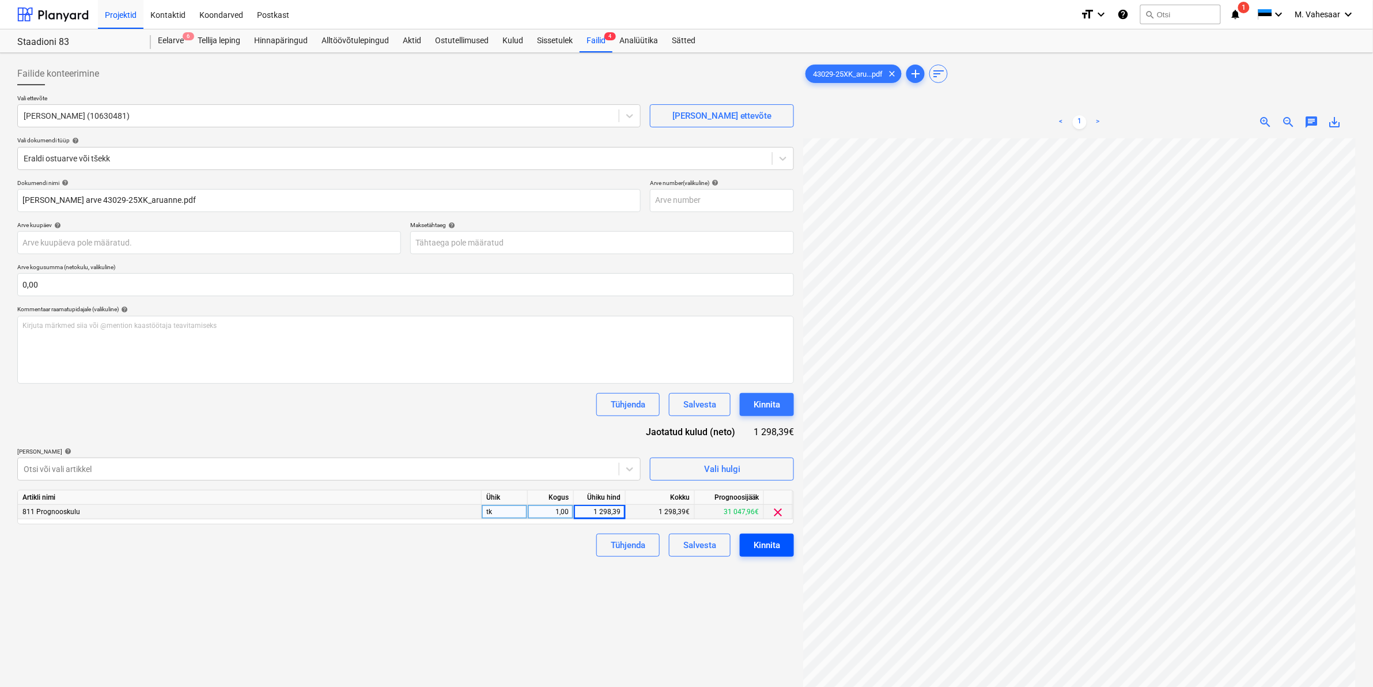
click at [758, 546] on div "Kinnita" at bounding box center [767, 545] width 27 height 15
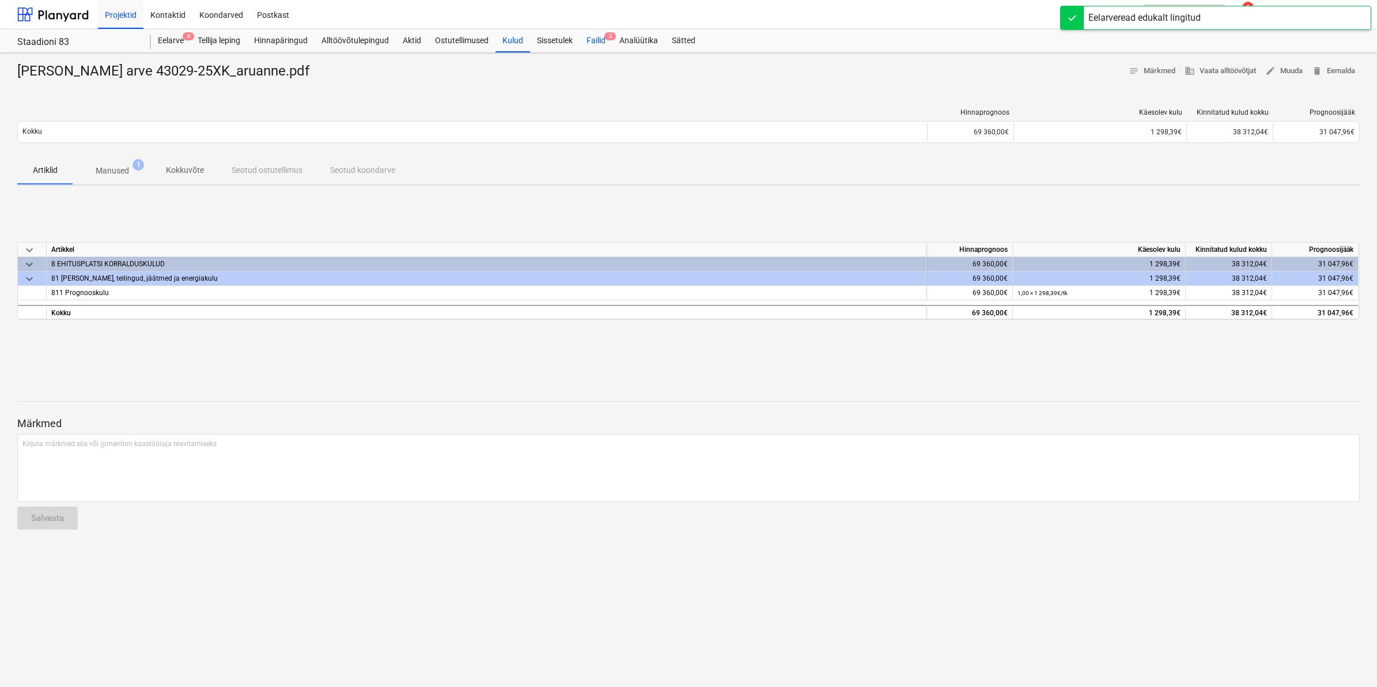
drag, startPoint x: 597, startPoint y: 37, endPoint x: 598, endPoint y: 44, distance: 6.4
click at [597, 37] on div "Failid 3" at bounding box center [596, 40] width 33 height 23
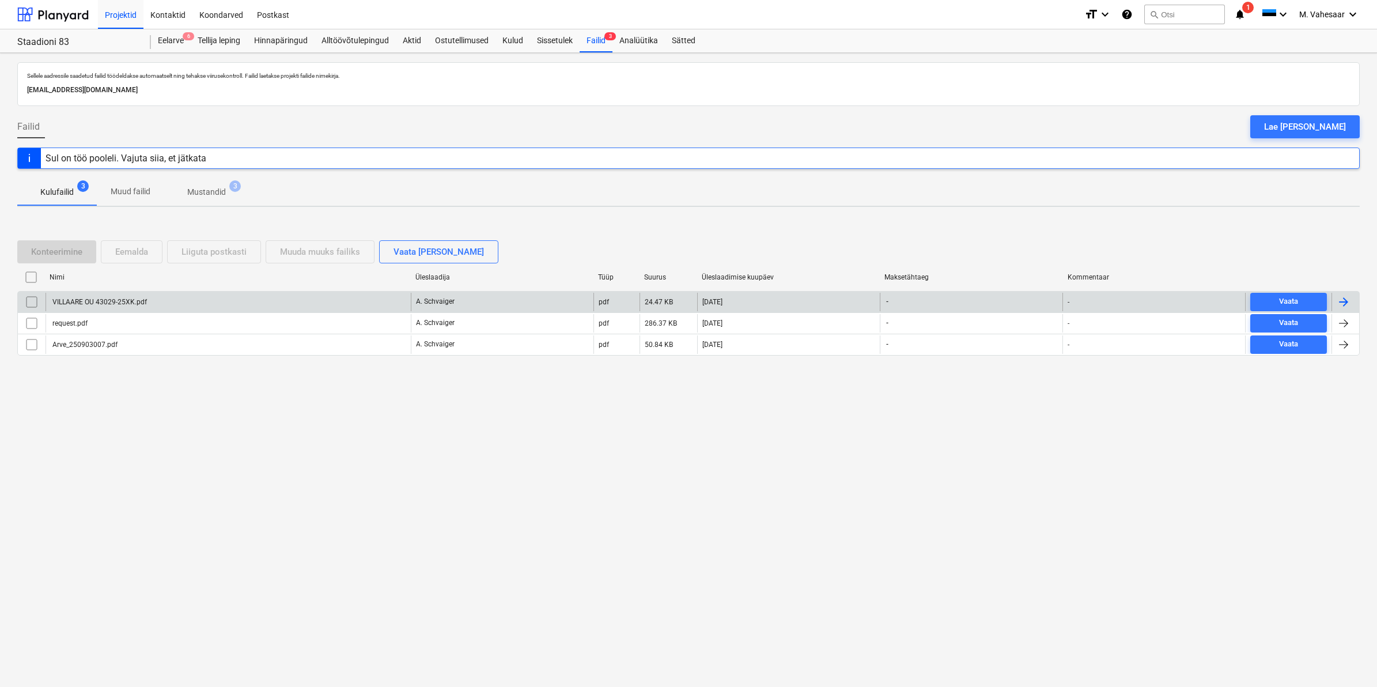
click at [137, 296] on div "VILLAARE OU 43029-25XK.pdf" at bounding box center [228, 302] width 365 height 18
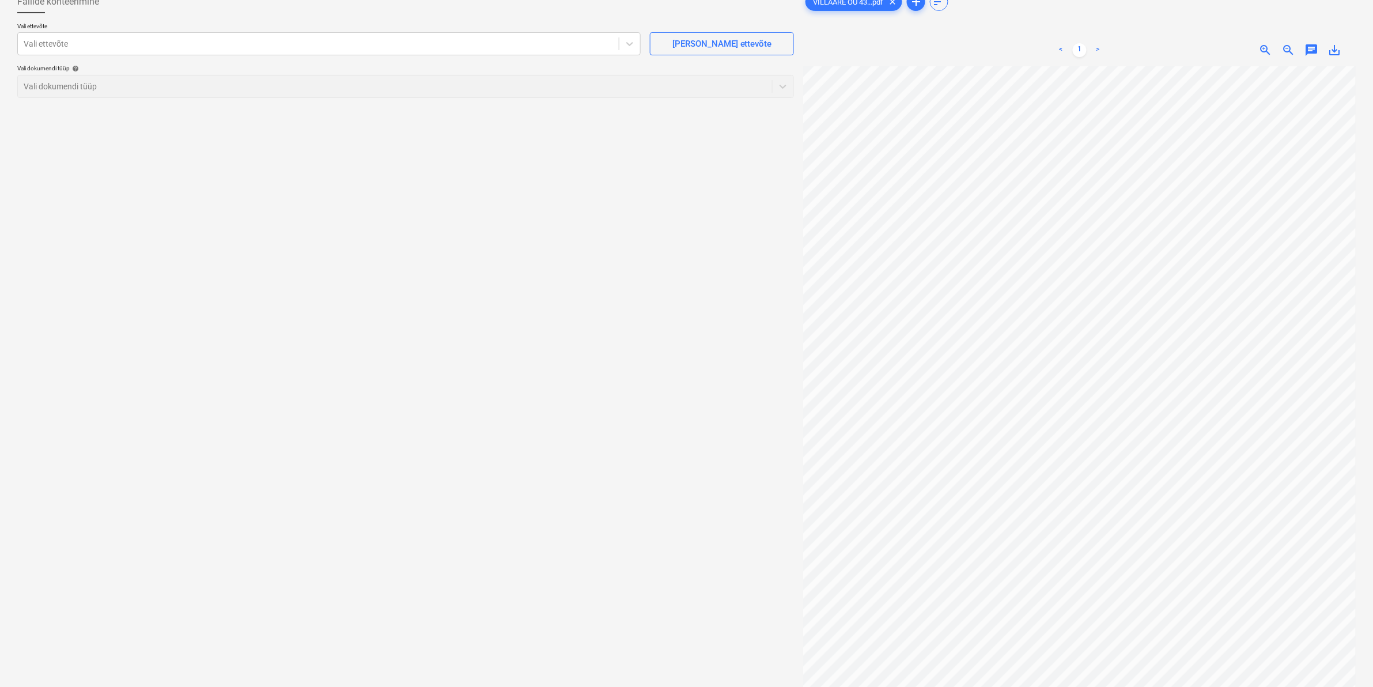
scroll to position [3, 107]
click at [751, 251] on div "Failide konteerimine Vali ettevõte Vali ettevõte [PERSON_NAME] uus ettevõte Val…" at bounding box center [687, 356] width 1348 height 740
click at [873, 250] on div "Failide konteerimine Vali ettevõte Vali ettevõte [PERSON_NAME] uus ettevõte Val…" at bounding box center [687, 356] width 1348 height 740
click at [560, 97] on div "Vali dokumendi tüüp help Vali dokumendi tüüp" at bounding box center [405, 81] width 777 height 33
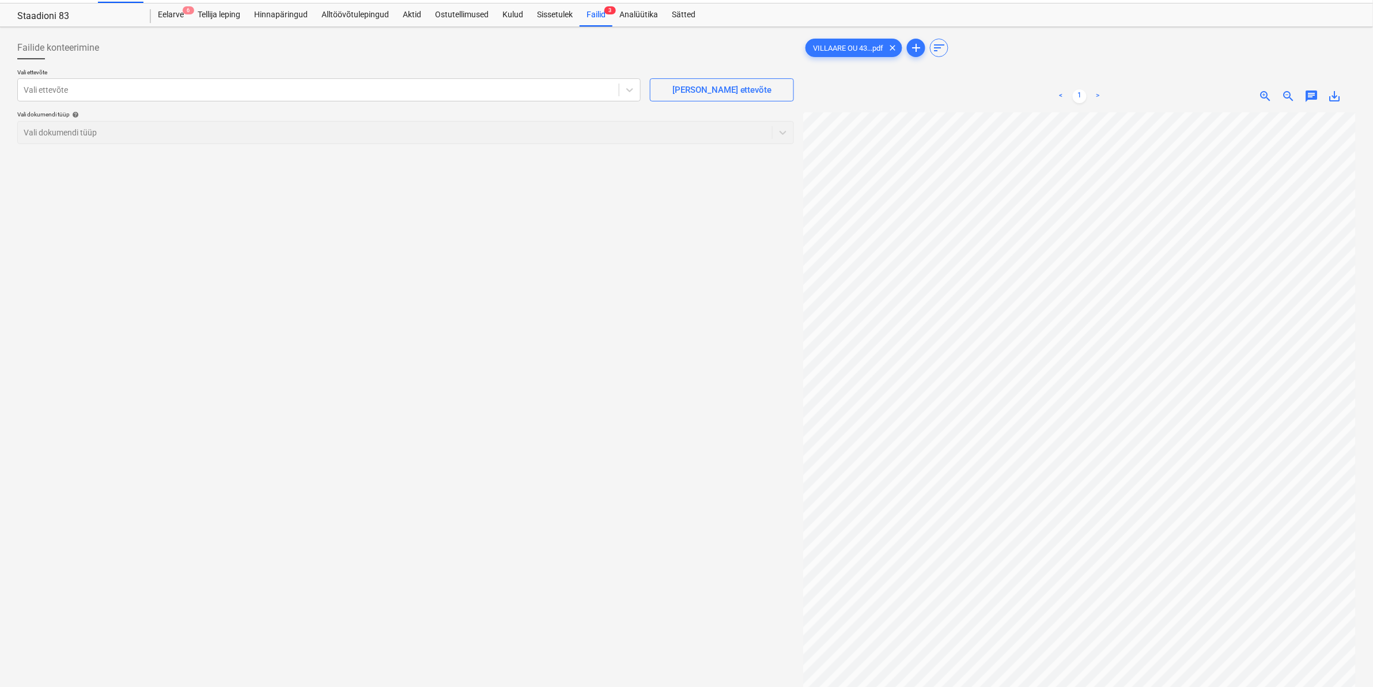
scroll to position [0, 0]
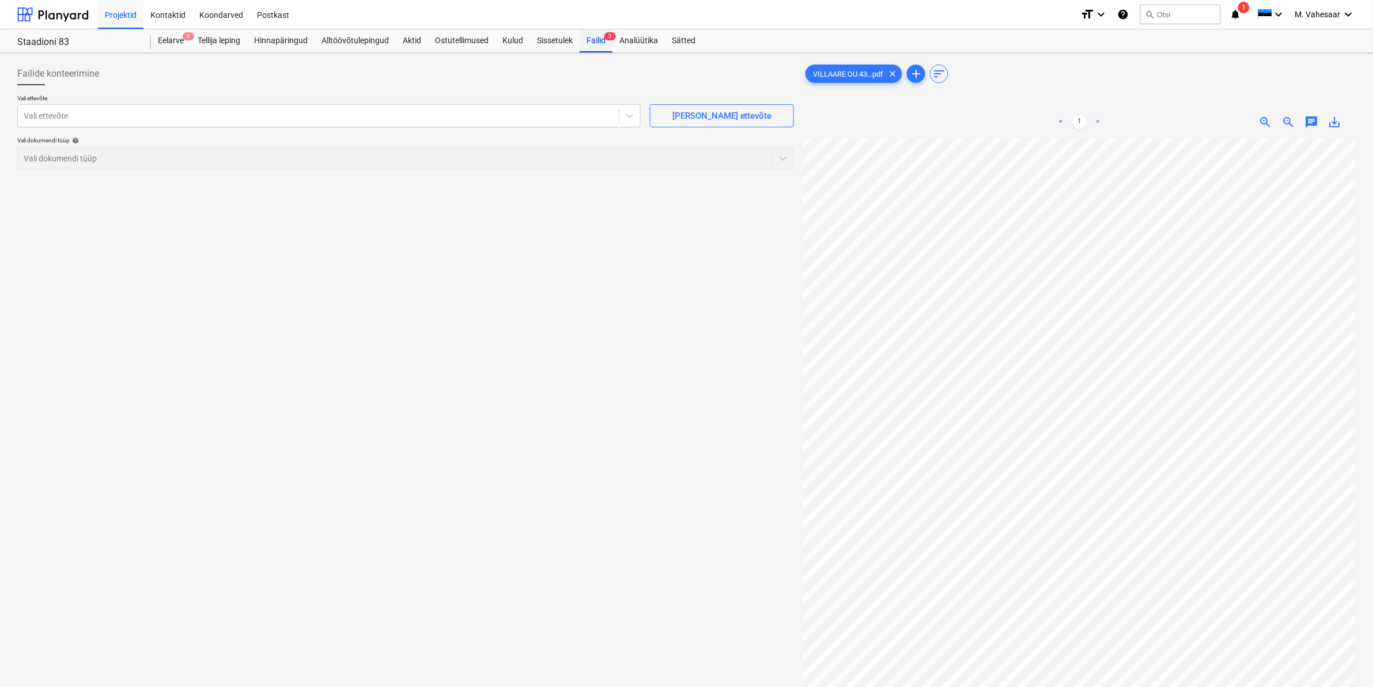
drag, startPoint x: 601, startPoint y: 41, endPoint x: 595, endPoint y: 43, distance: 6.6
click at [601, 41] on div "Failid 3" at bounding box center [596, 40] width 33 height 23
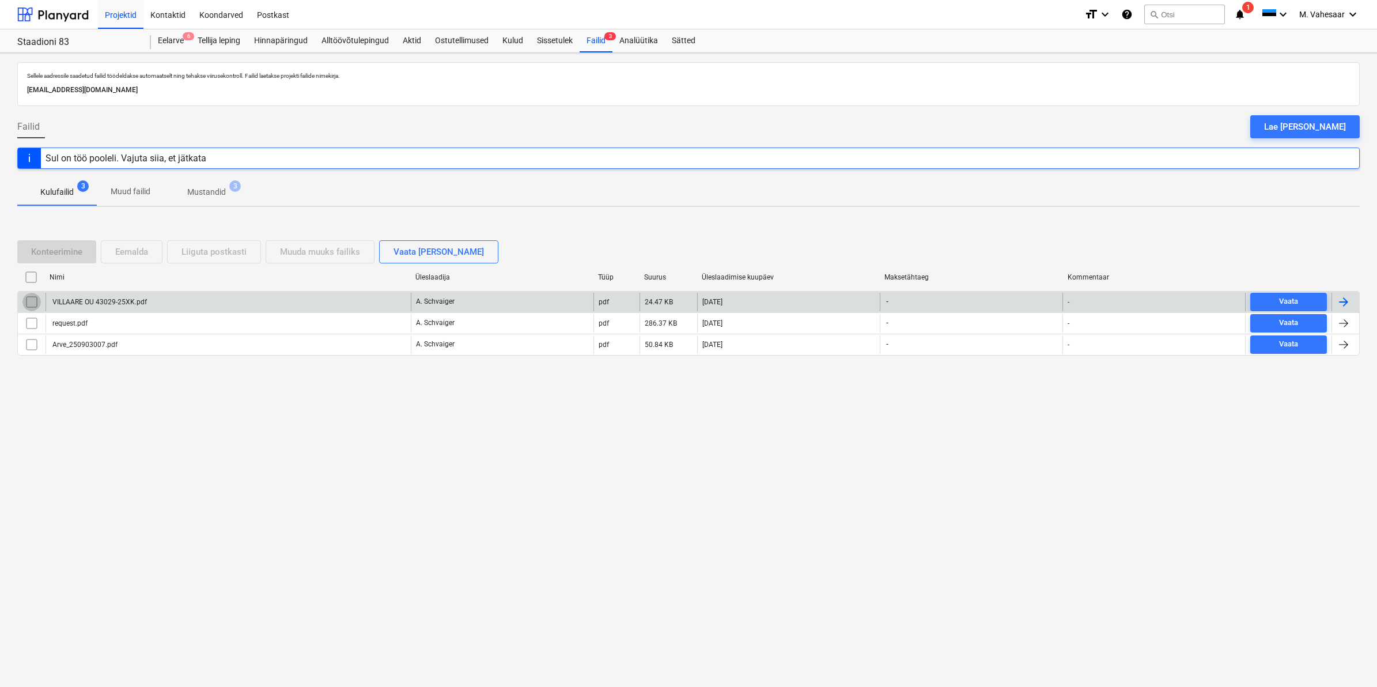
click at [30, 303] on input "checkbox" at bounding box center [31, 302] width 18 height 18
click at [130, 250] on div "Eemalda" at bounding box center [131, 251] width 33 height 15
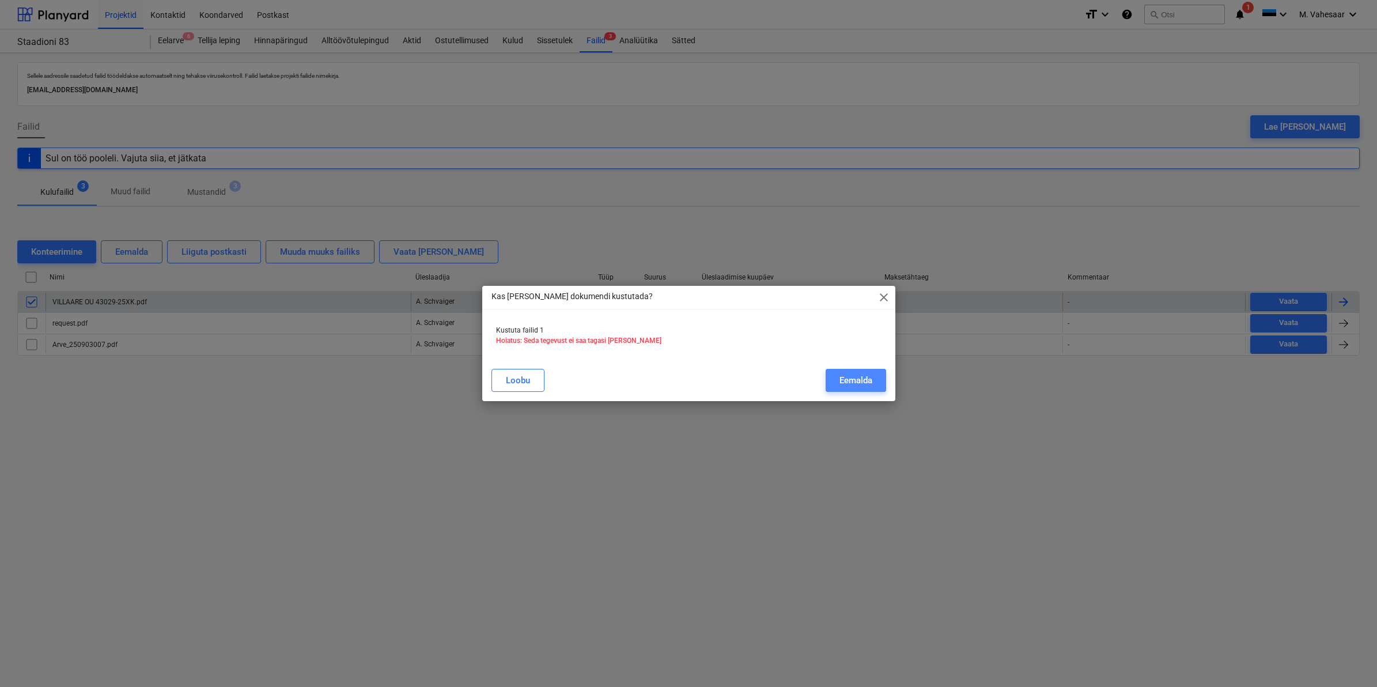
click at [842, 379] on div "Eemalda" at bounding box center [856, 380] width 33 height 15
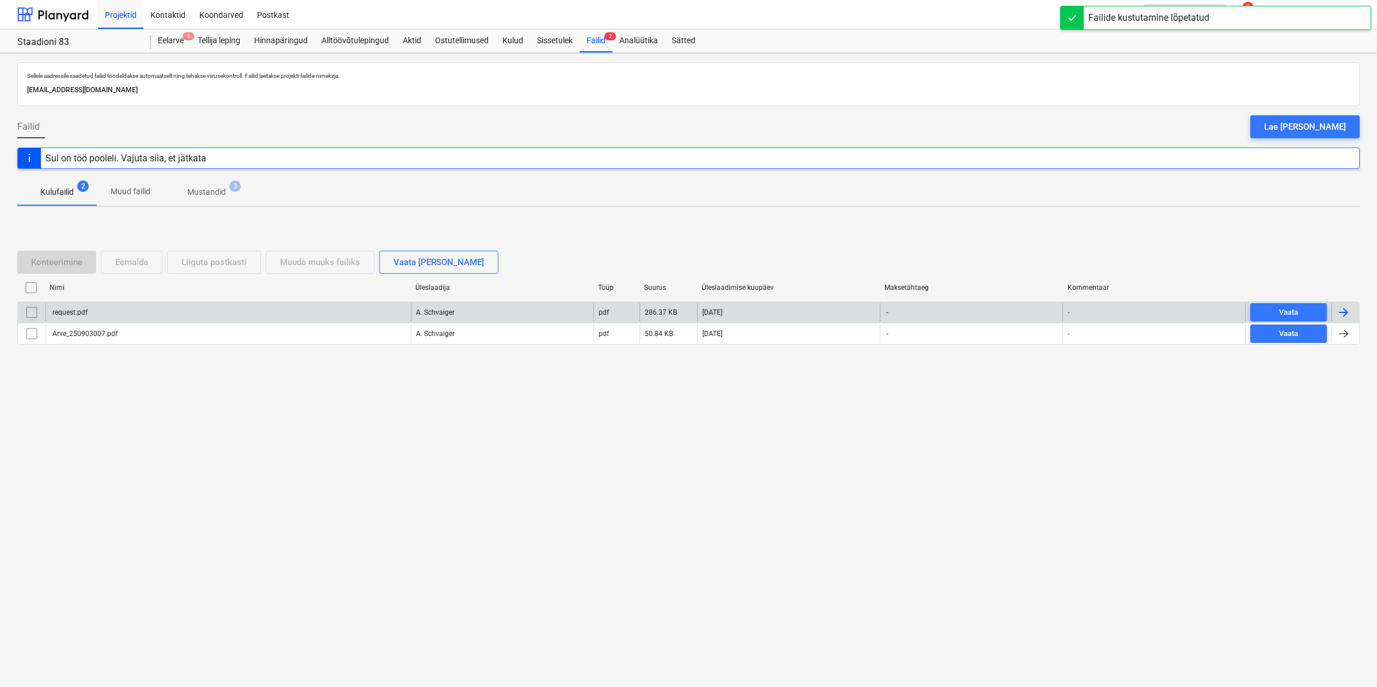
click at [80, 307] on div "request.pdf" at bounding box center [228, 312] width 365 height 18
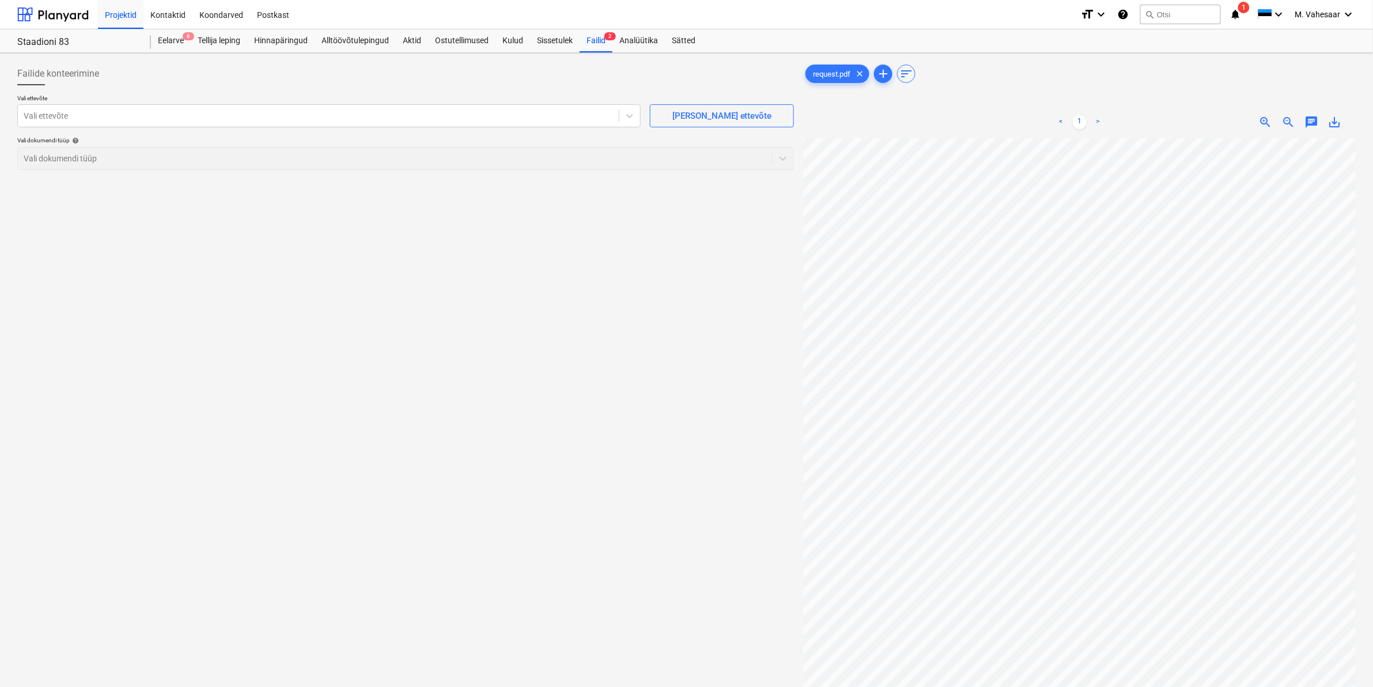
scroll to position [20, 90]
click at [323, 123] on div "Vali ettevõte" at bounding box center [318, 116] width 601 height 16
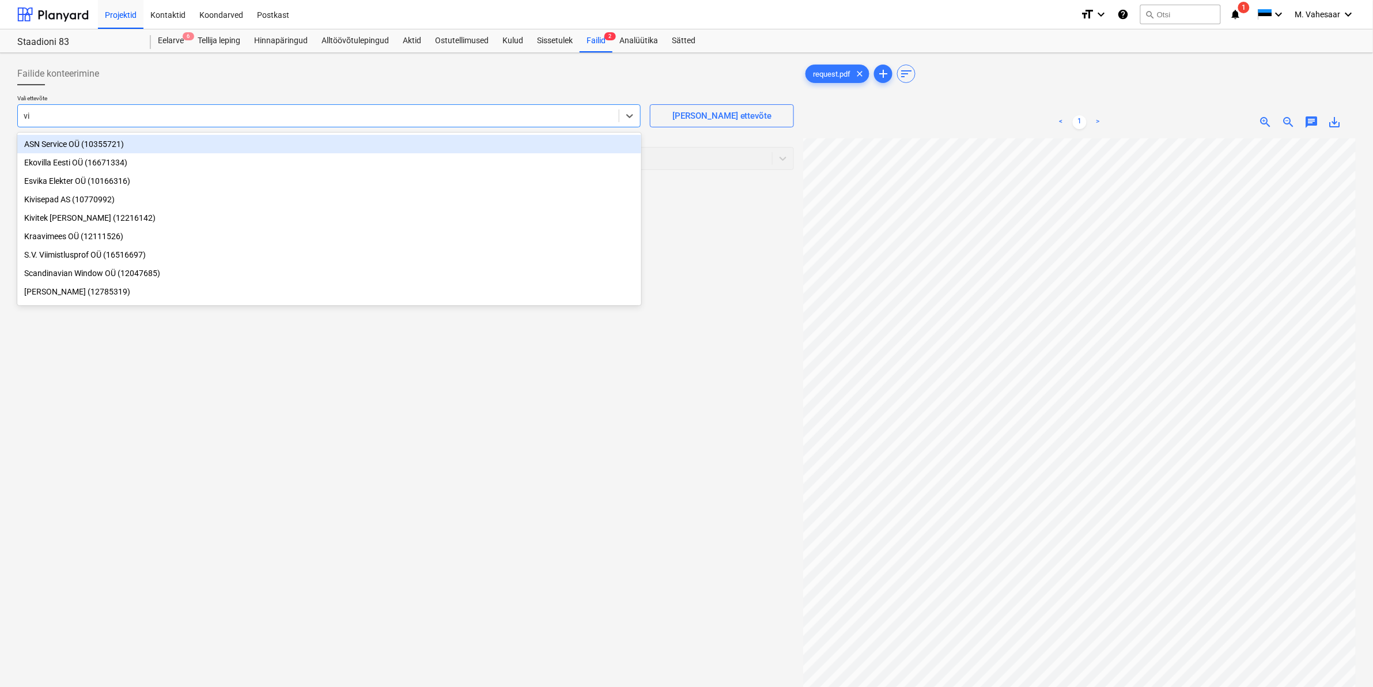
type input "vip"
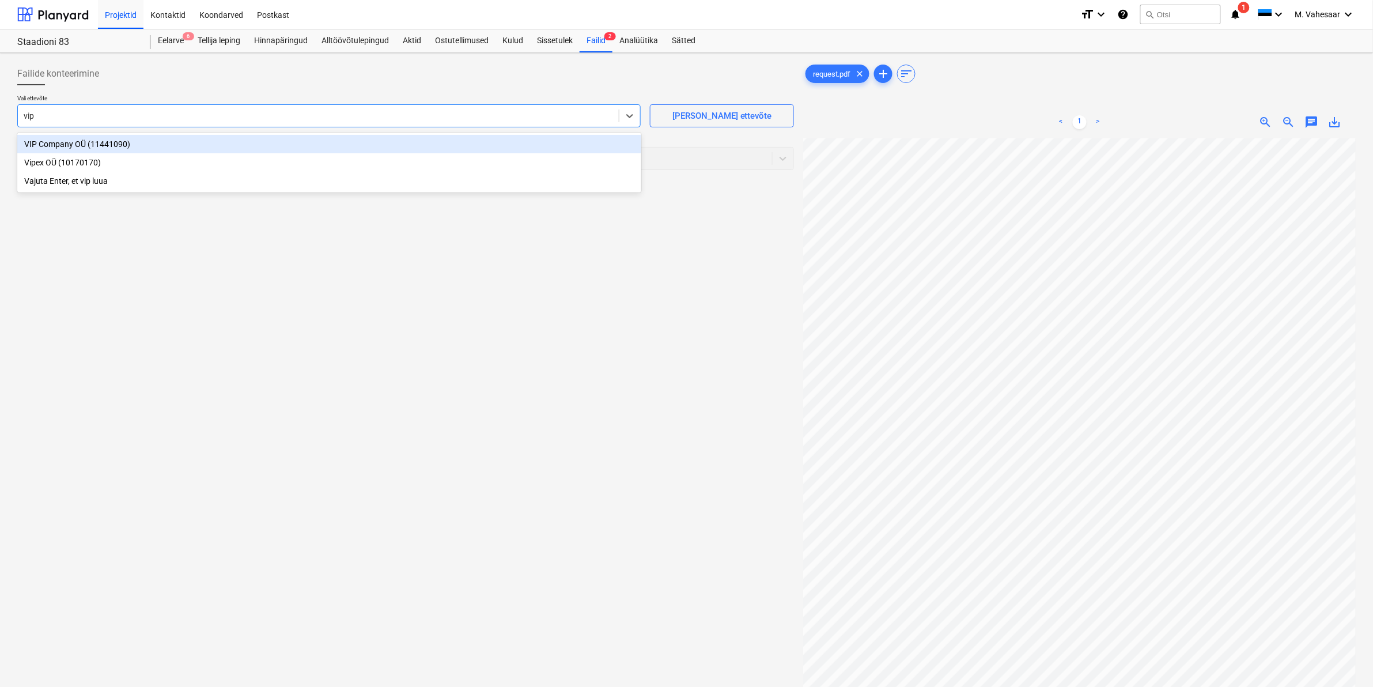
click at [90, 138] on div "VIP Company OÜ (11441090)" at bounding box center [329, 144] width 624 height 18
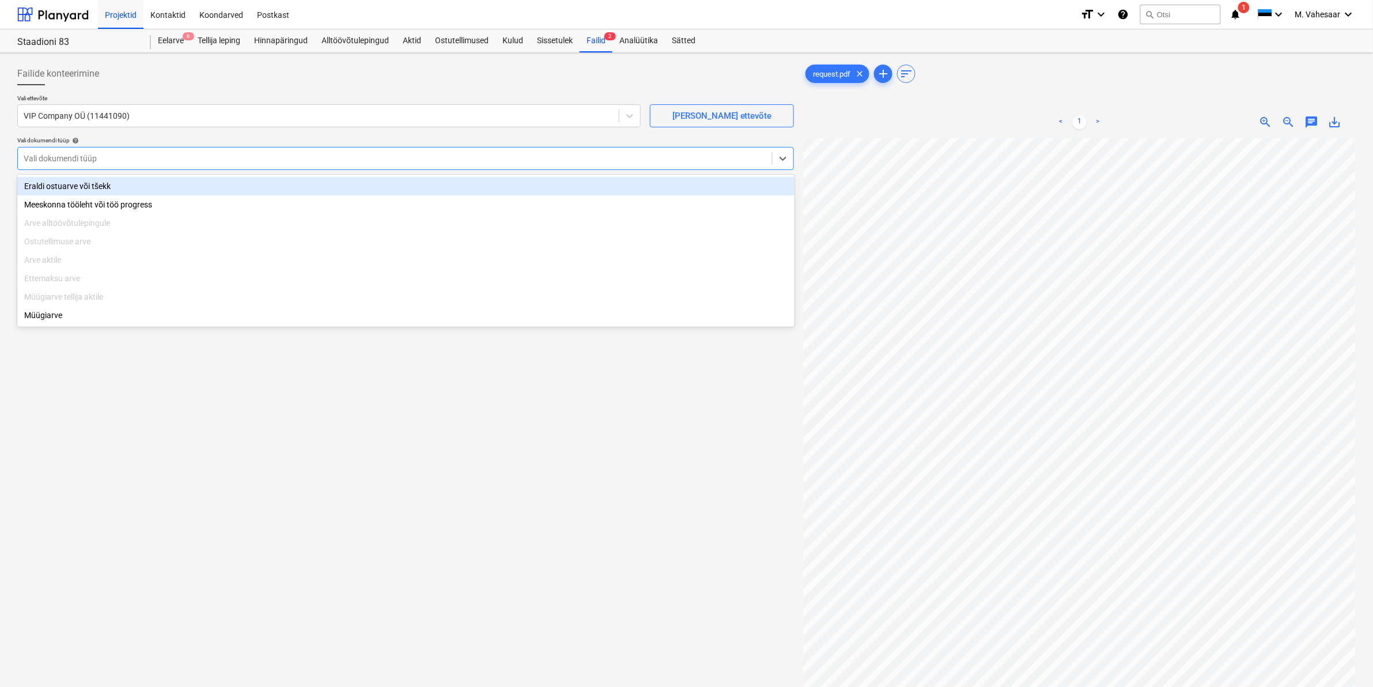
click at [73, 158] on div at bounding box center [395, 159] width 743 height 12
click at [103, 188] on div "Eraldi ostuarve või tšekk" at bounding box center [405, 186] width 777 height 18
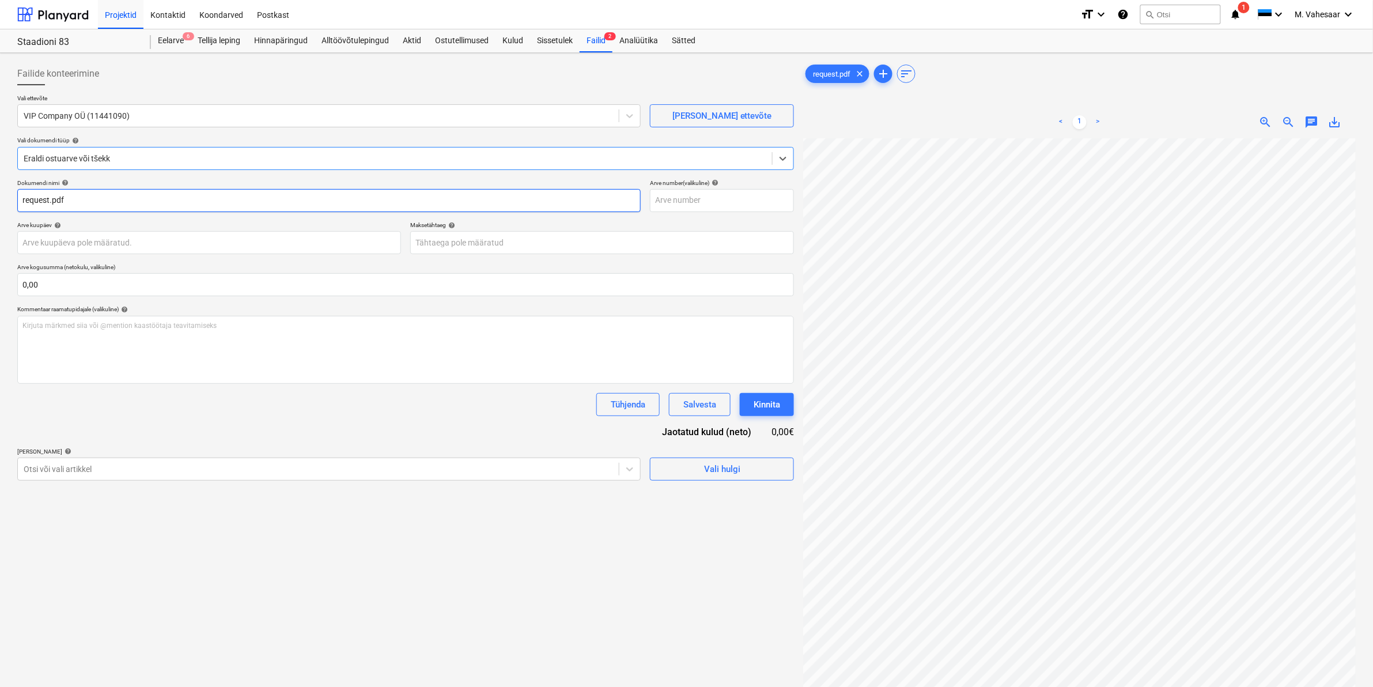
click at [104, 194] on input "request.pdf" at bounding box center [328, 200] width 623 height 23
type input "r"
click at [105, 199] on input "VIP arve" at bounding box center [328, 200] width 623 height 23
type input "VIP arve 252025"
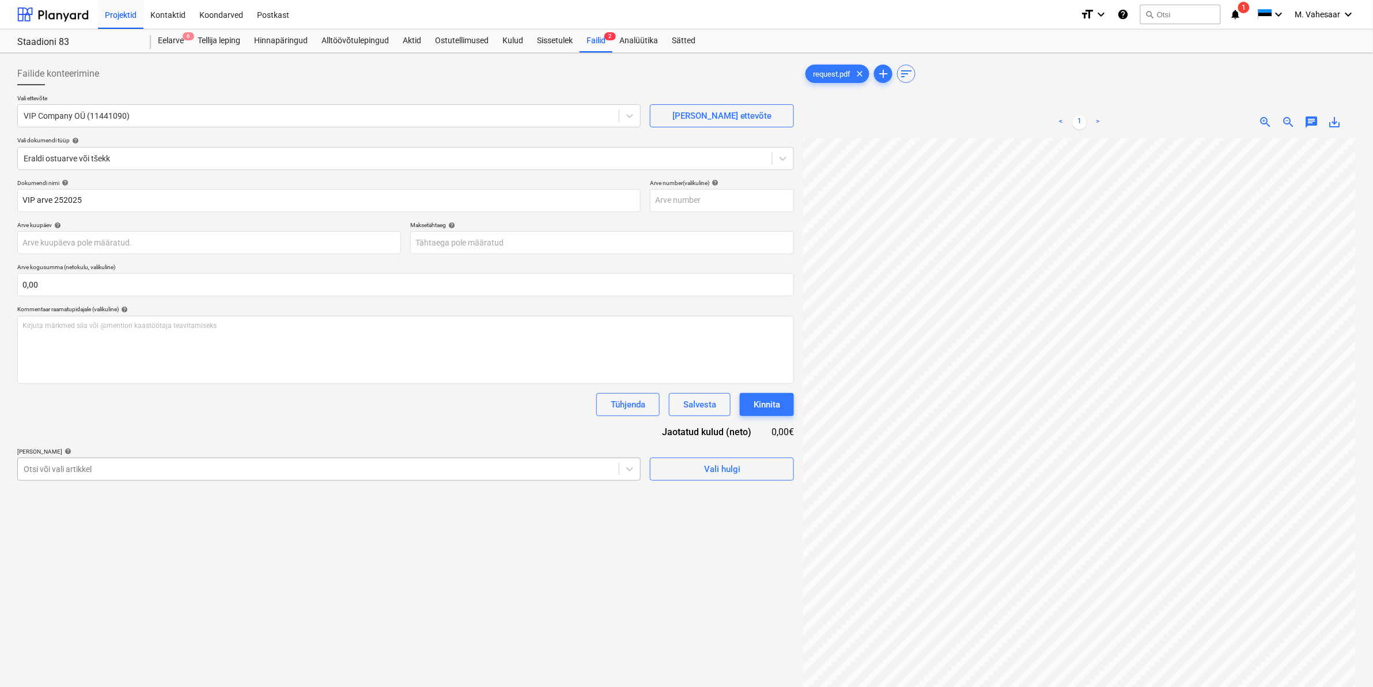
click at [126, 470] on div at bounding box center [318, 469] width 589 height 12
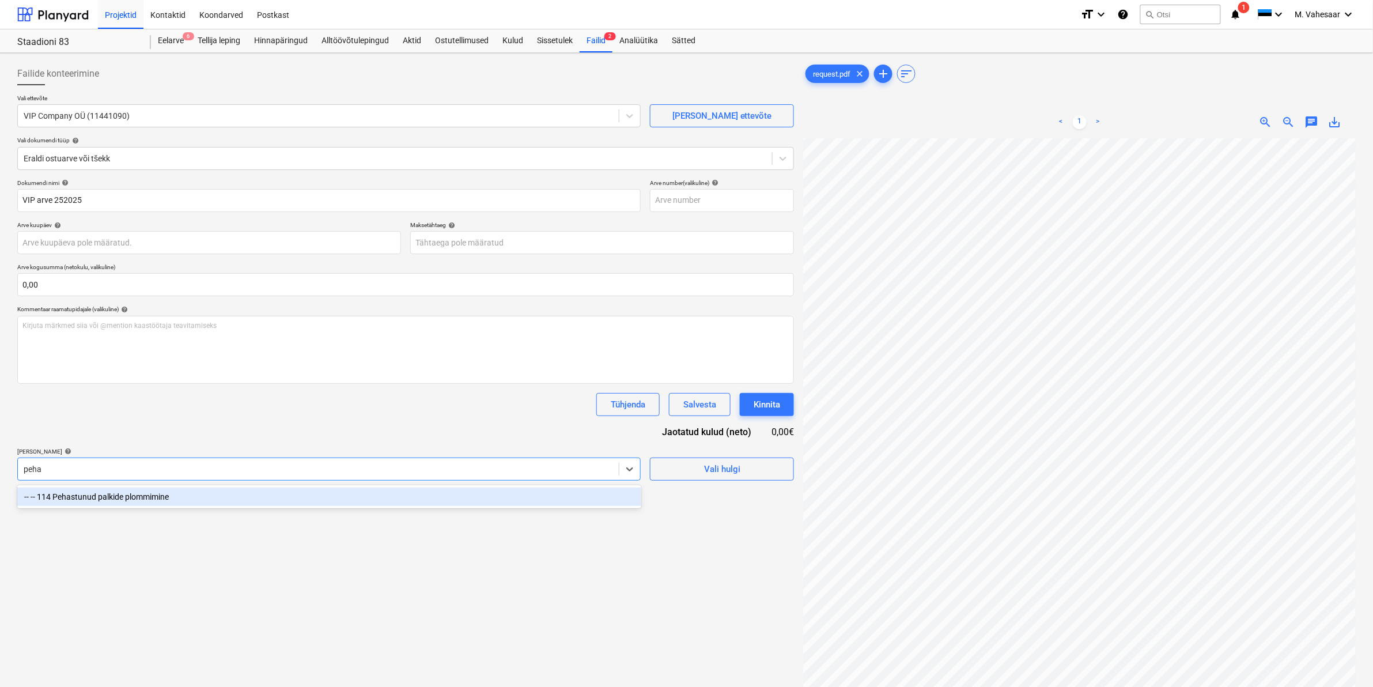
type input "pehas"
click at [146, 505] on div "-- -- 114 Pehastunud palkide plommimine" at bounding box center [329, 496] width 624 height 18
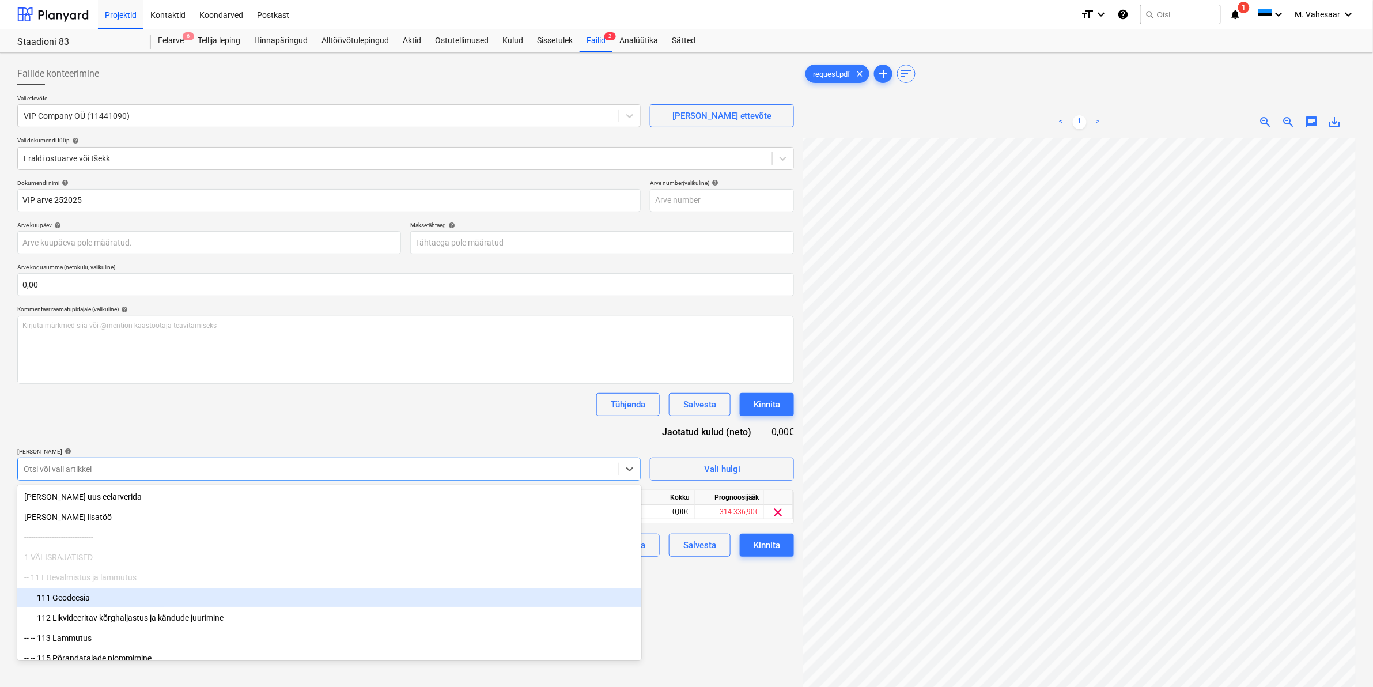
click at [687, 598] on div "Failide konteerimine Vali ettevõte VIP Company OÜ (11441090) [PERSON_NAME] uus …" at bounding box center [406, 428] width 786 height 740
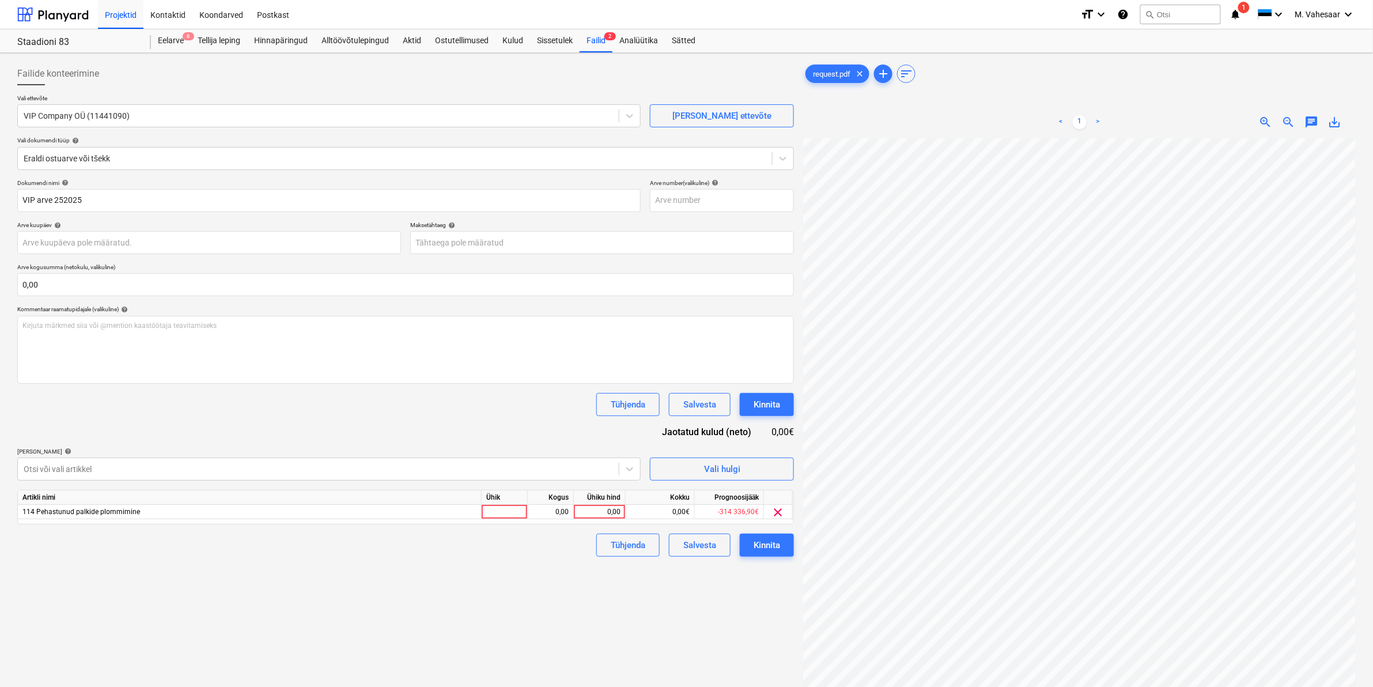
scroll to position [245, 125]
click at [583, 511] on div "0,00" at bounding box center [600, 512] width 42 height 14
type input "11139,5"
click at [539, 568] on div "Failide konteerimine Vali ettevõte VIP Company OÜ (11441090) [PERSON_NAME] uus …" at bounding box center [406, 428] width 786 height 740
click at [754, 549] on div "Kinnita" at bounding box center [767, 545] width 27 height 15
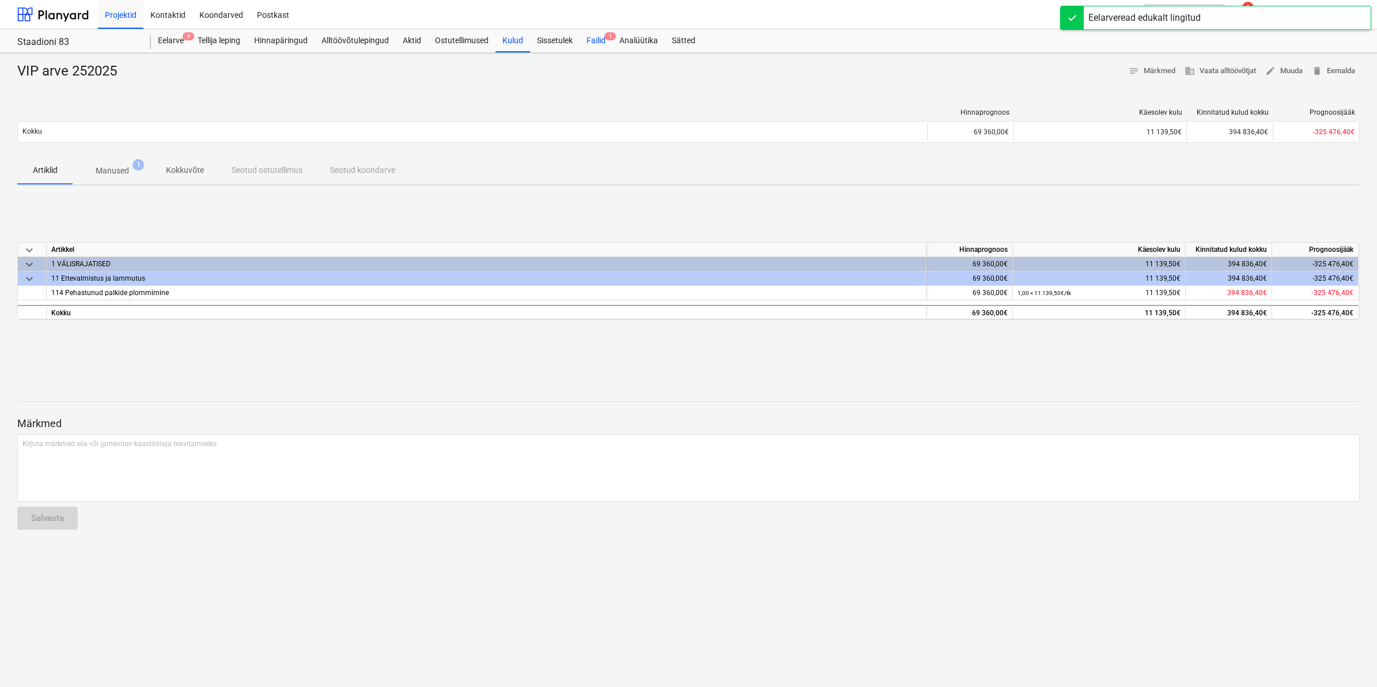
click at [594, 45] on div "Failid 1" at bounding box center [596, 40] width 33 height 23
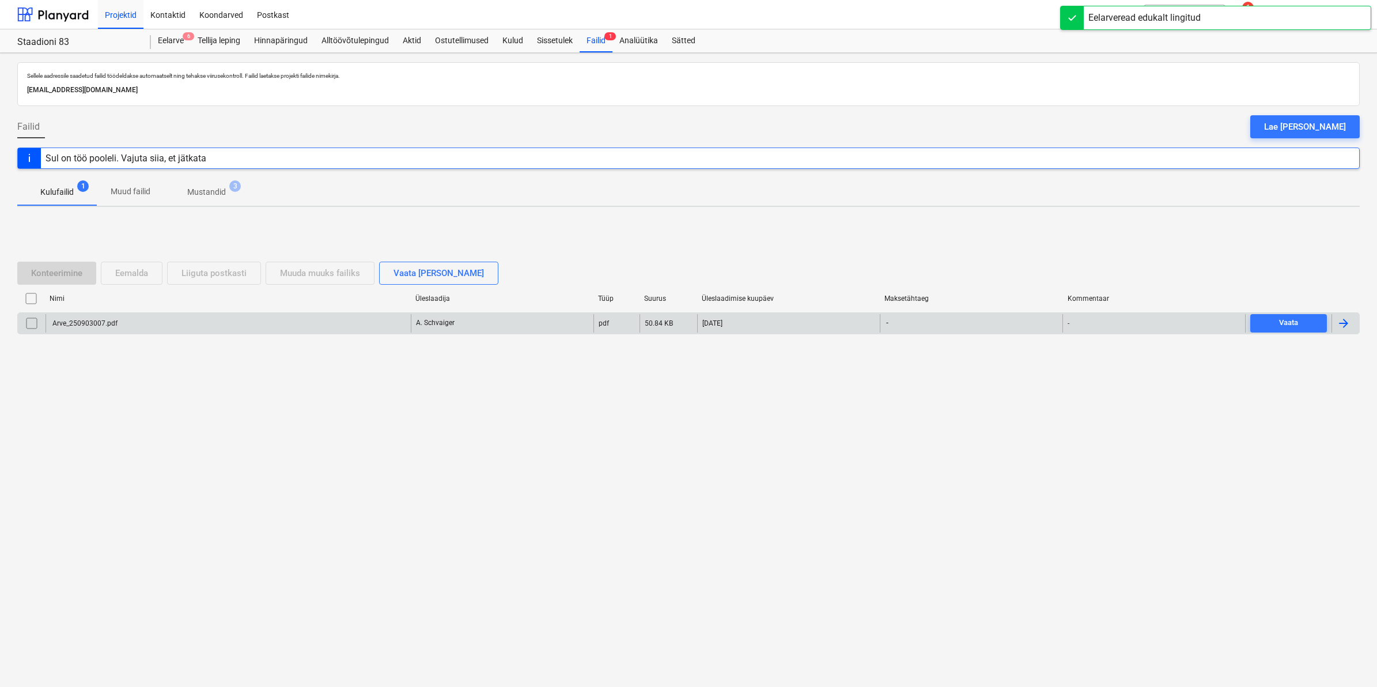
click at [108, 323] on div "Arve_250903007.pdf" at bounding box center [84, 323] width 67 height 8
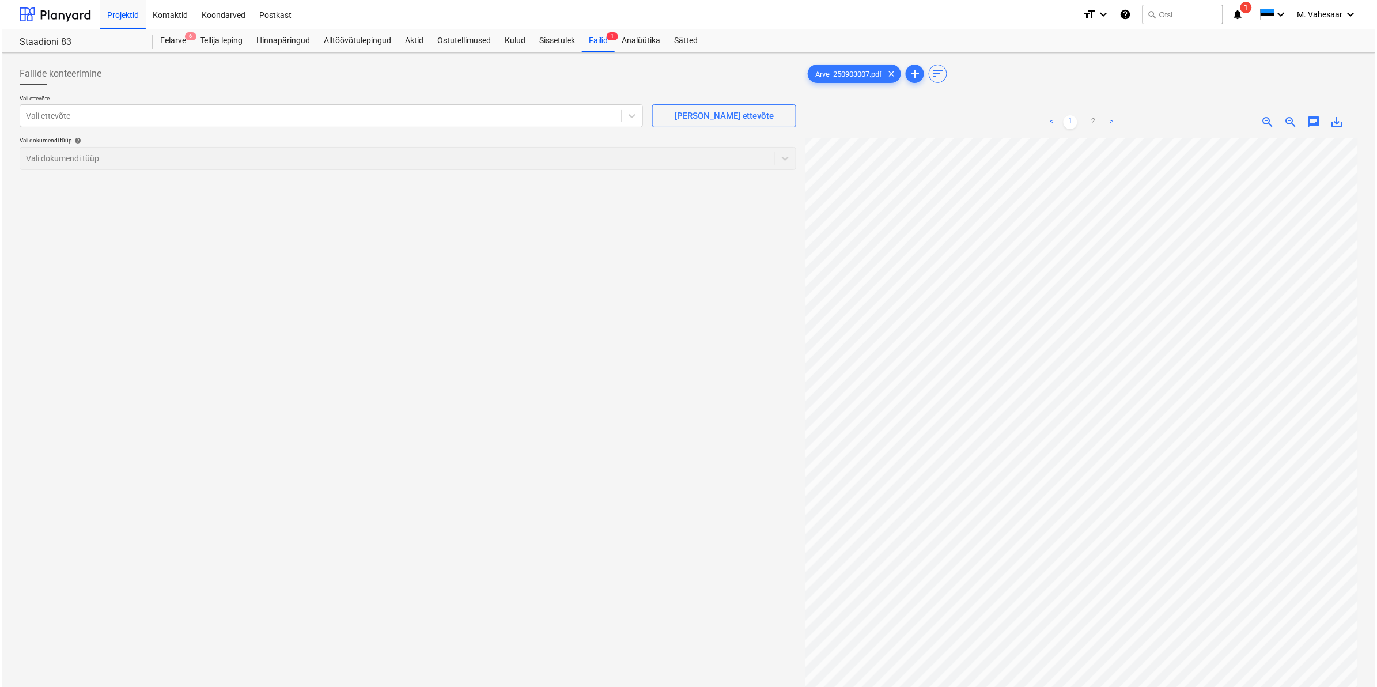
scroll to position [81, 139]
click at [269, 115] on div at bounding box center [318, 116] width 589 height 12
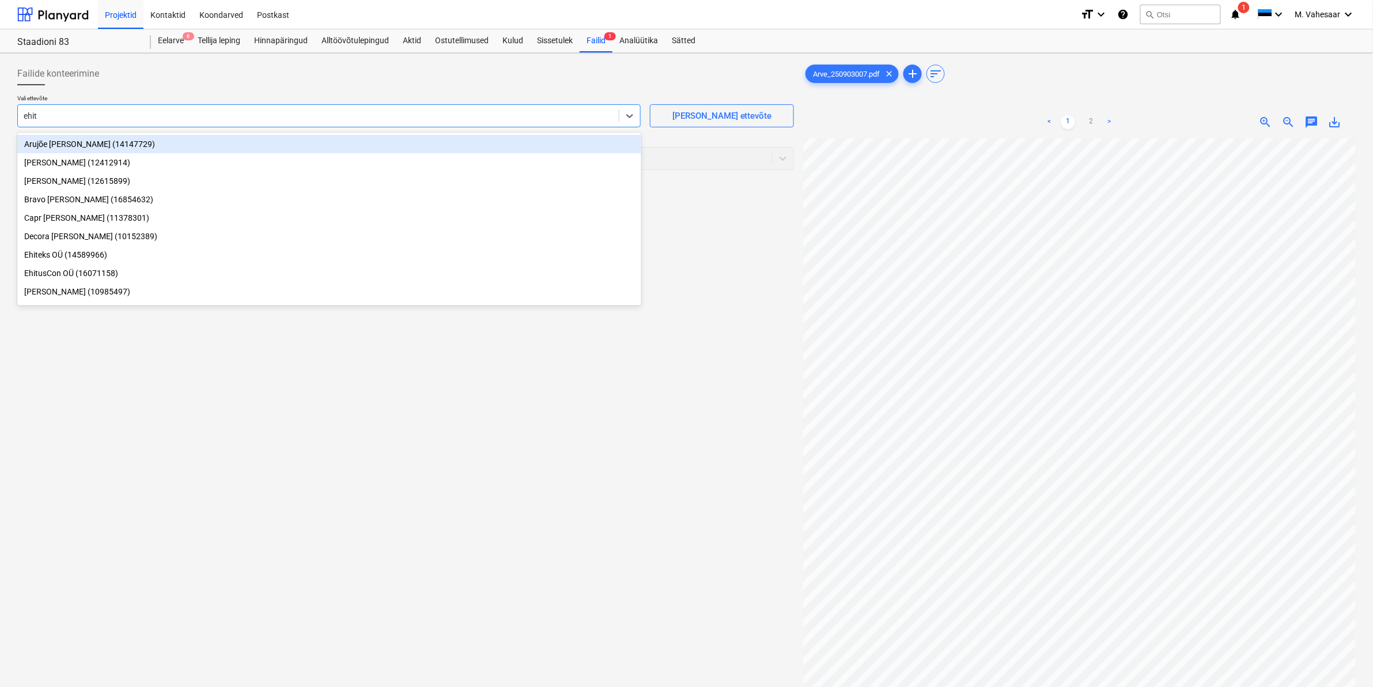
type input "ehite"
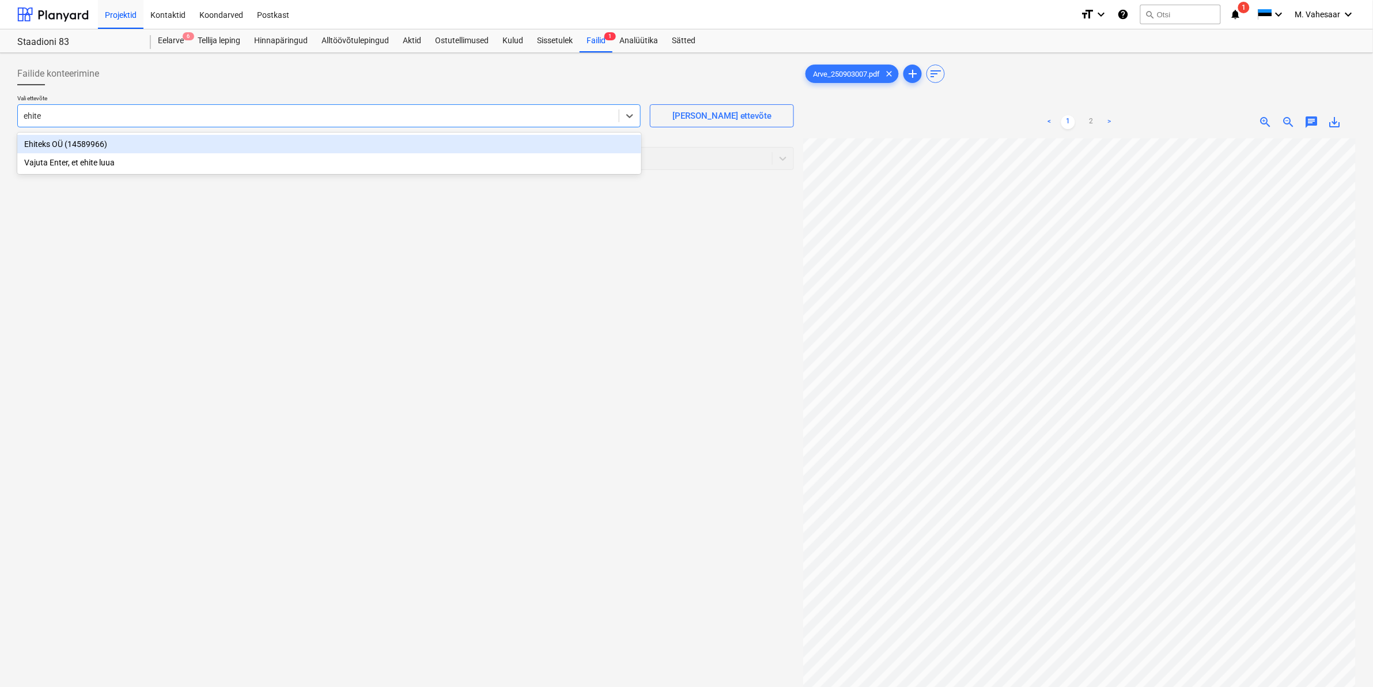
click at [35, 142] on div "Ehiteks OÜ (14589966)" at bounding box center [329, 144] width 624 height 18
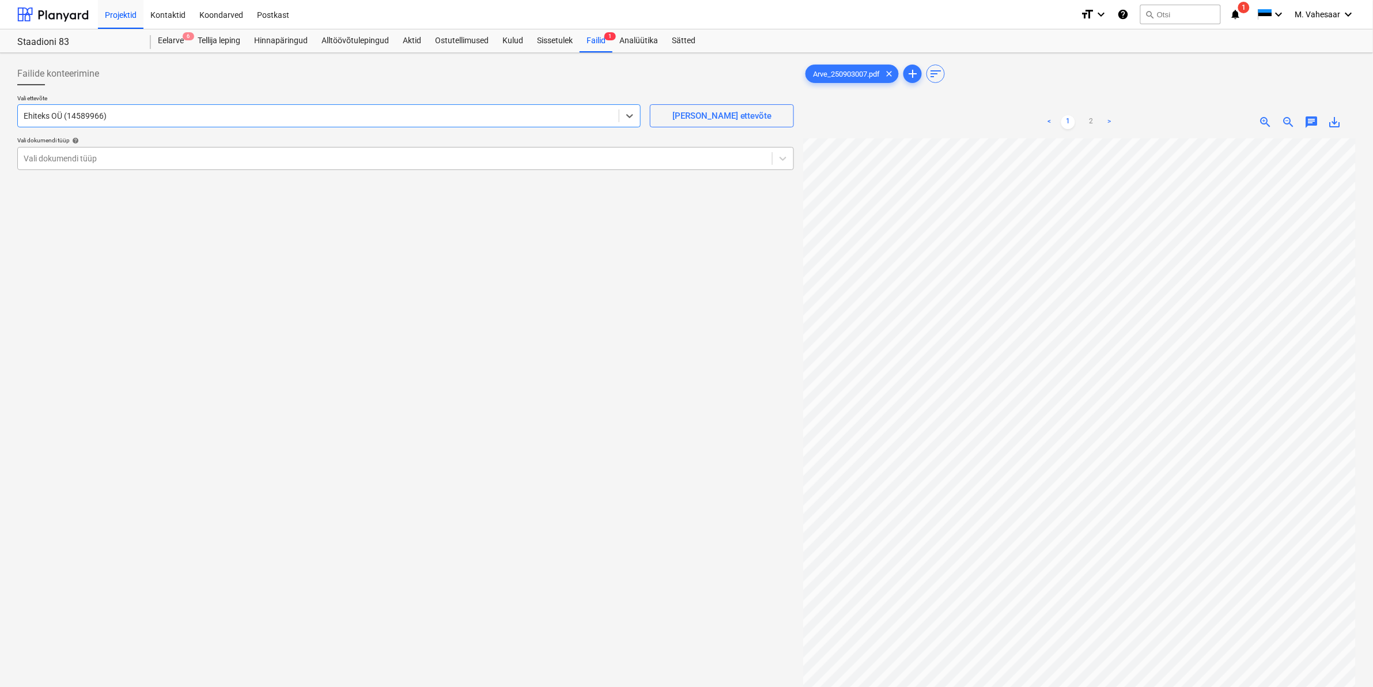
click at [54, 157] on div at bounding box center [395, 159] width 743 height 12
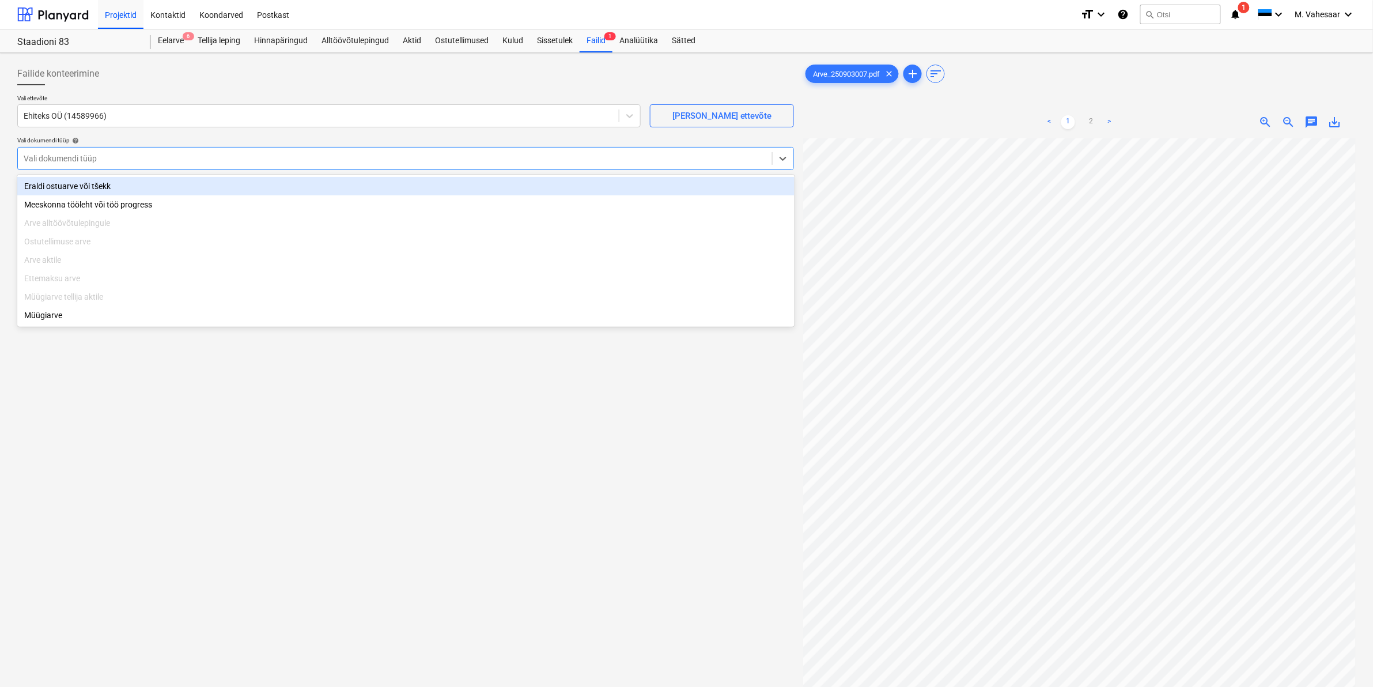
click at [50, 182] on div "Eraldi ostuarve või tšekk" at bounding box center [405, 186] width 777 height 18
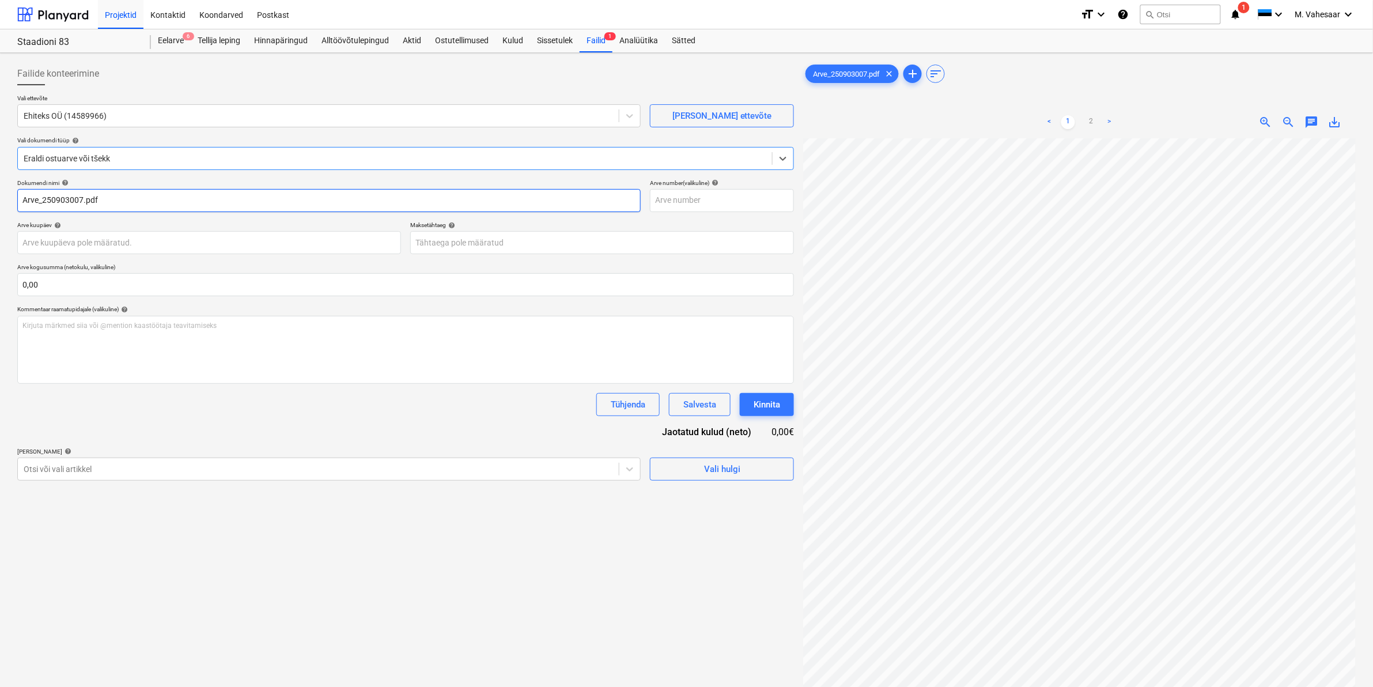
click at [26, 196] on input "Arve_250903007.pdf" at bounding box center [328, 200] width 623 height 23
type input "Ehiteks arve_250903007.pdf"
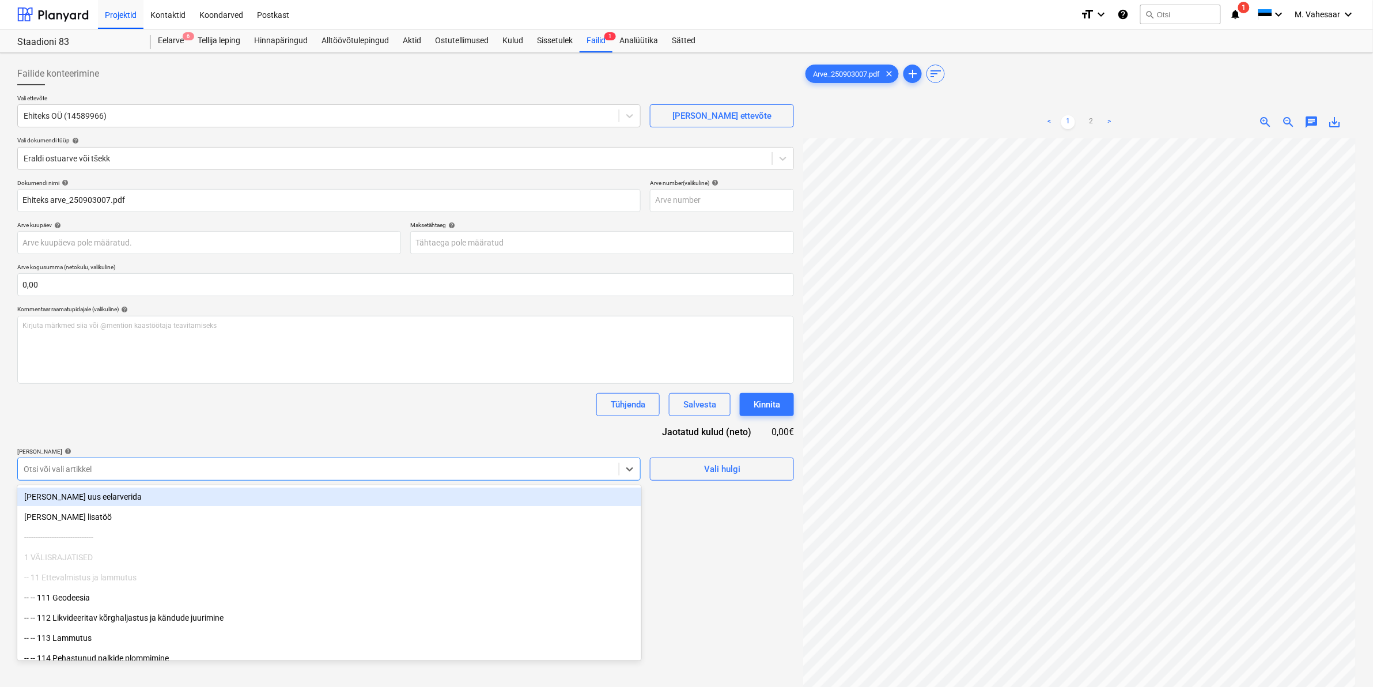
click at [108, 474] on div at bounding box center [318, 469] width 589 height 12
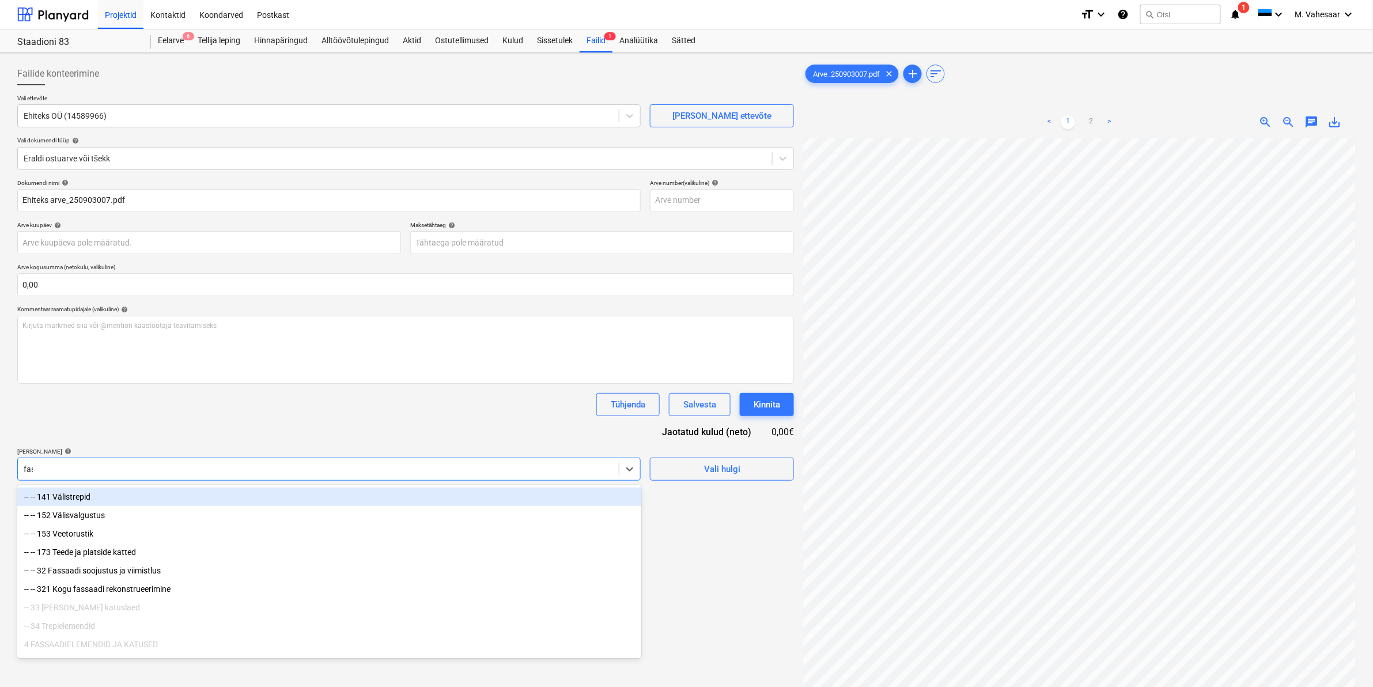
type input "fass"
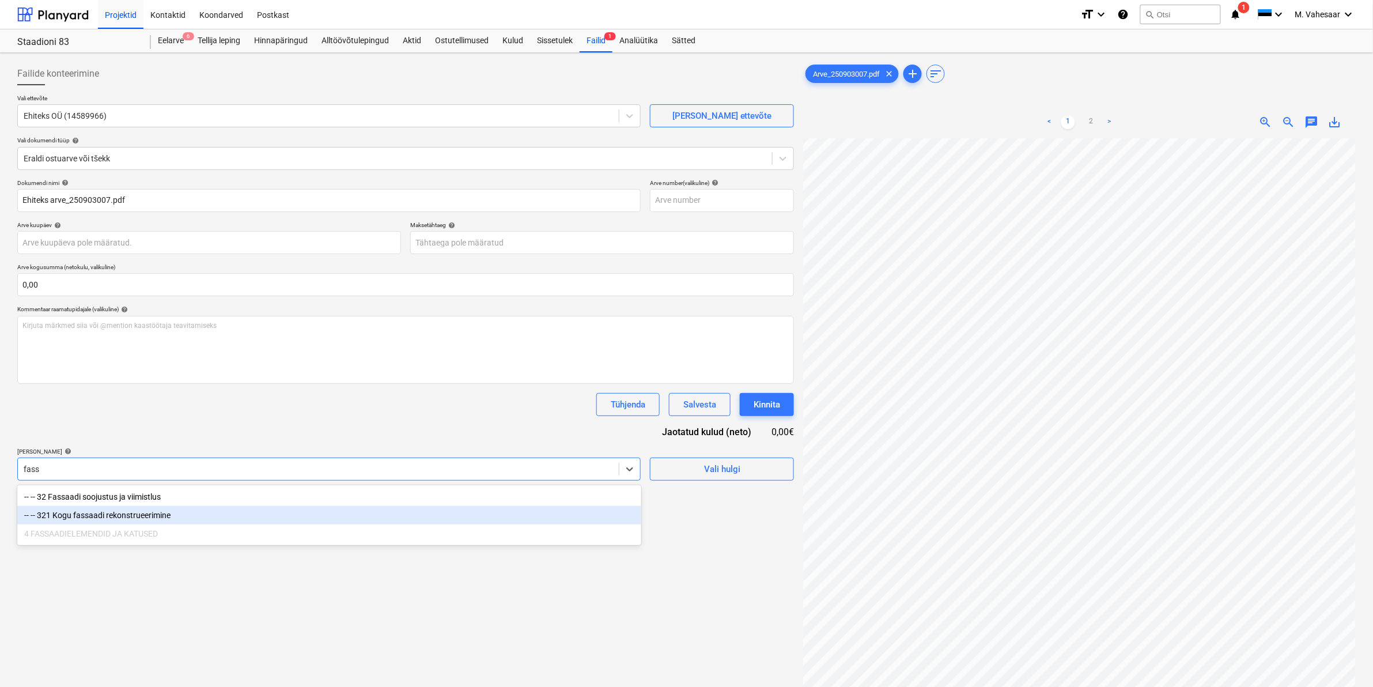
click at [134, 516] on div "-- -- 321 Kogu fassaadi rekonstrueerimine" at bounding box center [329, 515] width 624 height 18
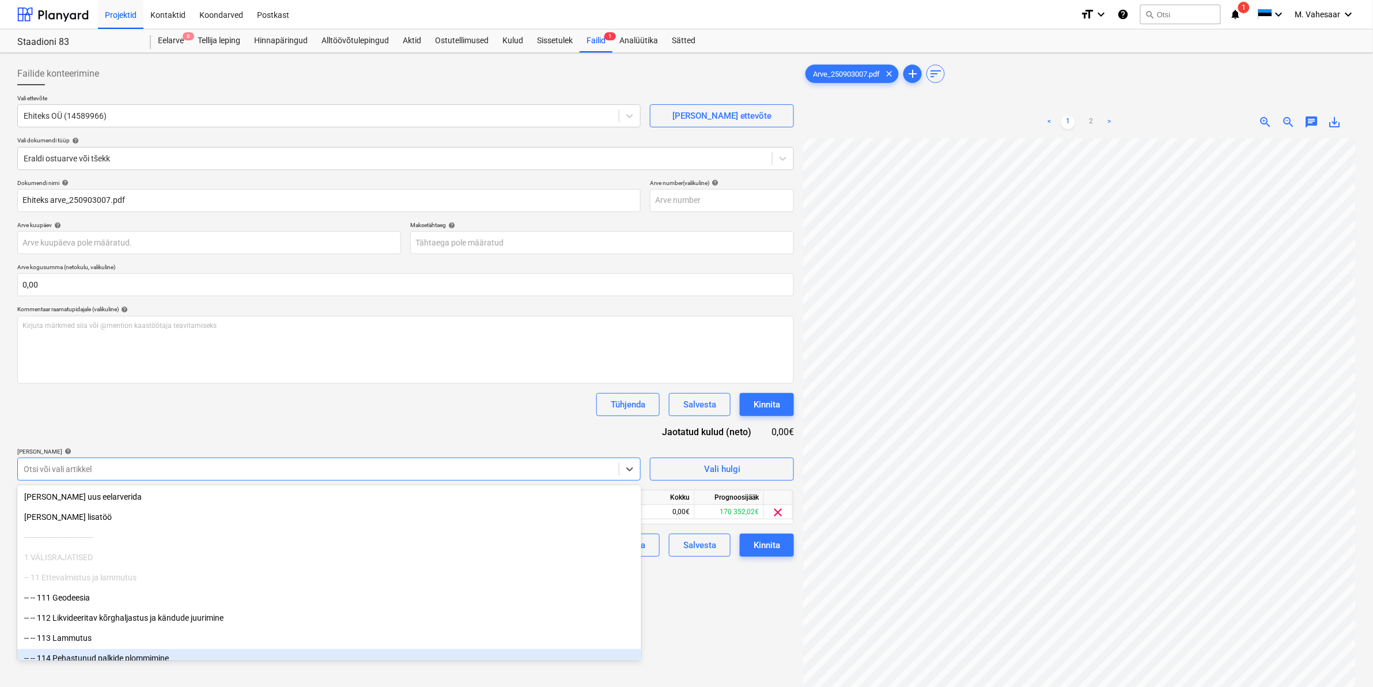
click at [709, 647] on div "Failide konteerimine Vali ettevõte Ehiteks OÜ (14589966) [PERSON_NAME] uus ette…" at bounding box center [406, 428] width 786 height 740
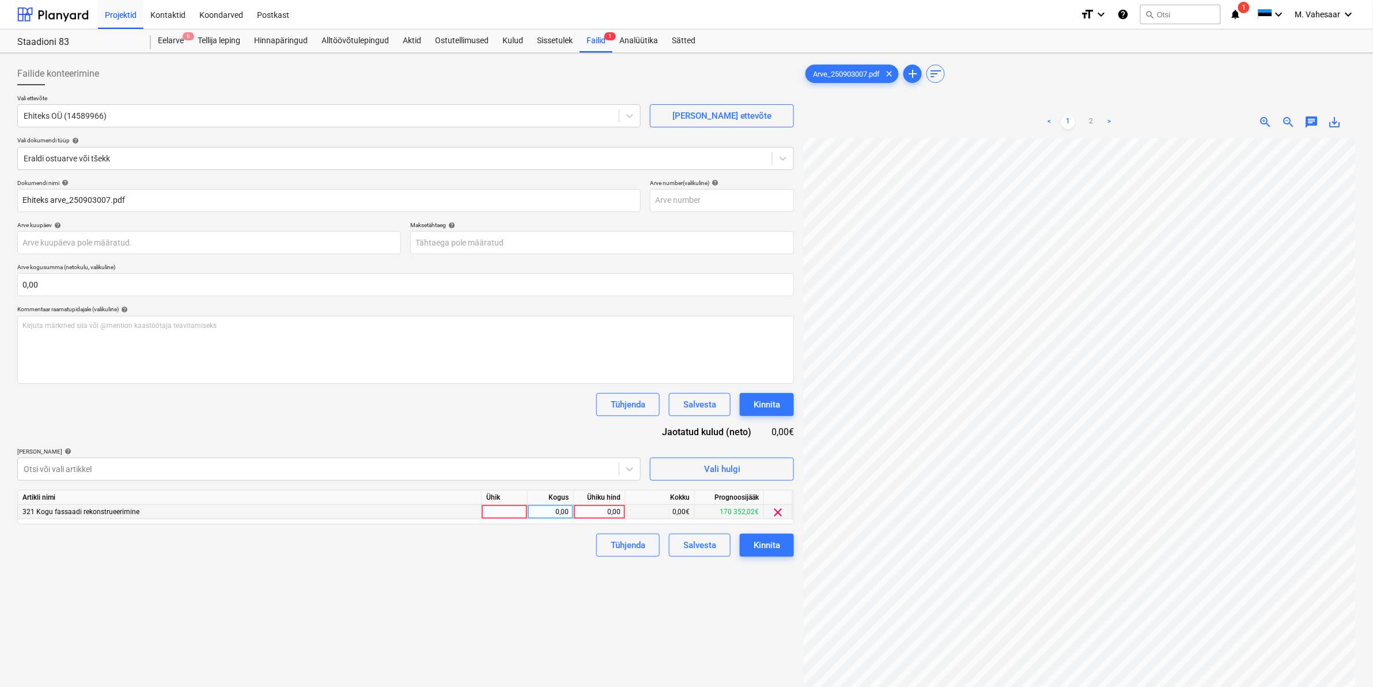
click at [591, 513] on div "0,00" at bounding box center [600, 512] width 42 height 14
type input "56100,85"
click at [466, 597] on div "Failide konteerimine Vali ettevõte Ehiteks OÜ (14589966) [PERSON_NAME] uus ette…" at bounding box center [406, 428] width 786 height 740
click at [776, 549] on div "Kinnita" at bounding box center [767, 545] width 27 height 15
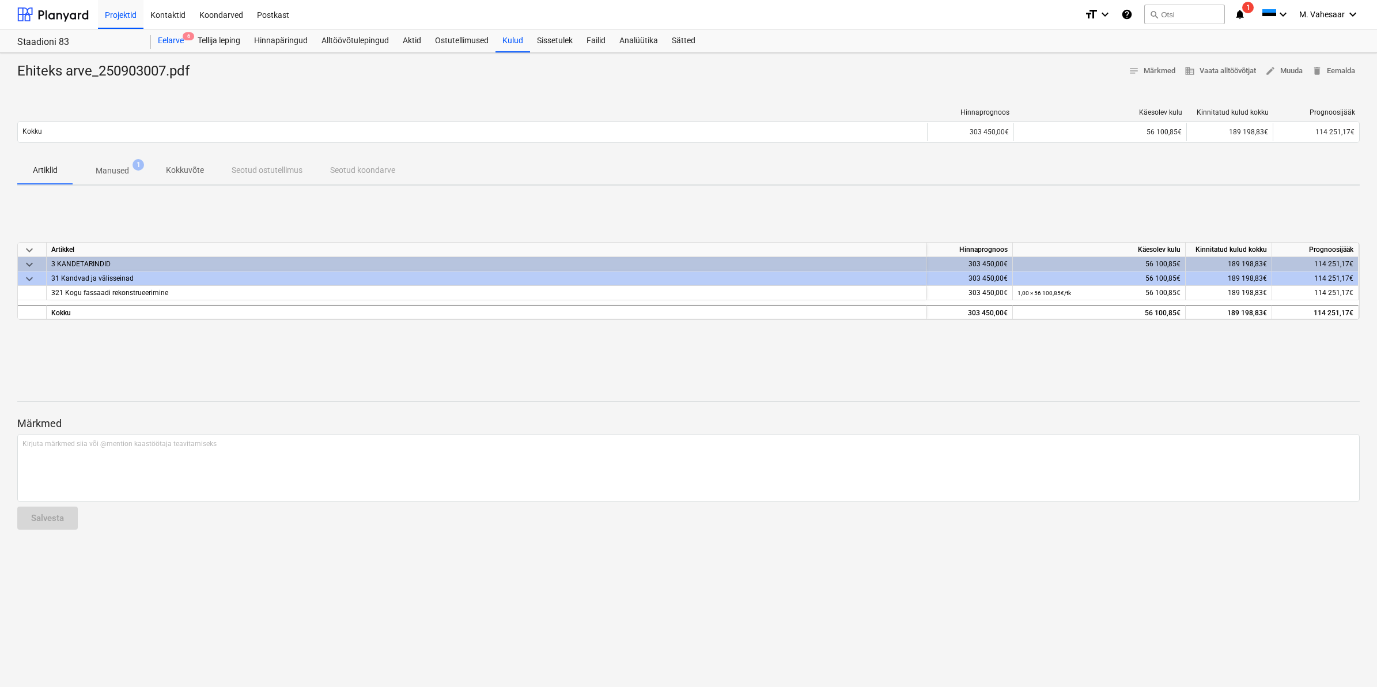
click at [177, 39] on div "Eelarve 6" at bounding box center [171, 40] width 40 height 23
